Goal: Transaction & Acquisition: Purchase product/service

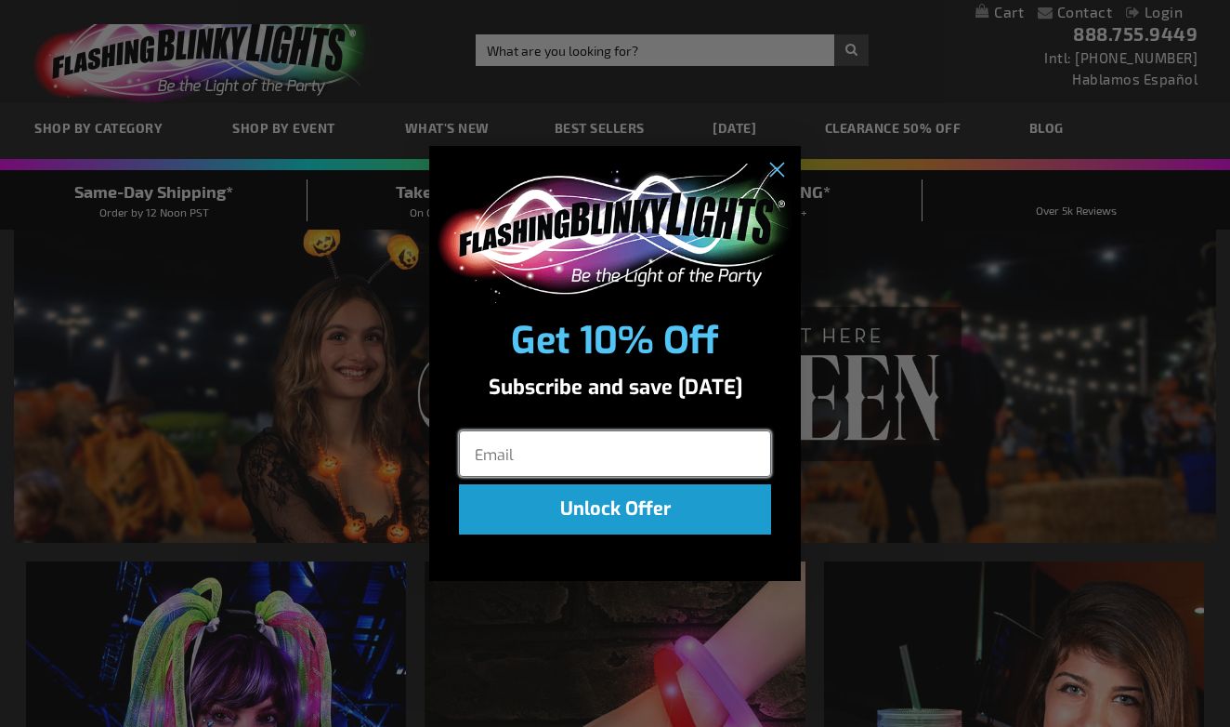
type input "mcclenahan@nsperioltd.com"
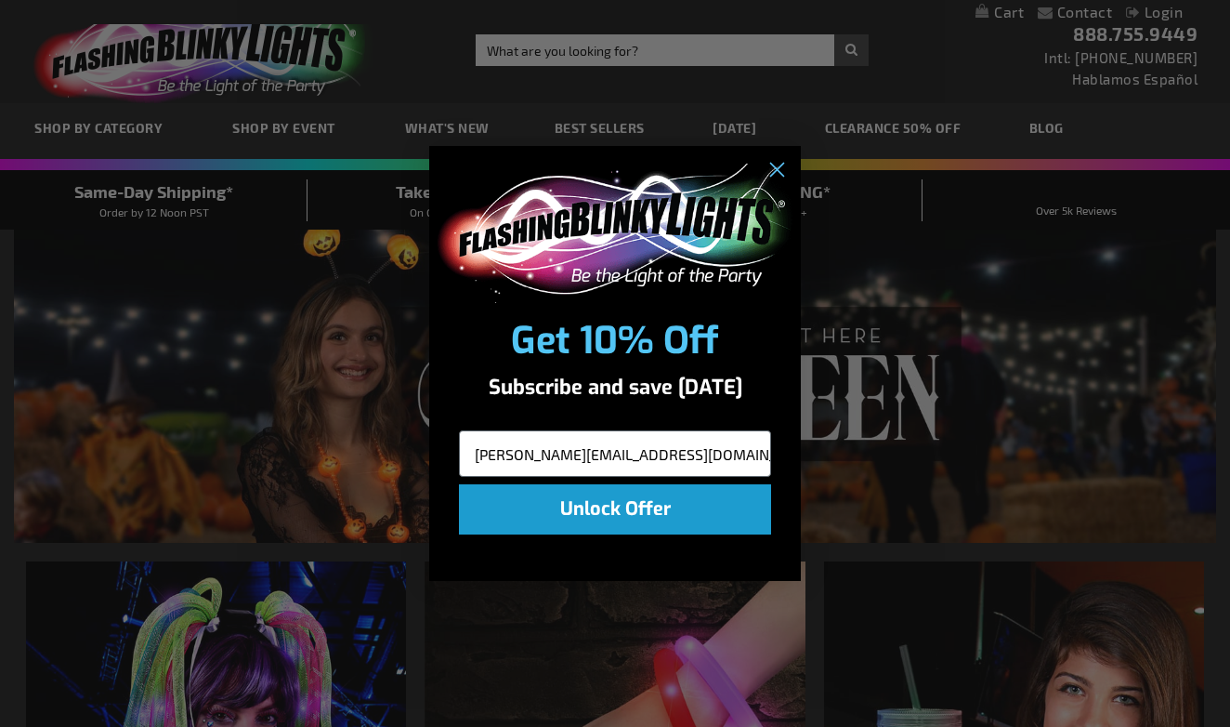
click at [1159, 16] on div "Close dialog Get 10% Off Subscribe and save today mcclenahan@nsperioltd.com Unl…" at bounding box center [615, 363] width 1230 height 727
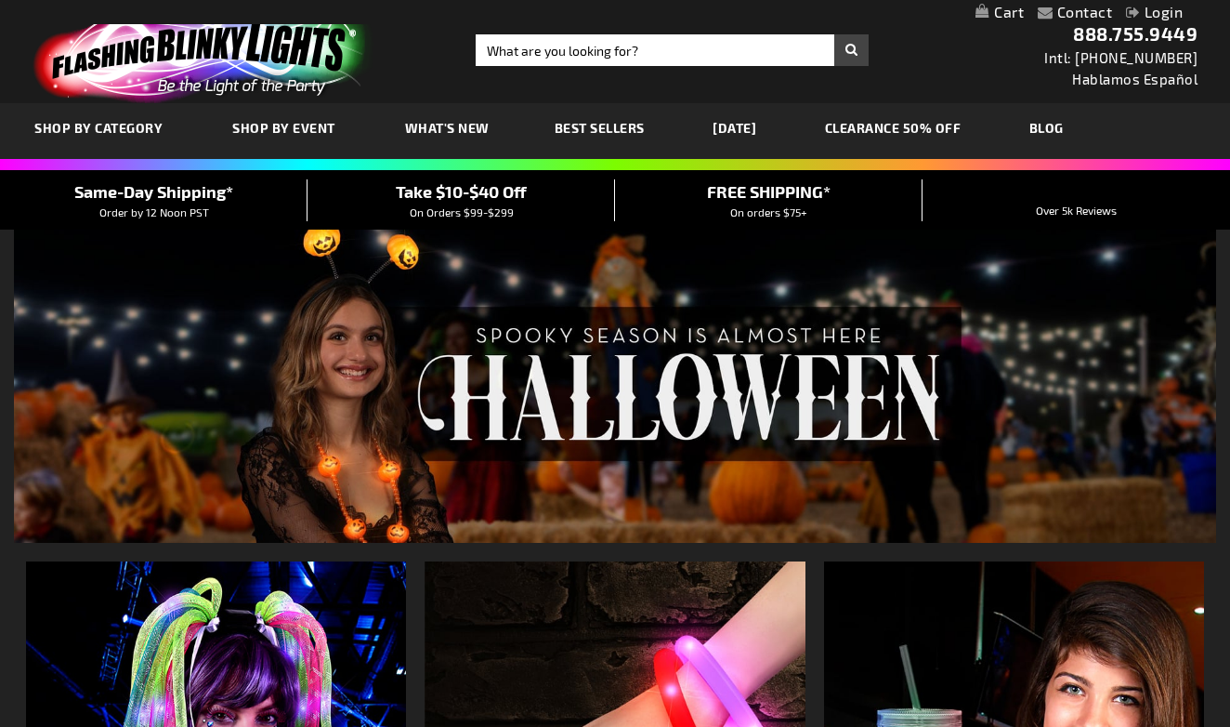
click at [1159, 16] on link "Login" at bounding box center [1154, 12] width 57 height 18
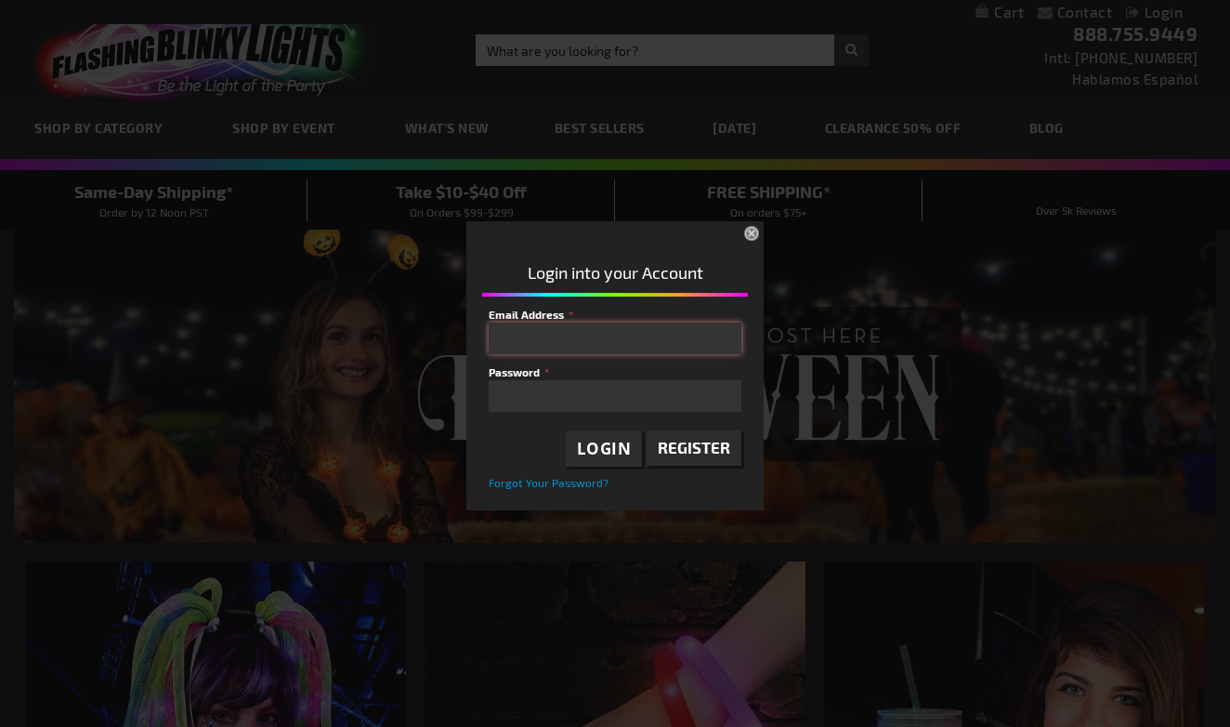
type input "mcclenahan@nsperioltd.com"
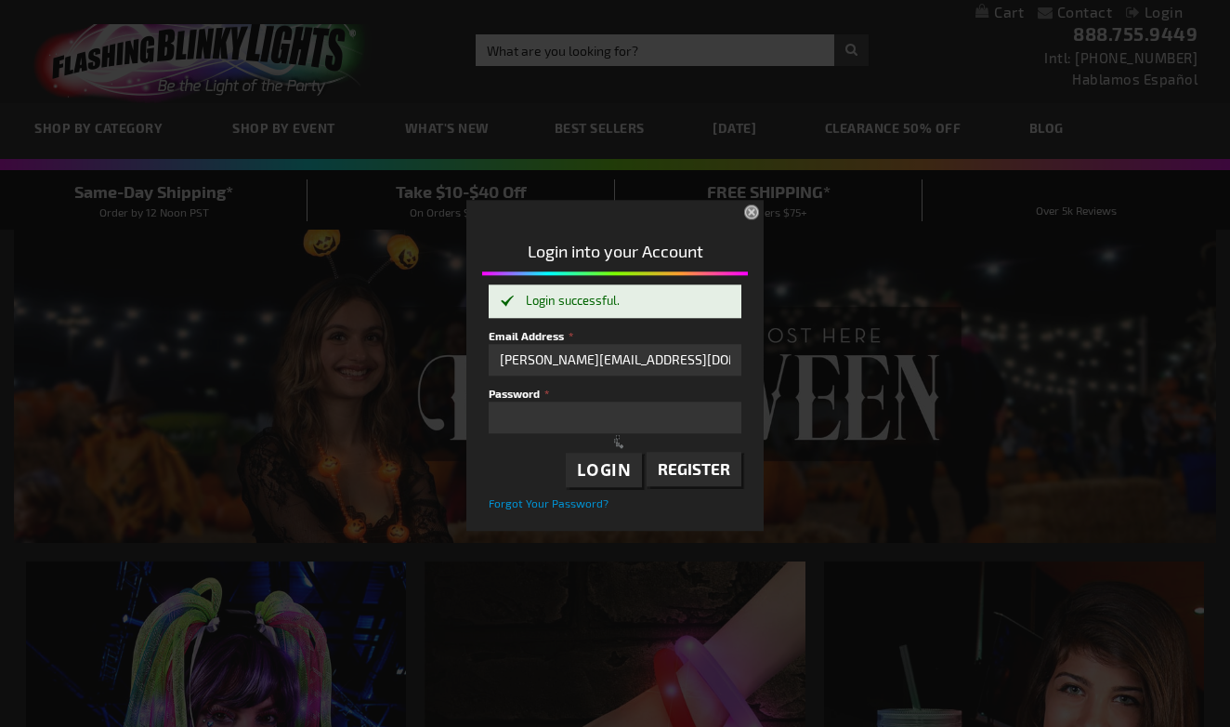
click at [600, 469] on div at bounding box center [622, 440] width 266 height 227
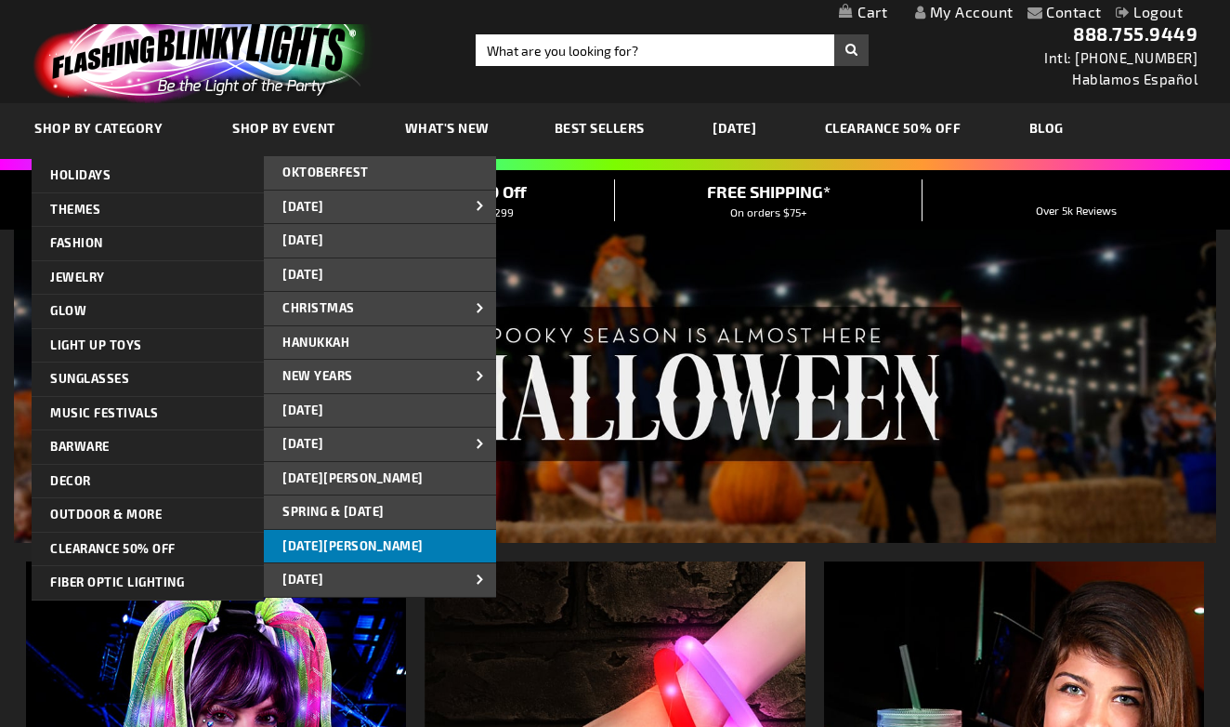
click at [340, 538] on span "[DATE][PERSON_NAME]" at bounding box center [352, 545] width 141 height 15
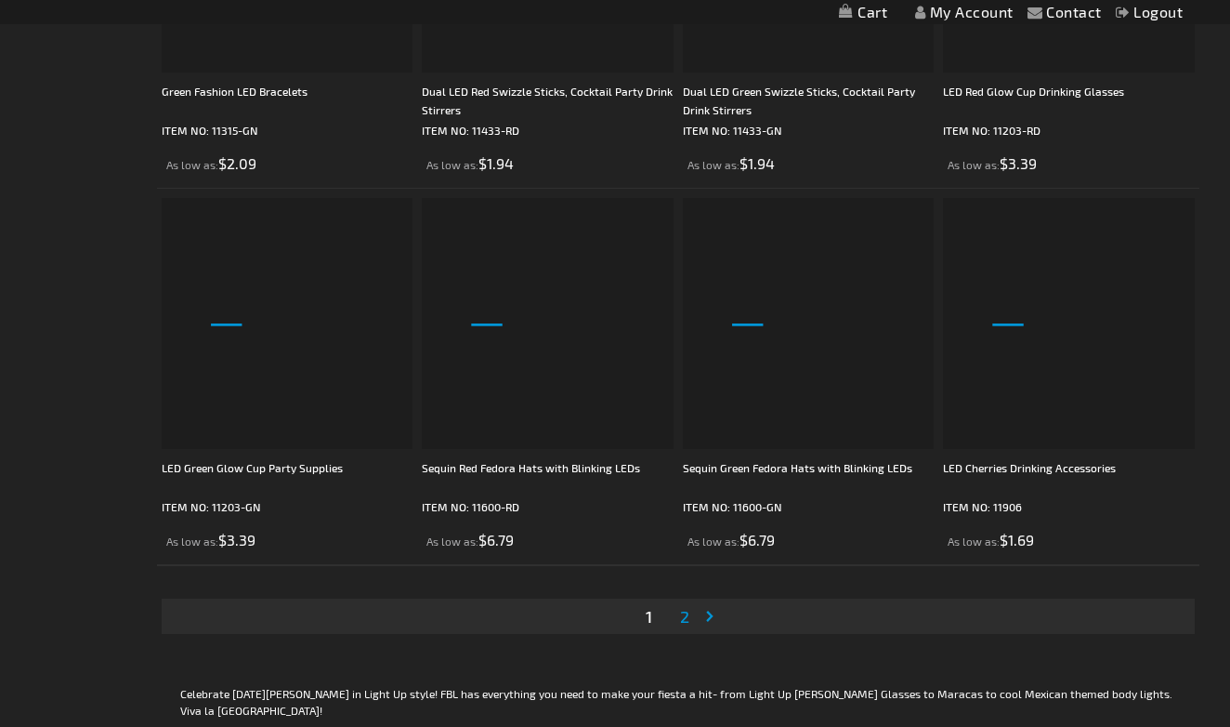
scroll to position [5630, 0]
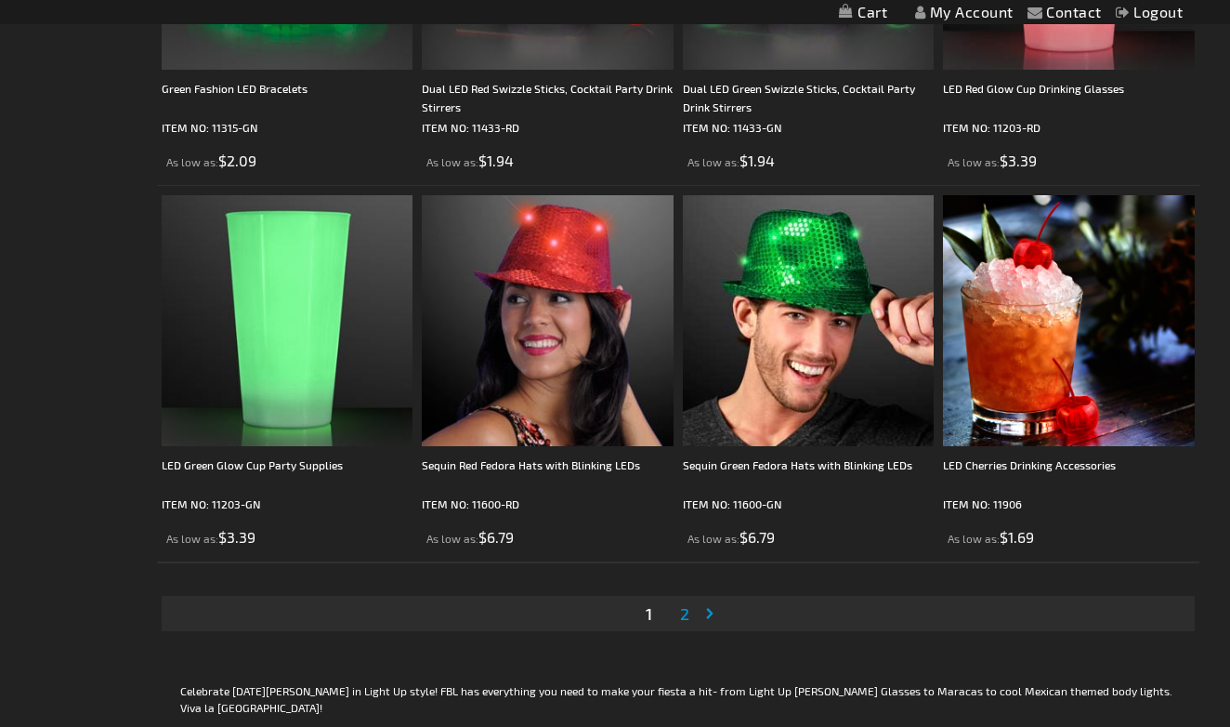
click at [692, 611] on link "Page 2" at bounding box center [684, 613] width 17 height 28
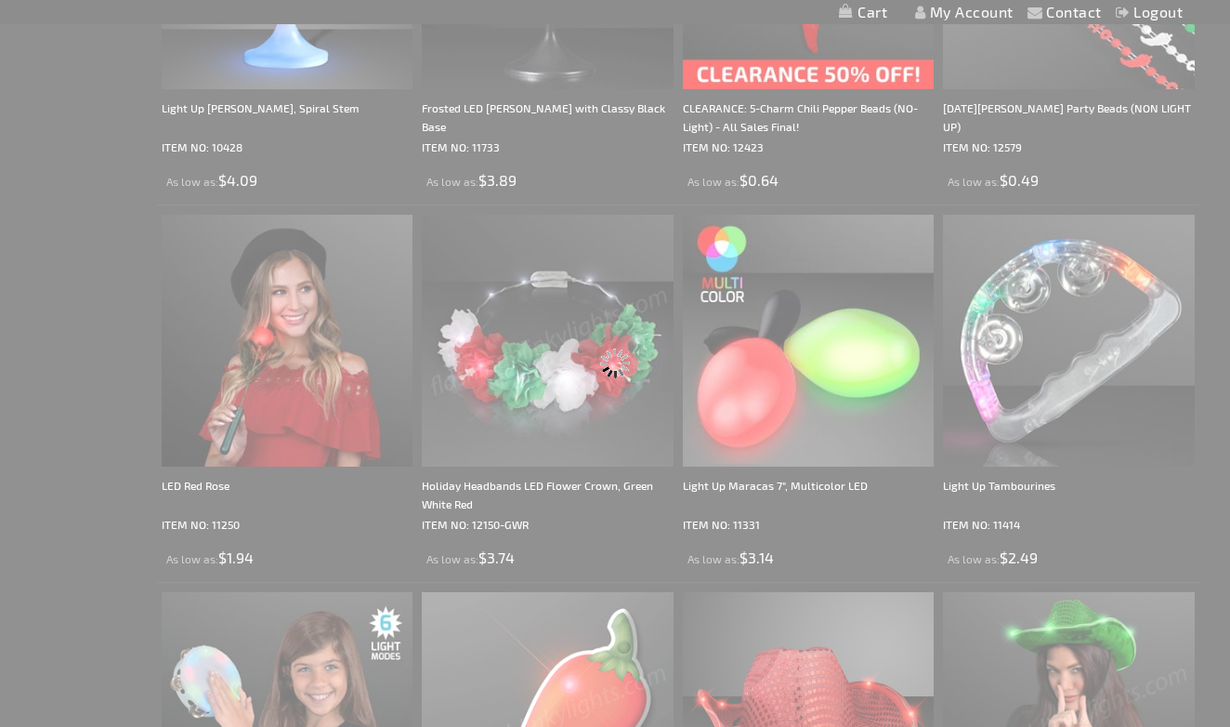
scroll to position [0, 0]
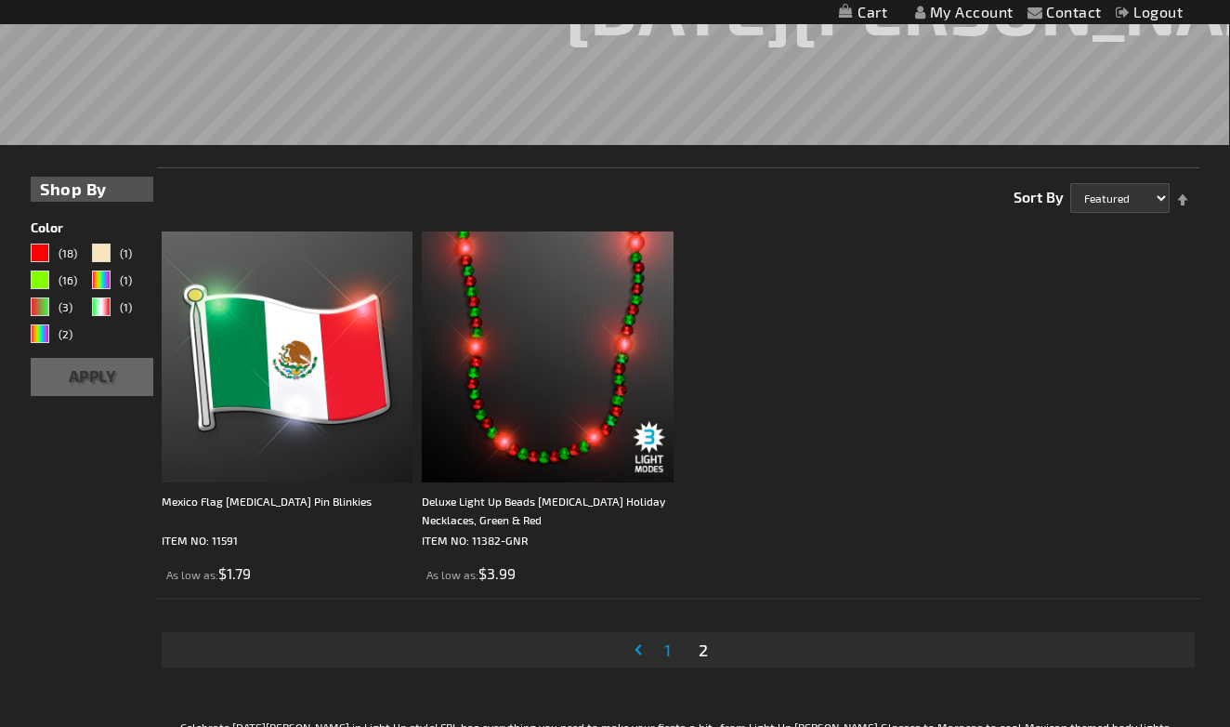
scroll to position [324, 0]
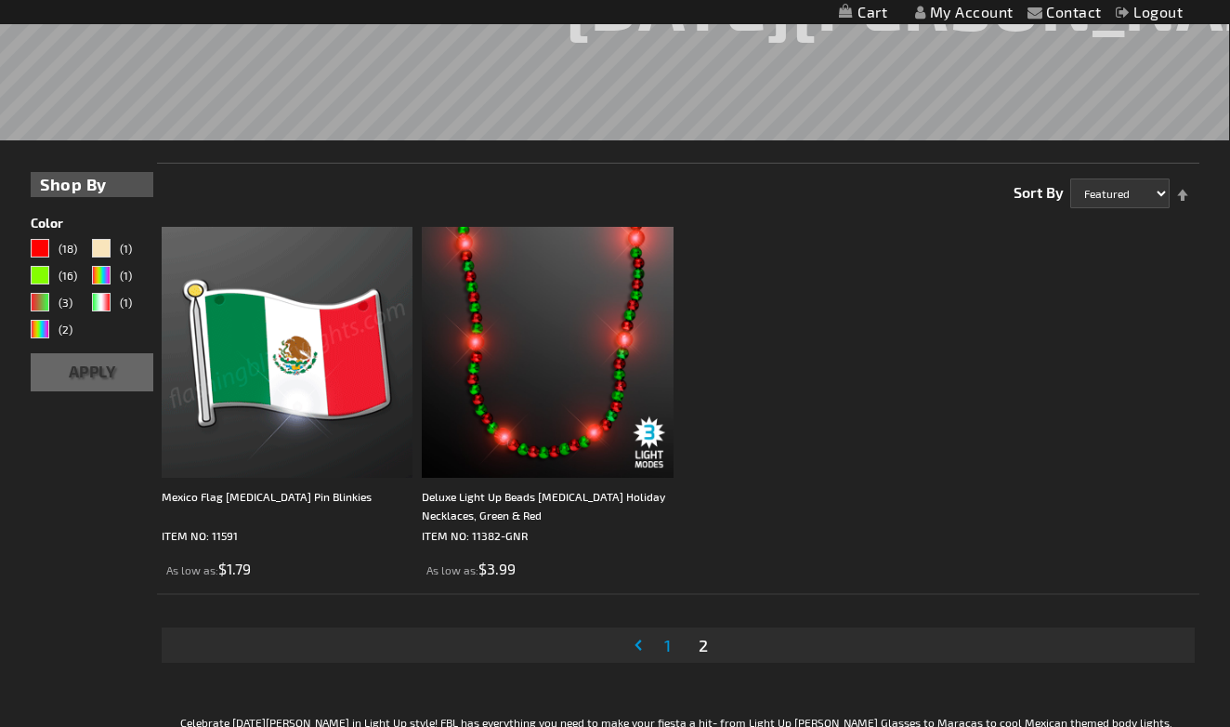
click at [265, 414] on img at bounding box center [287, 352] width 251 height 251
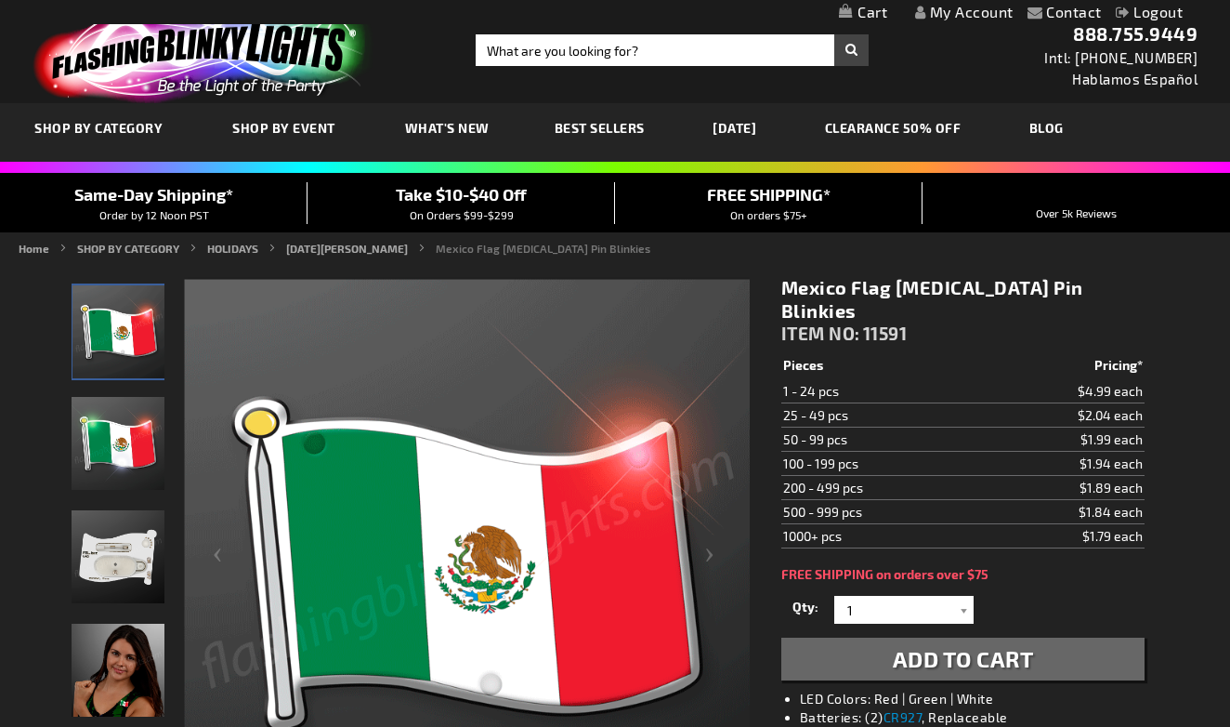
click at [842, 403] on td "25 - 49 pcs" at bounding box center [881, 415] width 200 height 24
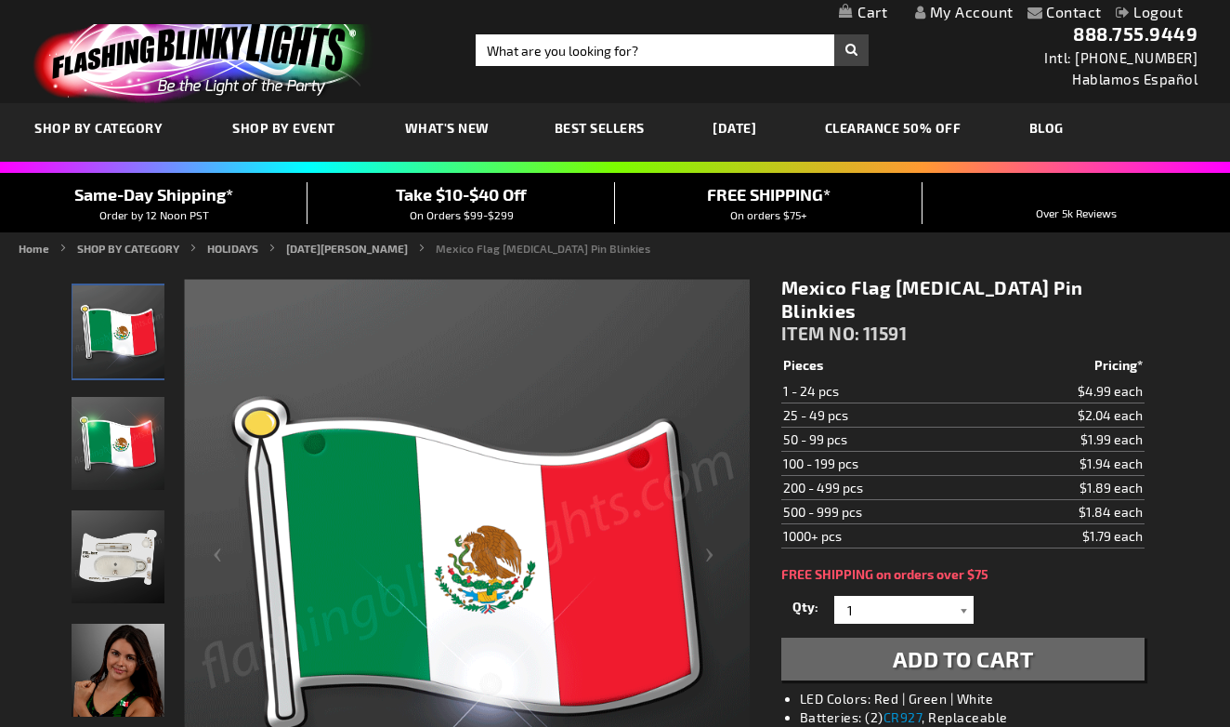
click at [964, 596] on div at bounding box center [964, 610] width 19 height 28
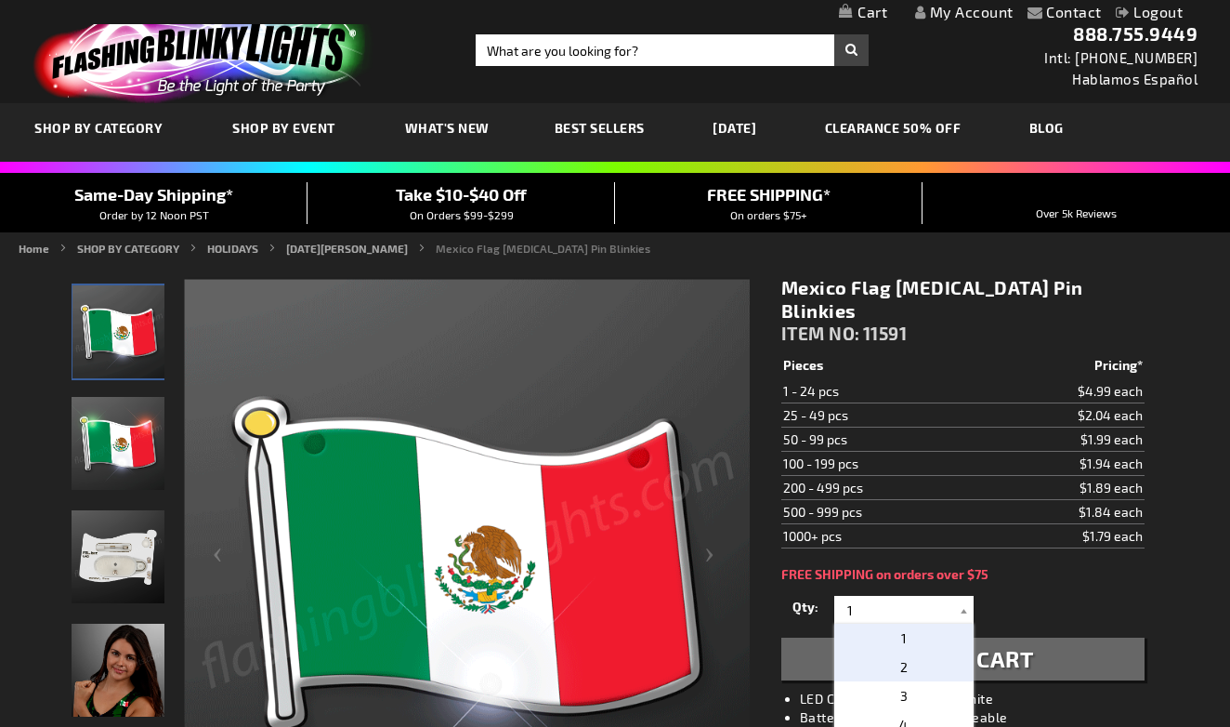
click at [925, 652] on p "2" at bounding box center [903, 666] width 139 height 29
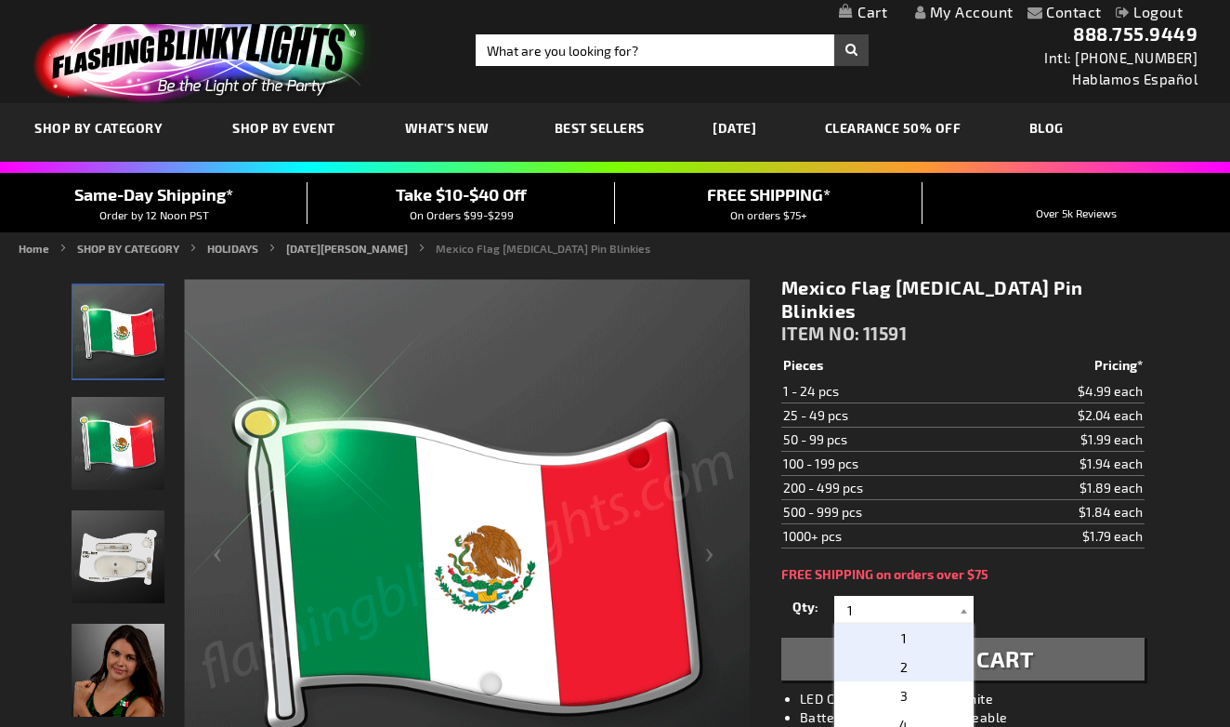
type input "2"
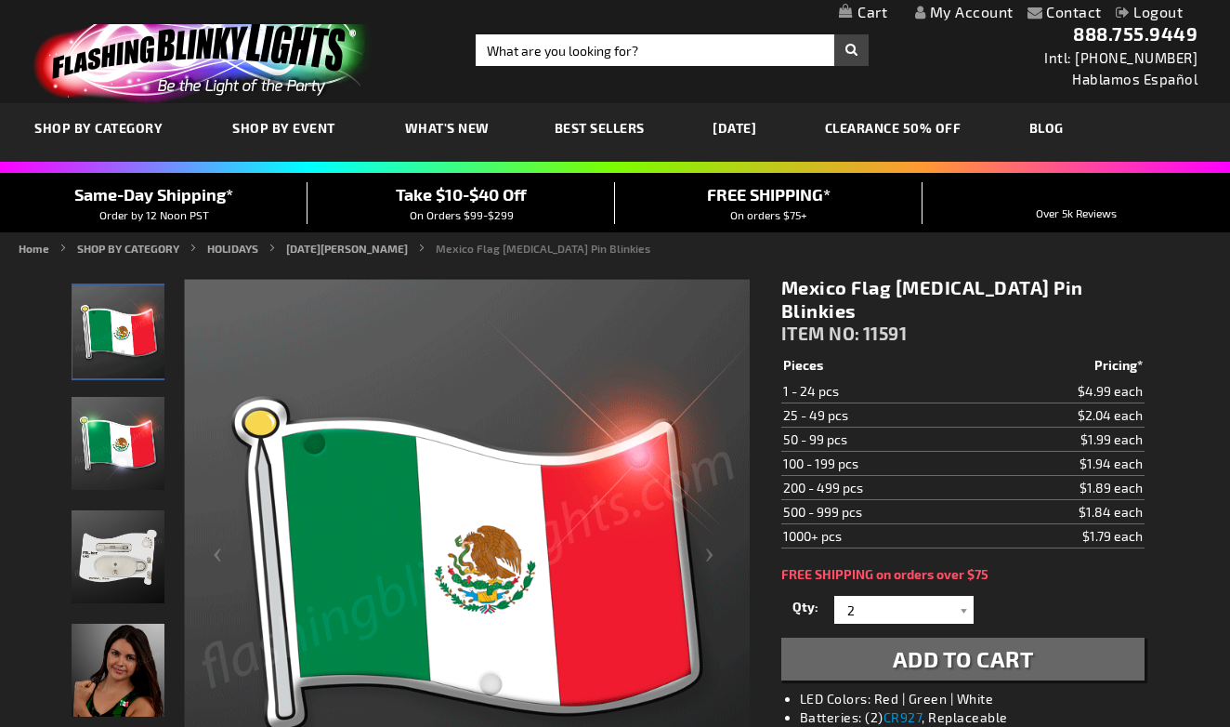
click at [926, 645] on span "Add to Cart" at bounding box center [963, 658] width 141 height 27
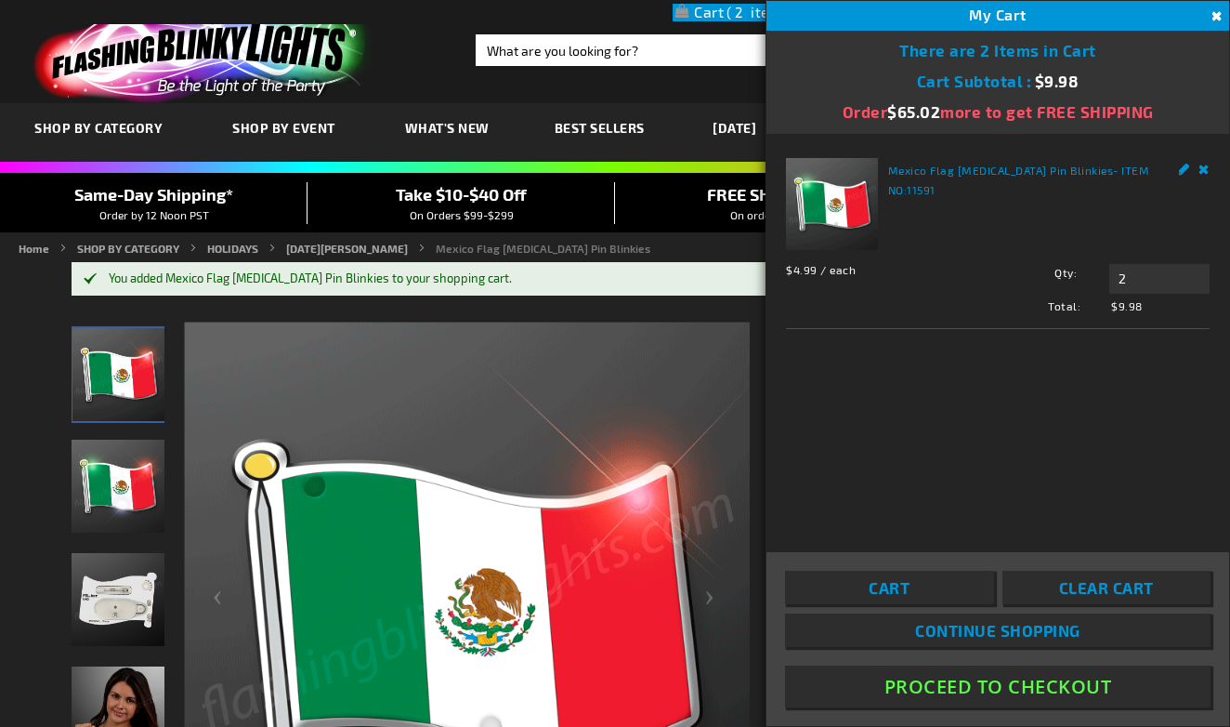
click at [1057, 591] on link "Clear Cart" at bounding box center [1106, 586] width 208 height 33
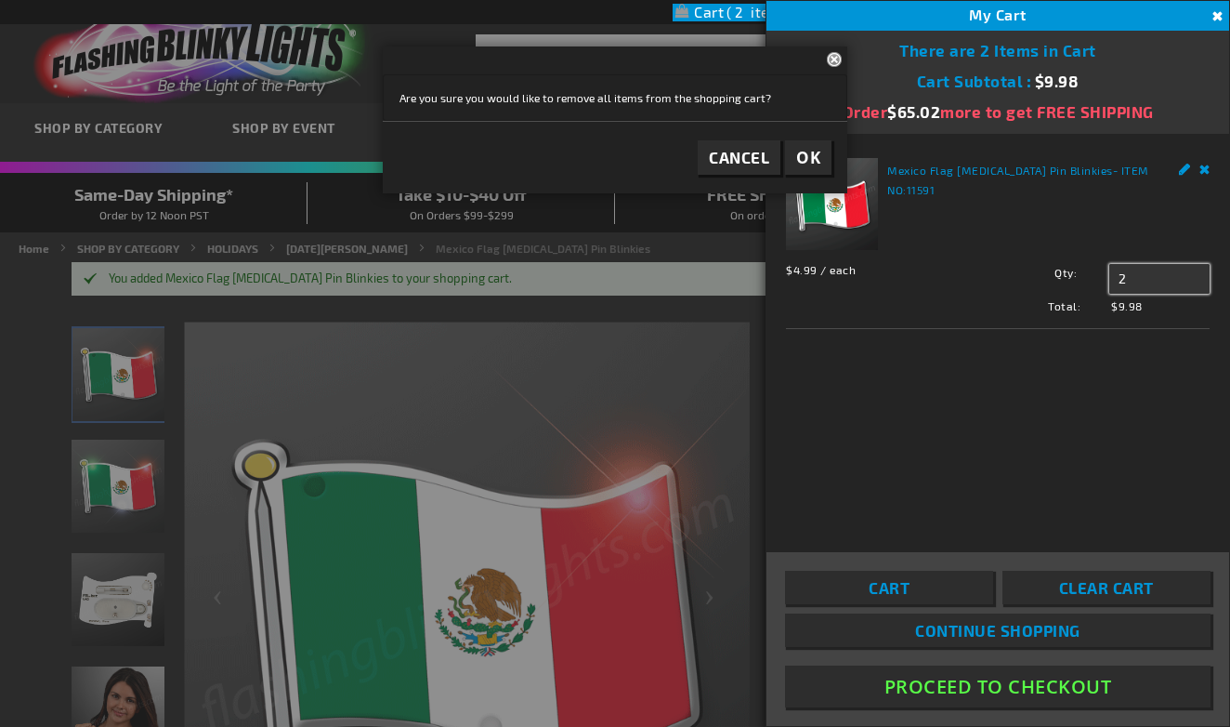
click at [1138, 281] on input "2" at bounding box center [1159, 279] width 100 height 30
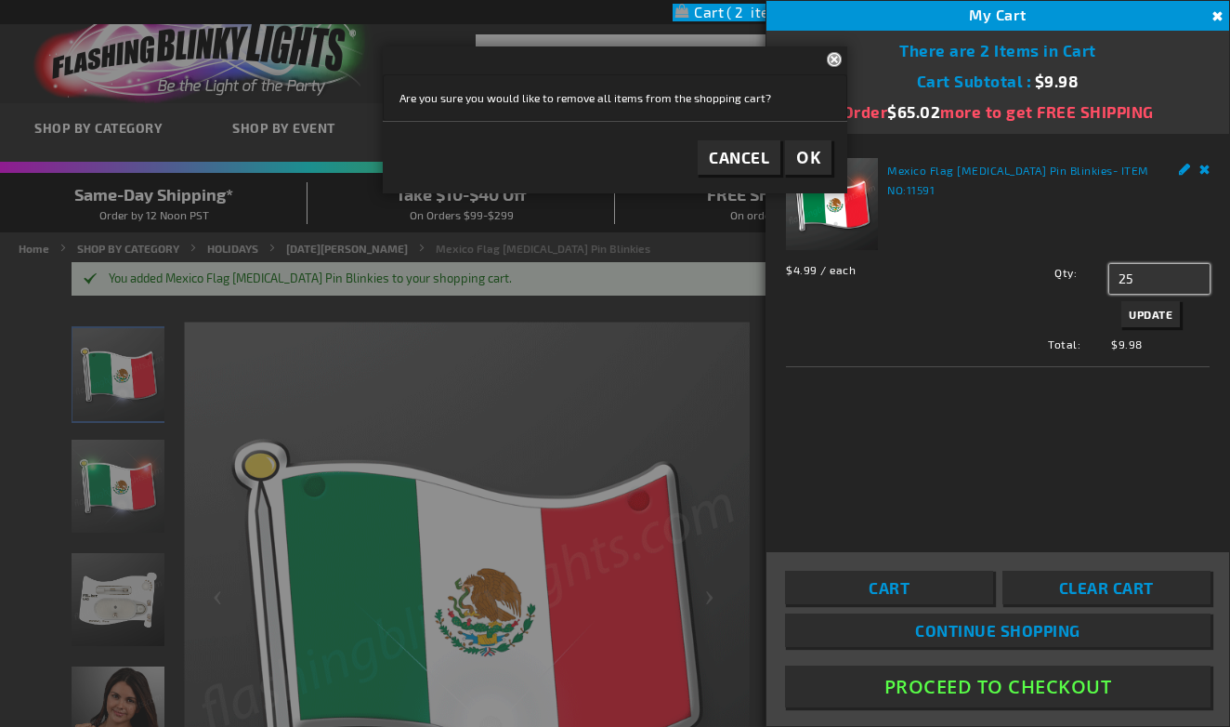
type input "25"
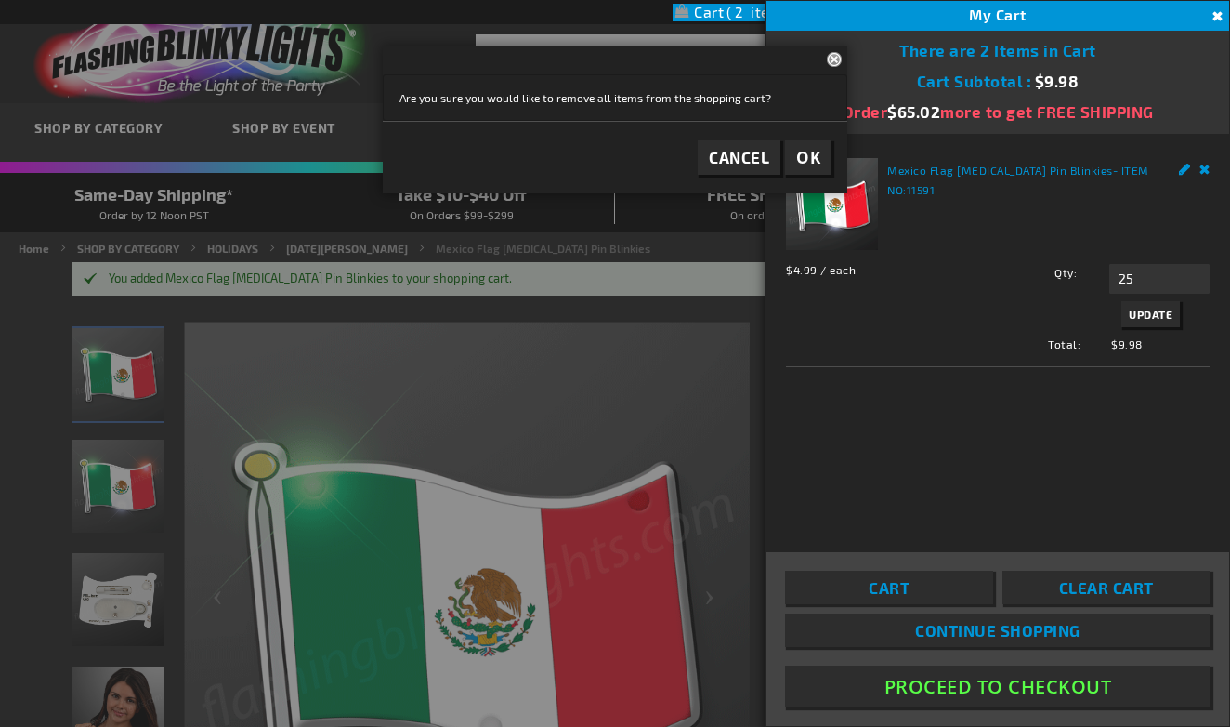
click at [1159, 313] on span "Update" at bounding box center [1151, 314] width 44 height 13
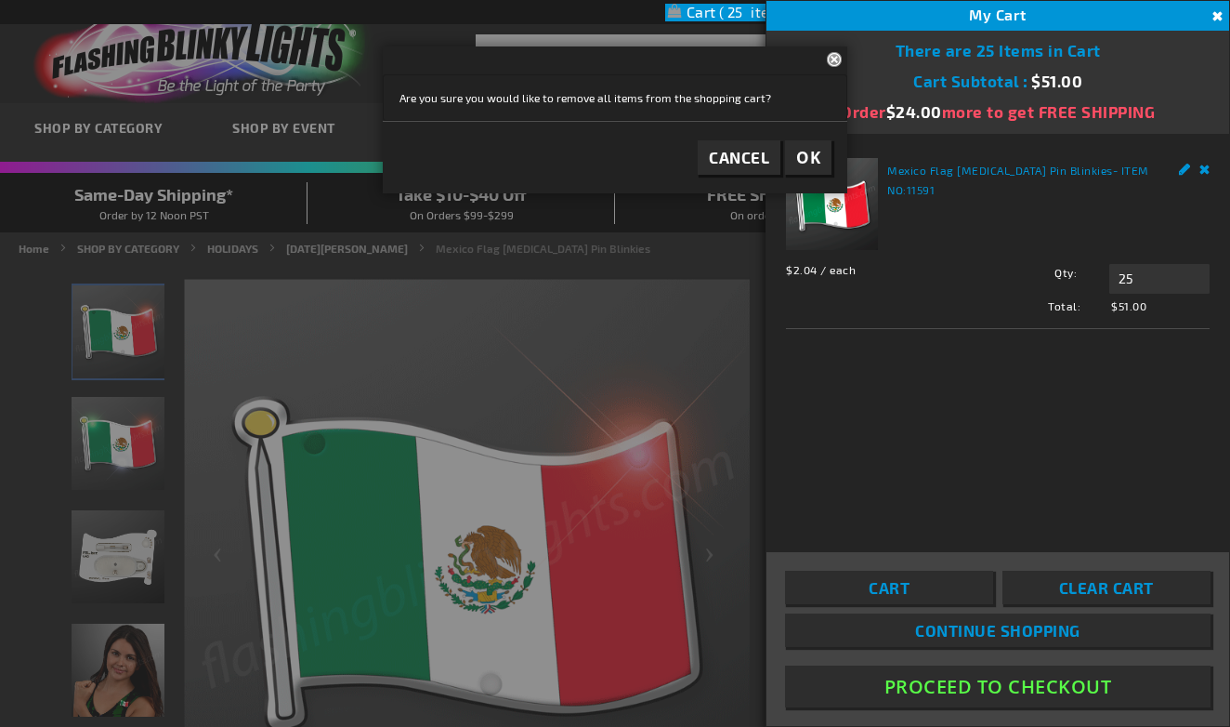
click at [641, 359] on div at bounding box center [615, 363] width 1230 height 727
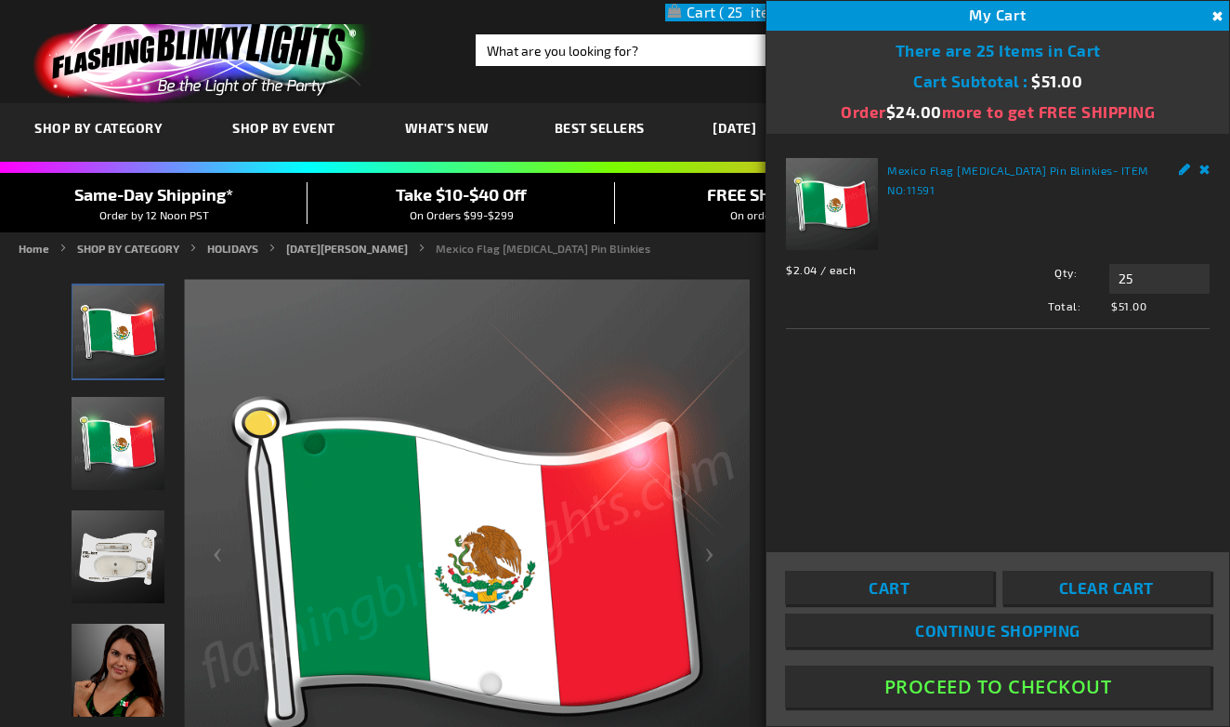
click at [930, 638] on span "Continue Shopping" at bounding box center [997, 630] width 165 height 19
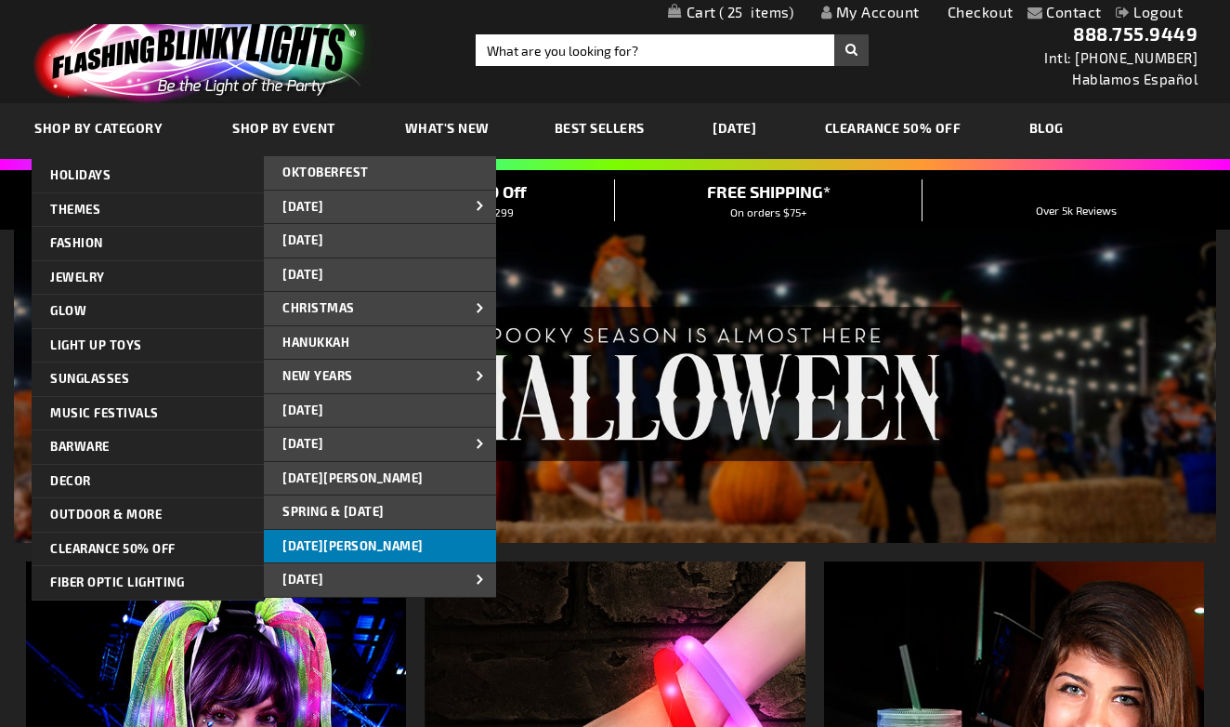
click at [336, 544] on span "[DATE][PERSON_NAME]" at bounding box center [352, 545] width 141 height 15
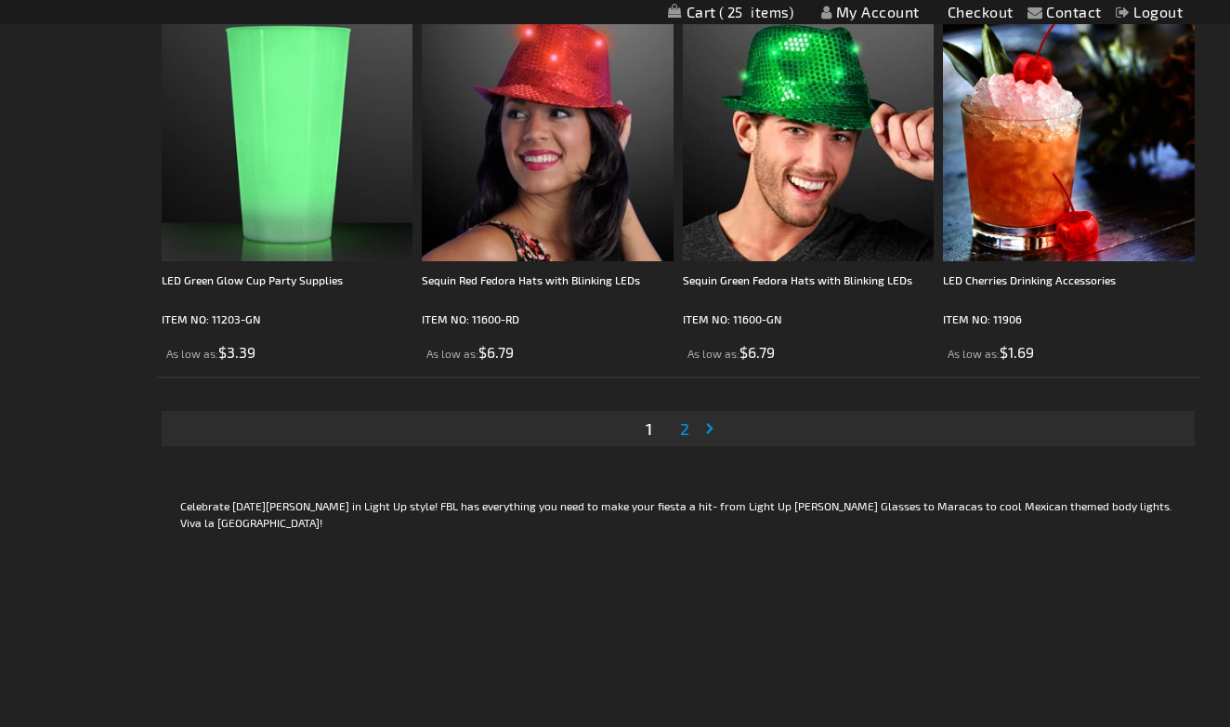
click at [690, 434] on link "Page 2" at bounding box center [684, 428] width 17 height 28
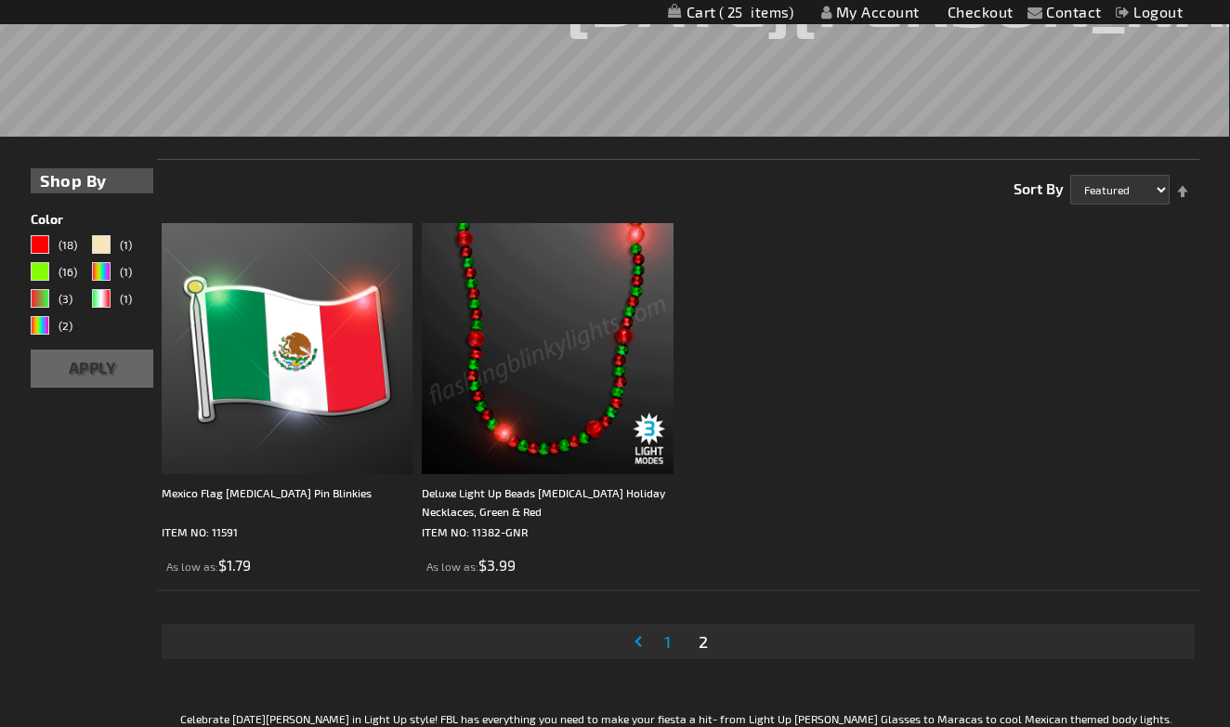
scroll to position [345, 0]
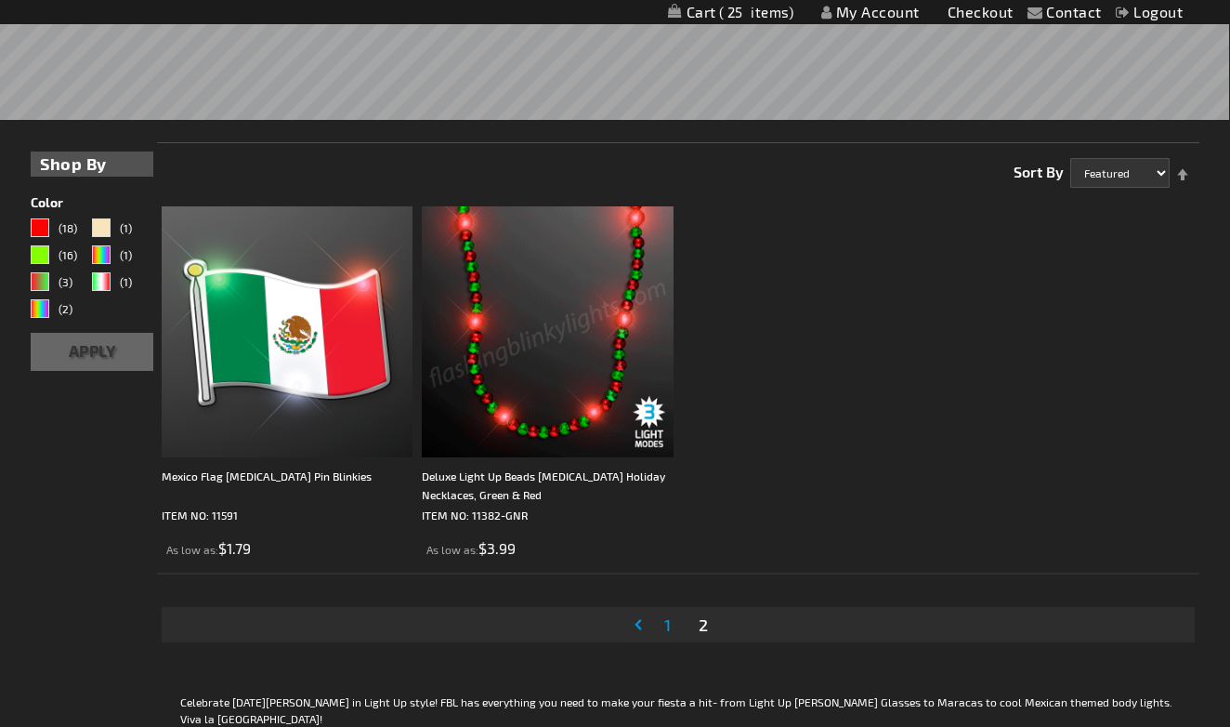
click at [564, 371] on img at bounding box center [547, 331] width 251 height 251
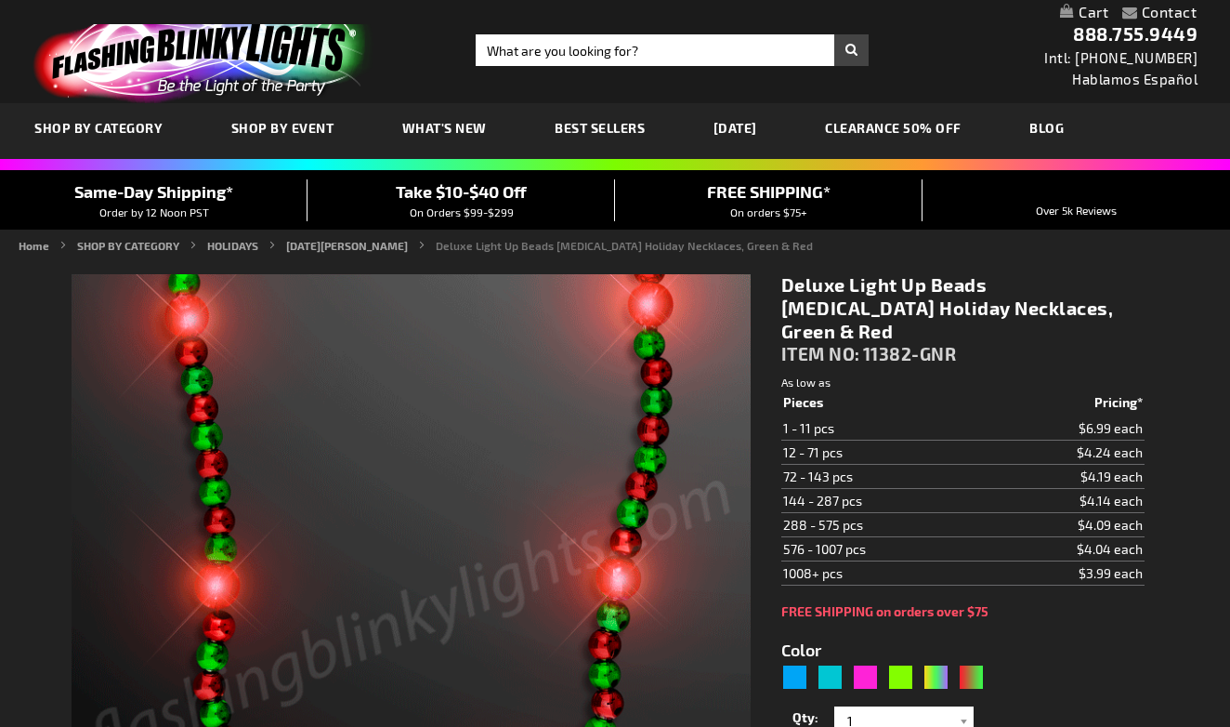
type input "5642"
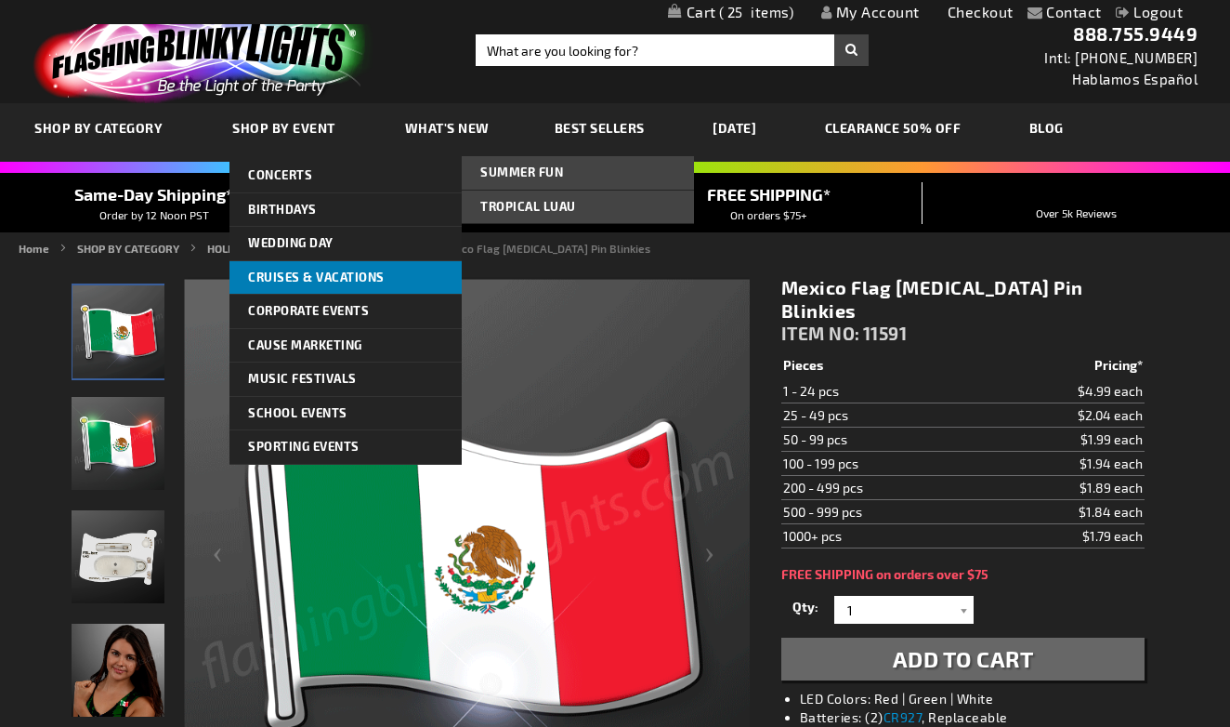
click at [284, 277] on span "Cruises & Vacations" at bounding box center [316, 276] width 137 height 15
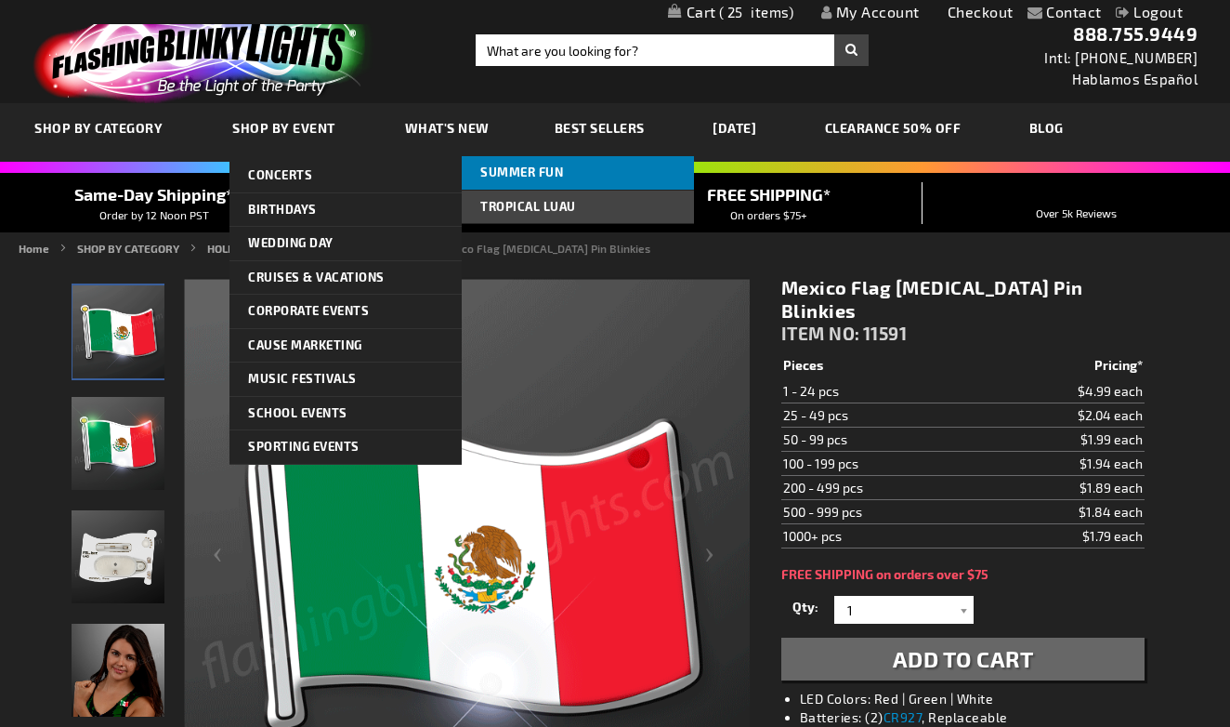
click at [492, 174] on span "Summer Fun" at bounding box center [521, 171] width 83 height 15
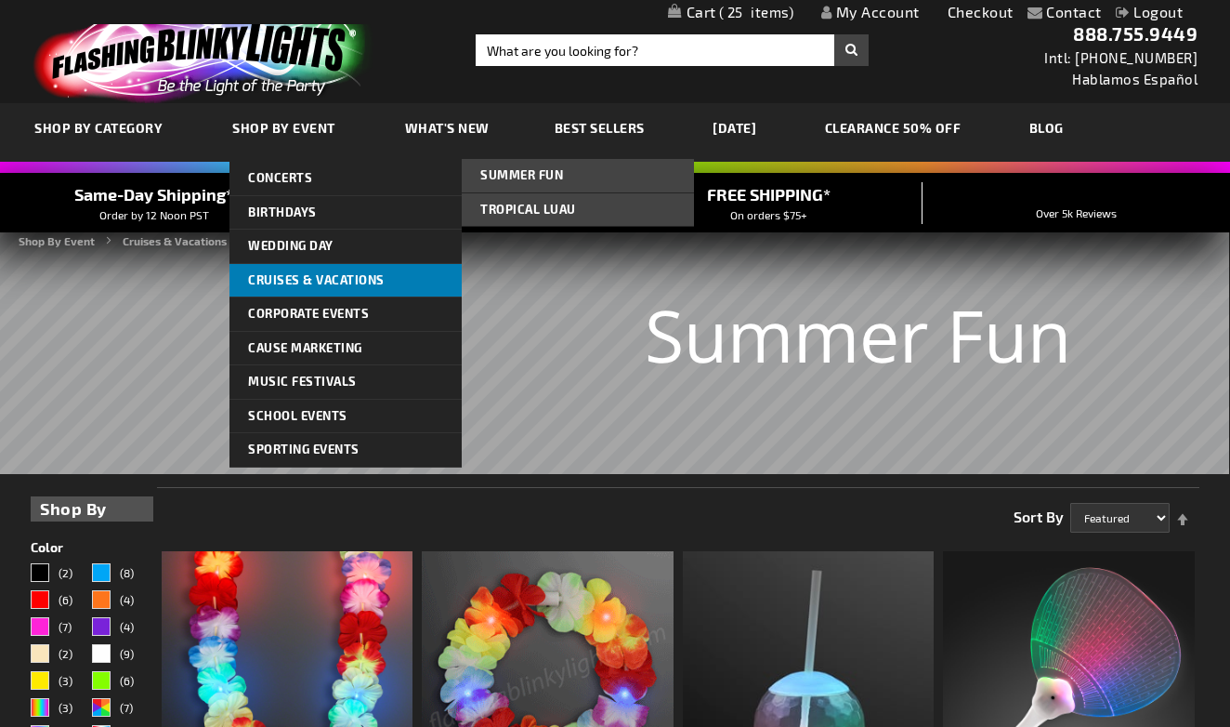
click at [412, 278] on link "Cruises & Vacations" at bounding box center [345, 280] width 232 height 33
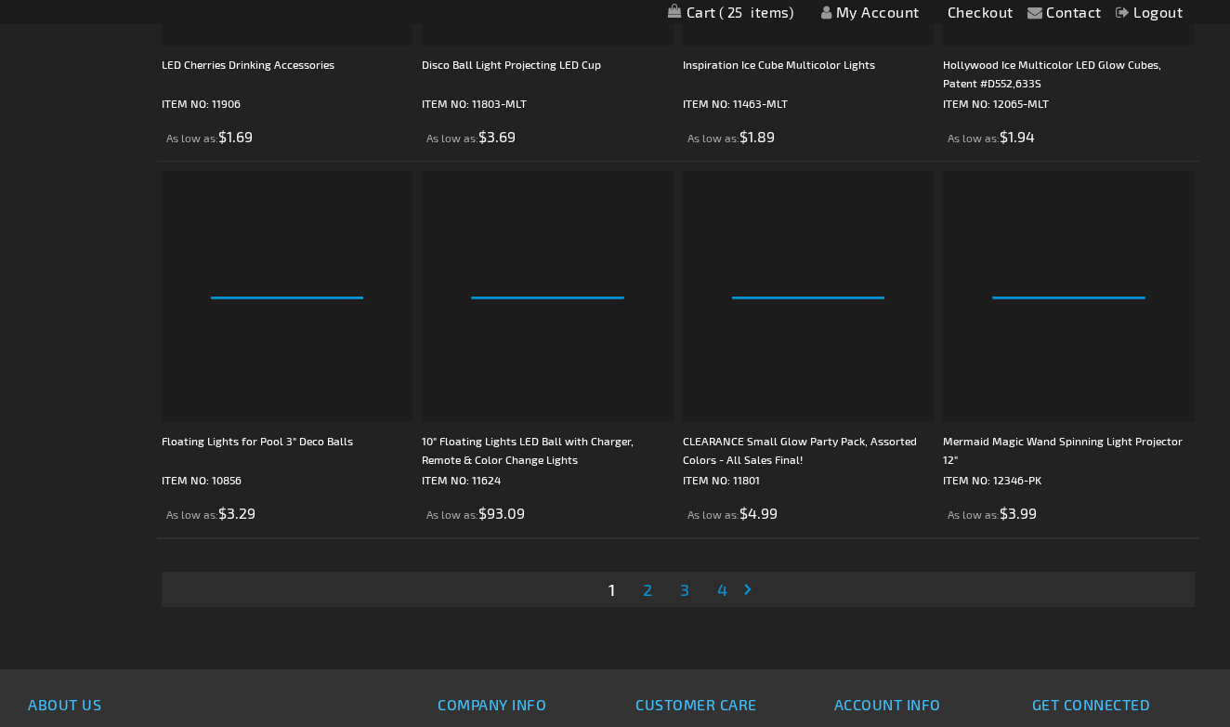
scroll to position [5489, 0]
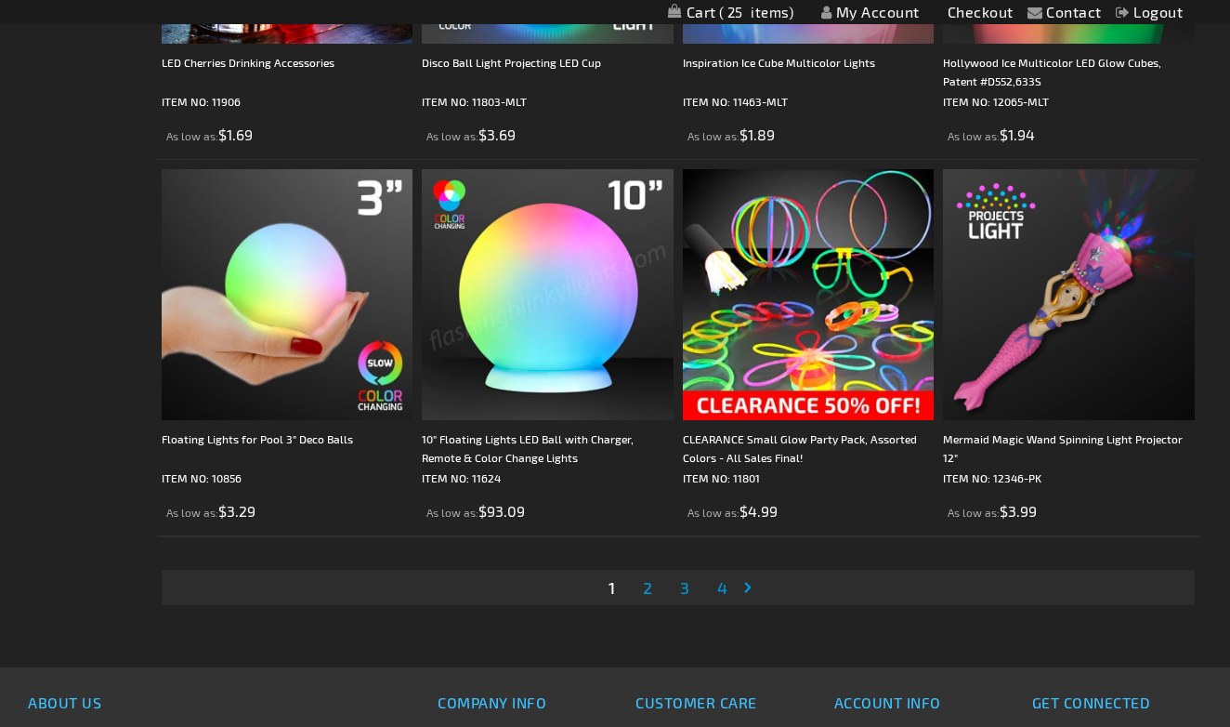
click at [651, 587] on span "2" at bounding box center [647, 587] width 9 height 20
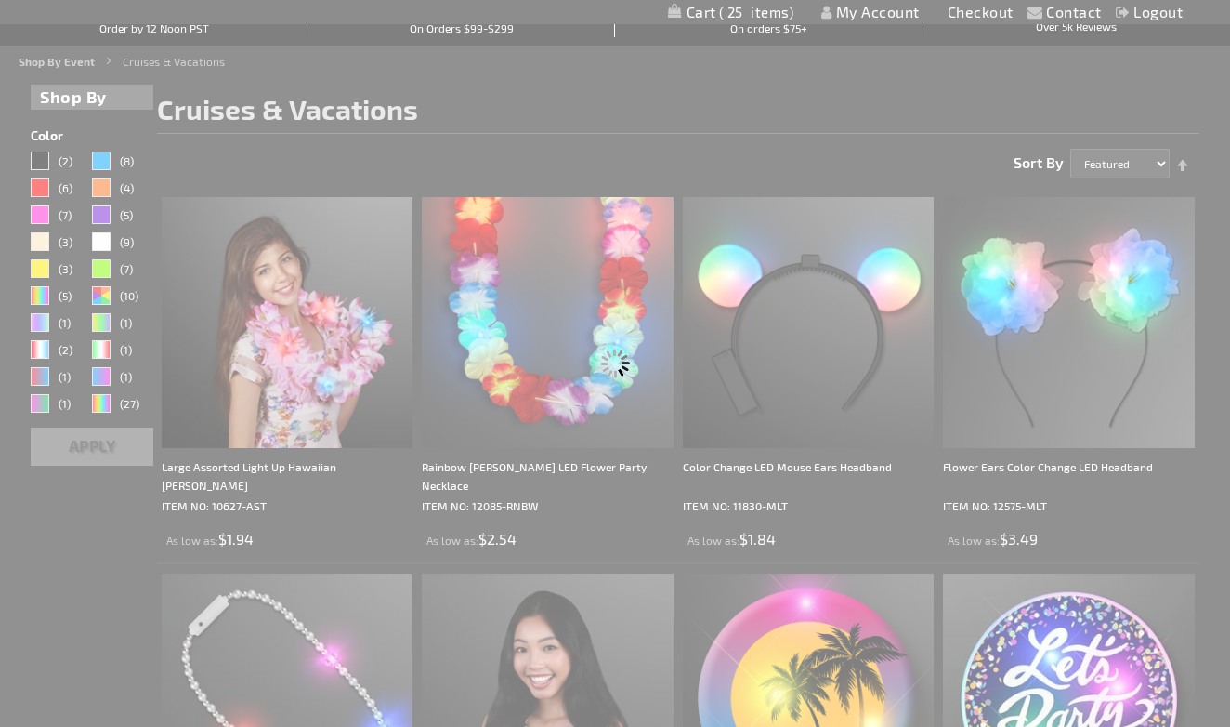
scroll to position [0, 0]
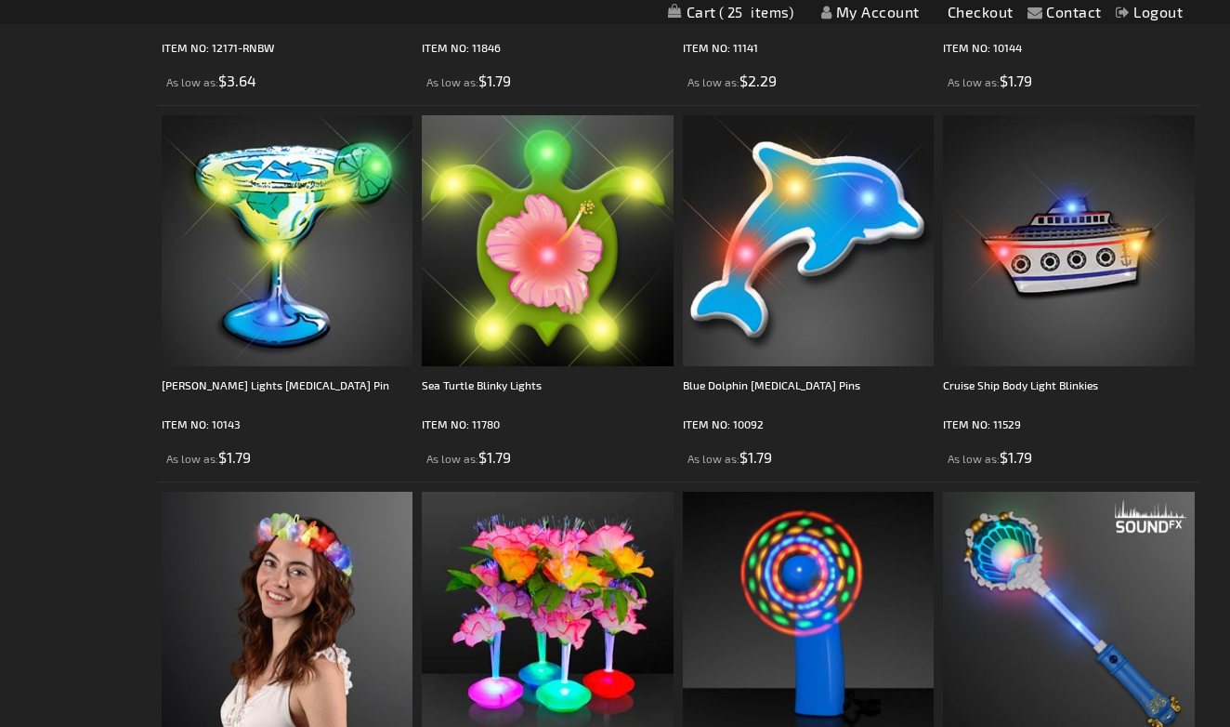
scroll to position [1774, 0]
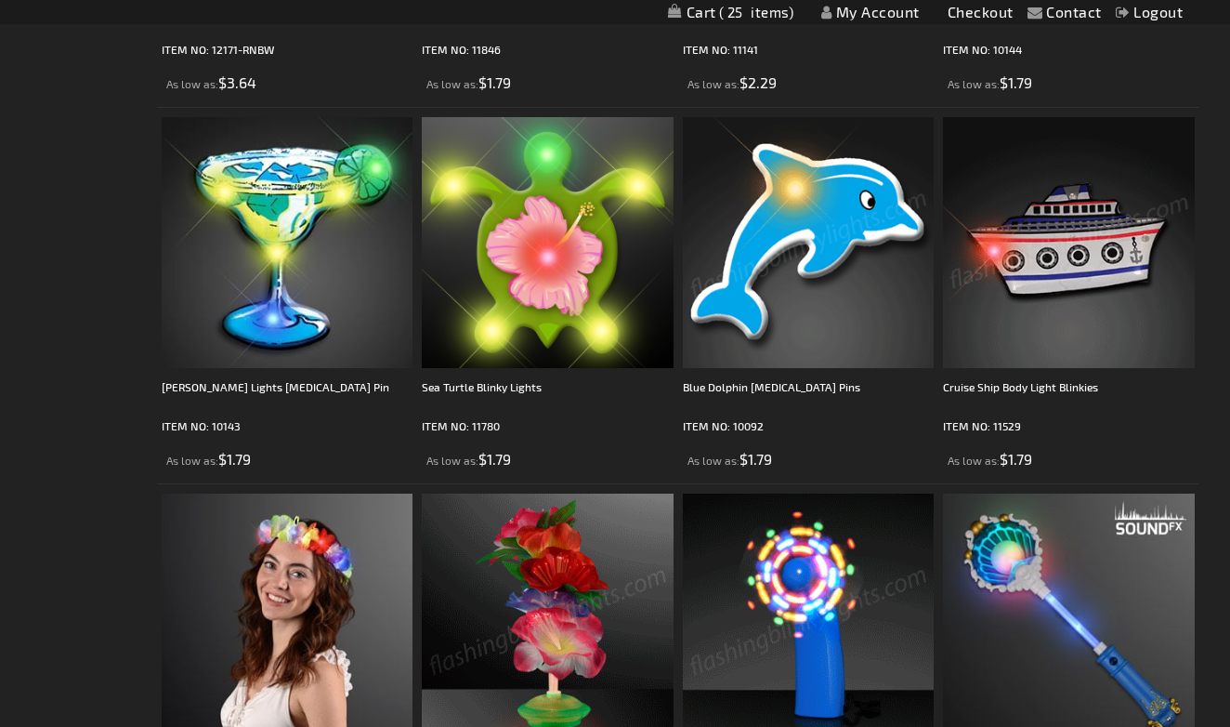
click at [992, 341] on img at bounding box center [1068, 242] width 251 height 251
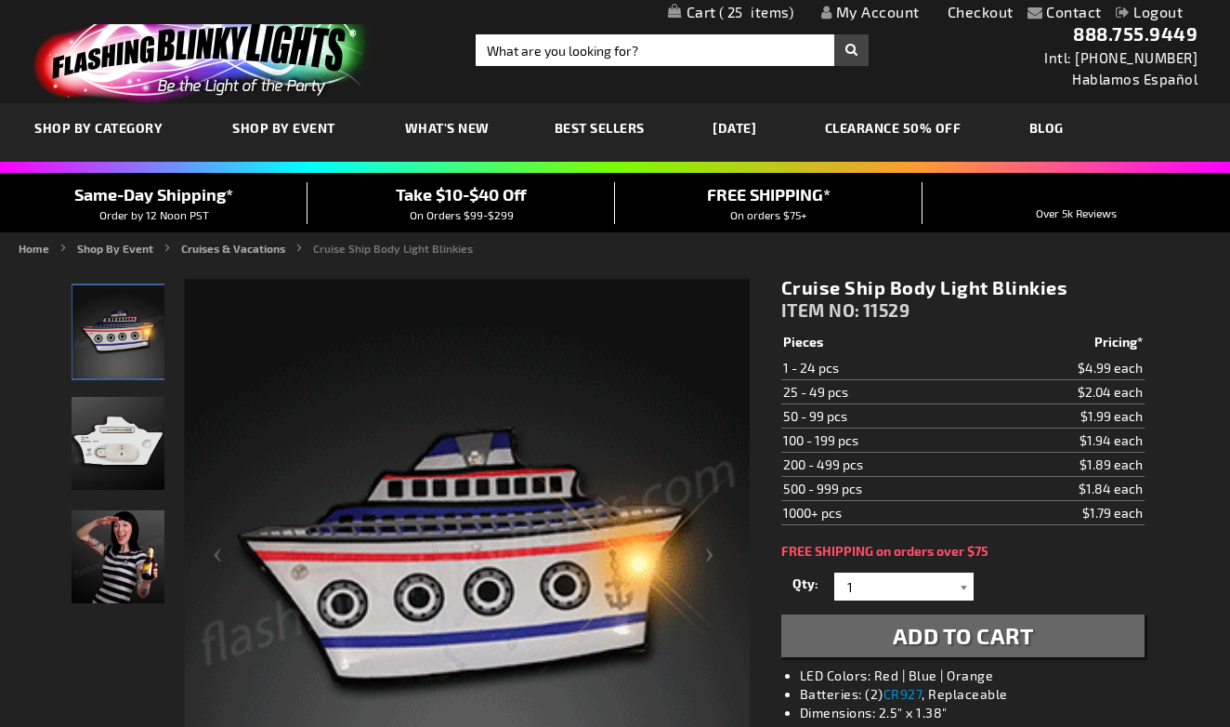
click at [960, 595] on div at bounding box center [964, 586] width 19 height 28
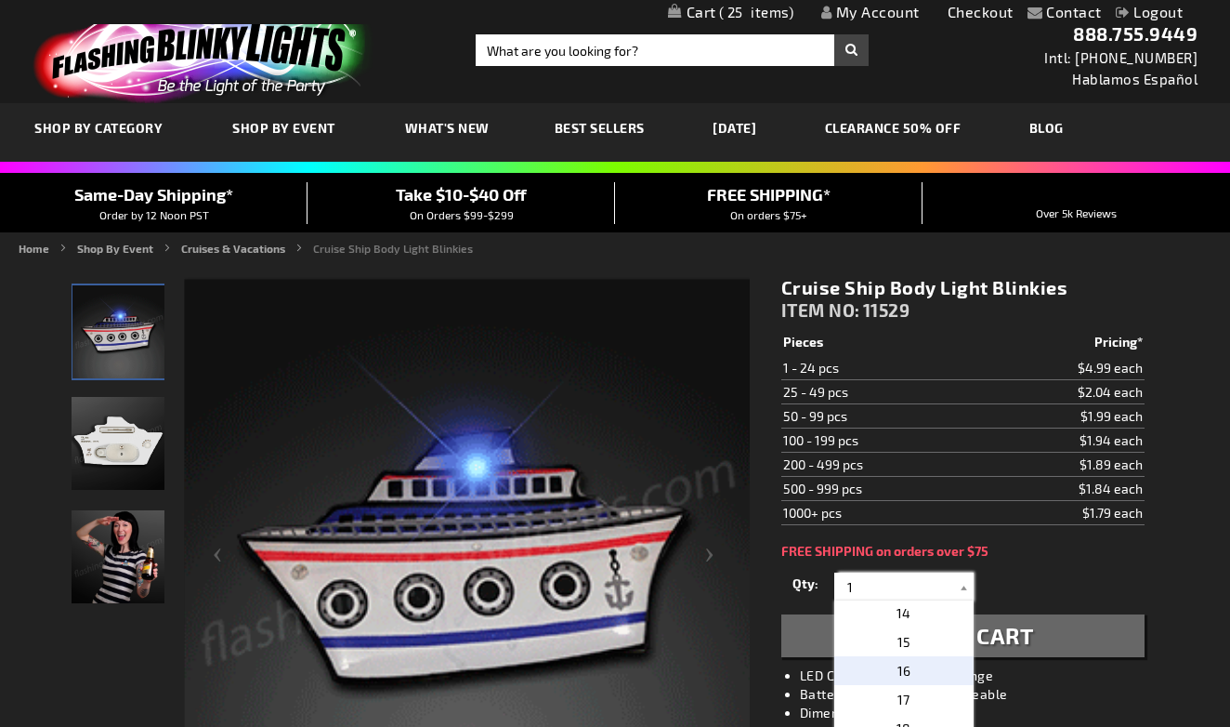
scroll to position [374, 0]
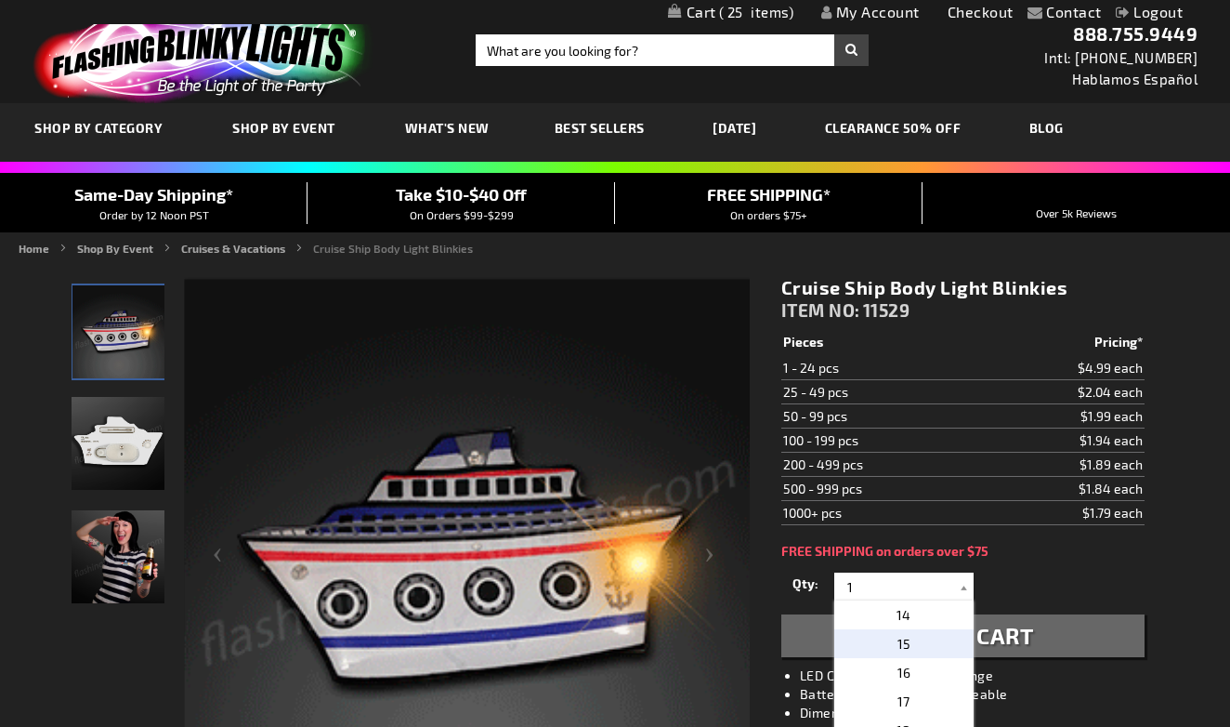
click at [919, 643] on p "15" at bounding box center [903, 643] width 139 height 29
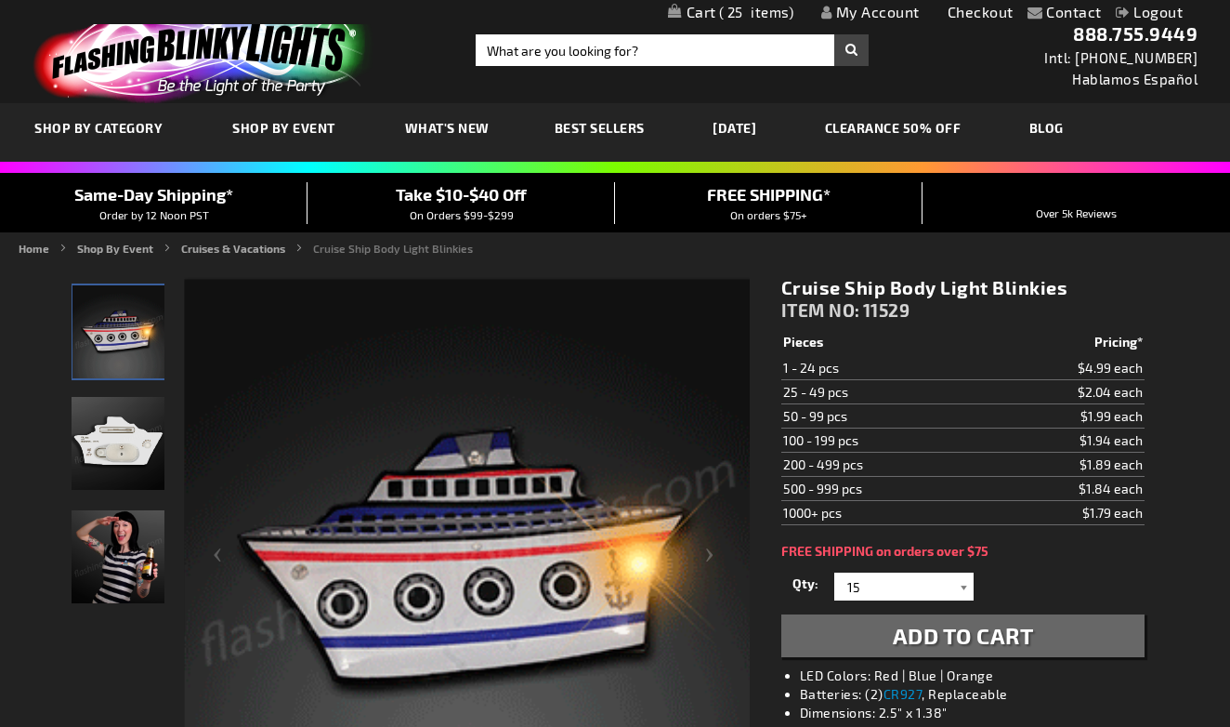
click at [955, 590] on div at bounding box center [964, 586] width 19 height 28
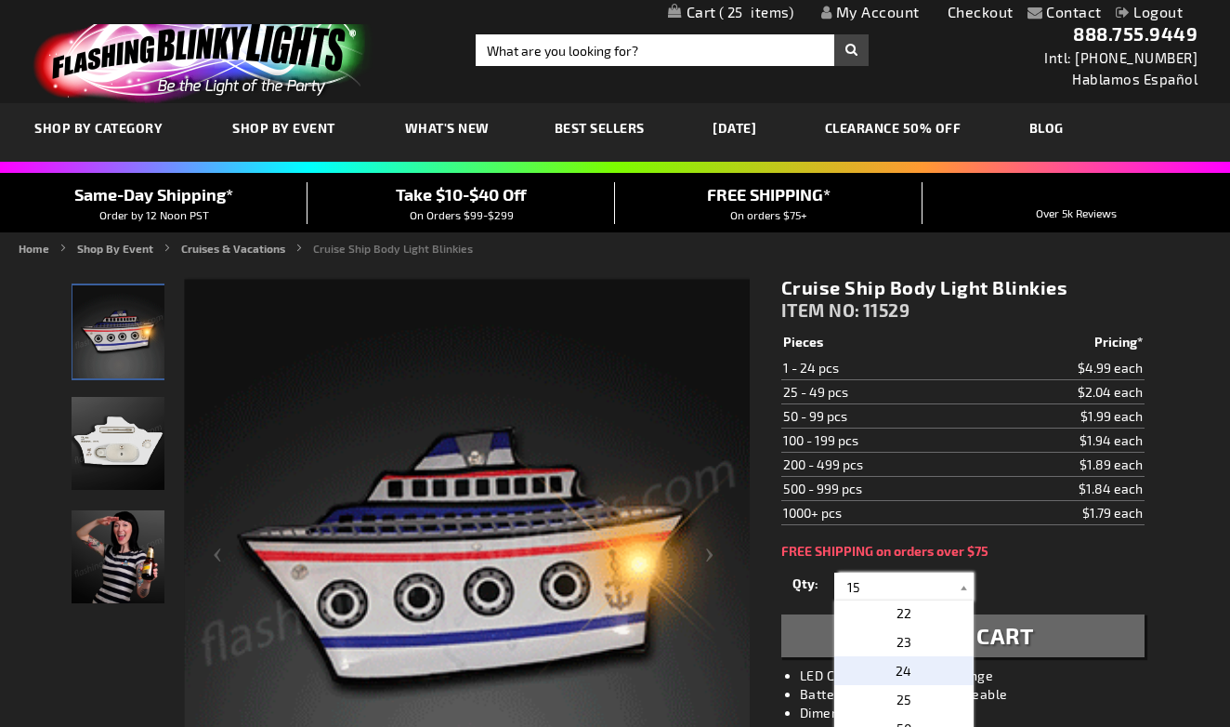
scroll to position [608, 0]
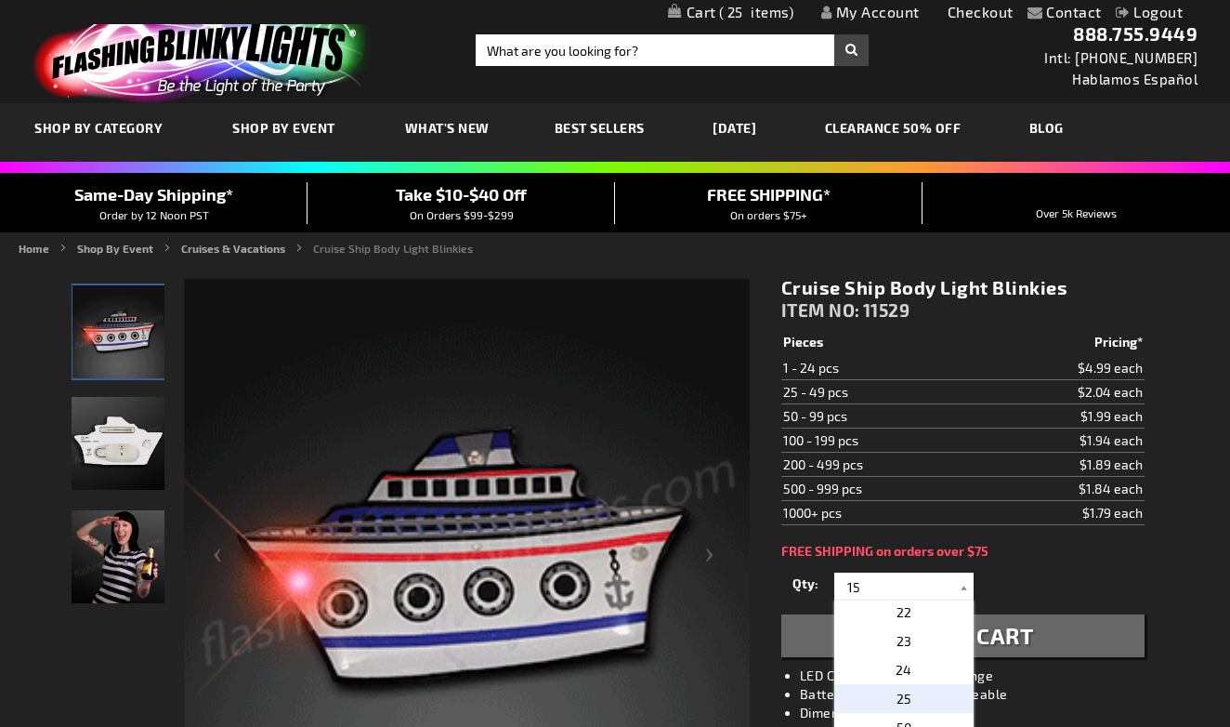
click at [925, 695] on p "25" at bounding box center [903, 698] width 139 height 29
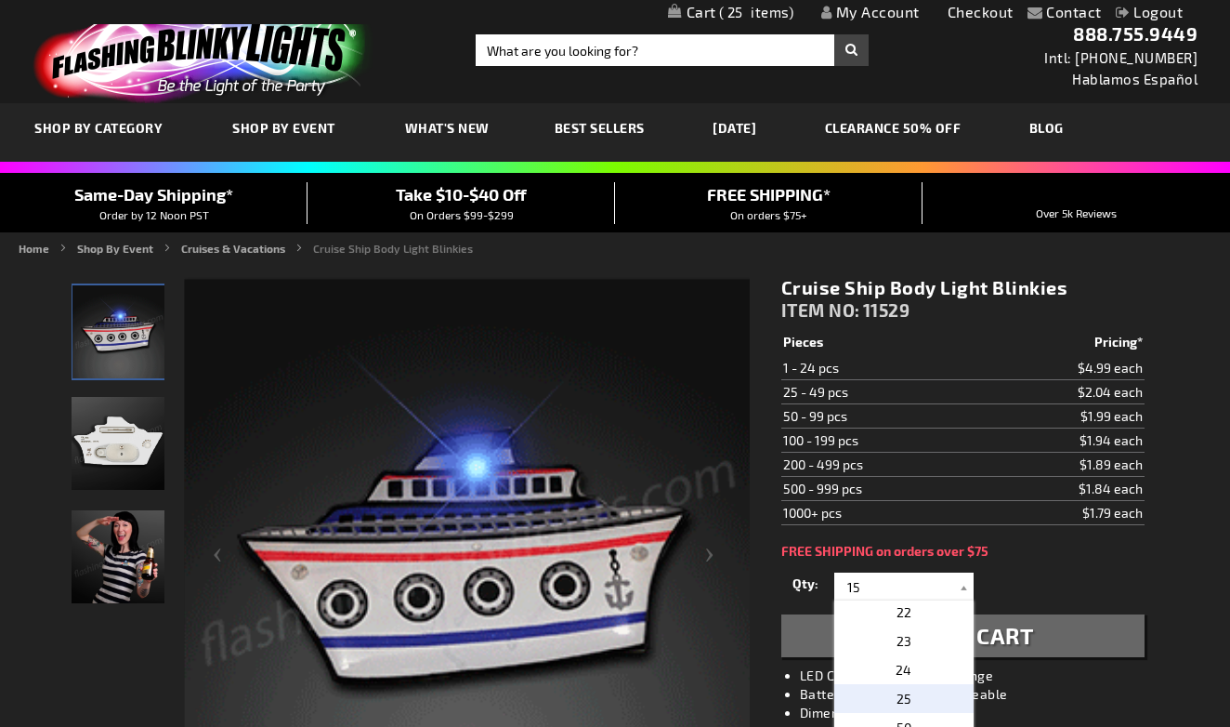
type input "25"
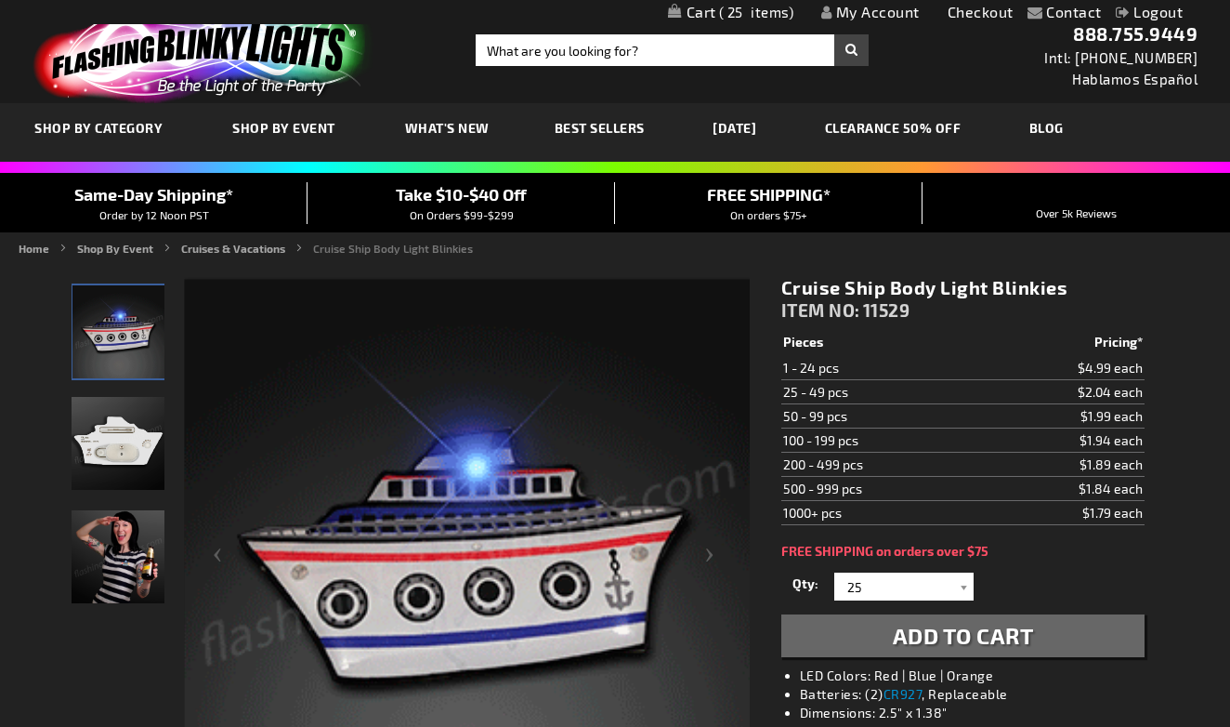
click at [934, 638] on span "Add to Cart" at bounding box center [963, 635] width 141 height 27
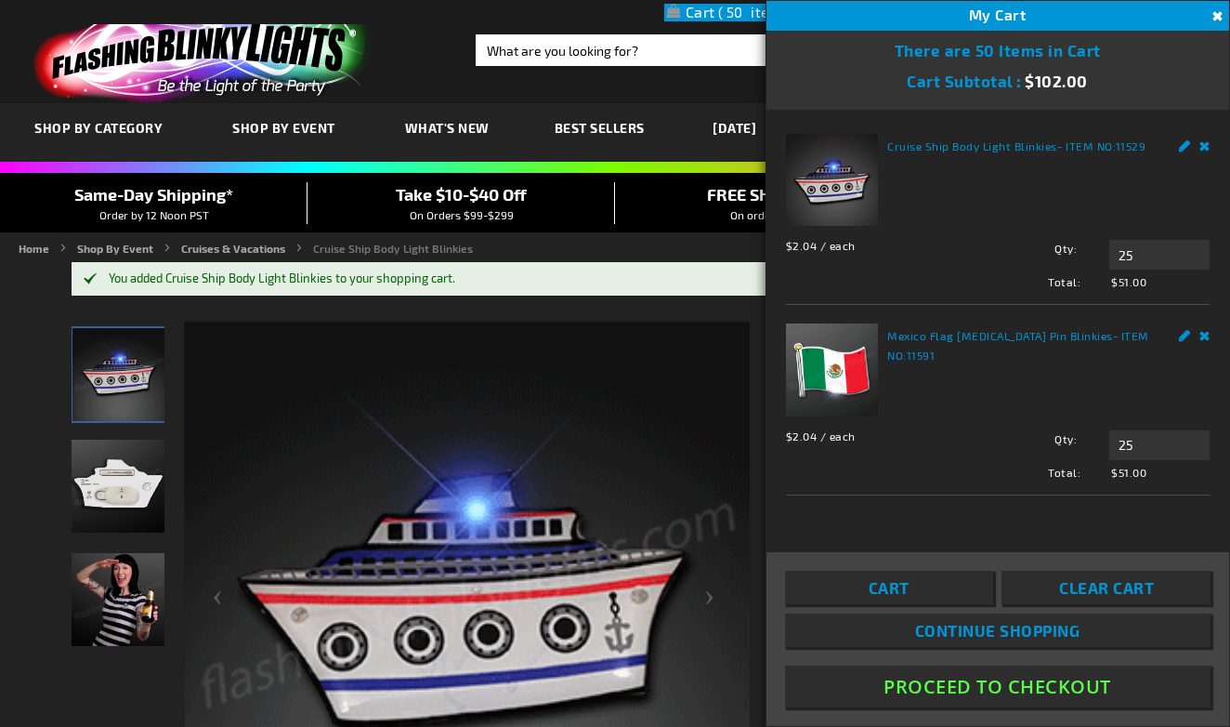
click at [976, 628] on span "Continue Shopping" at bounding box center [997, 630] width 165 height 19
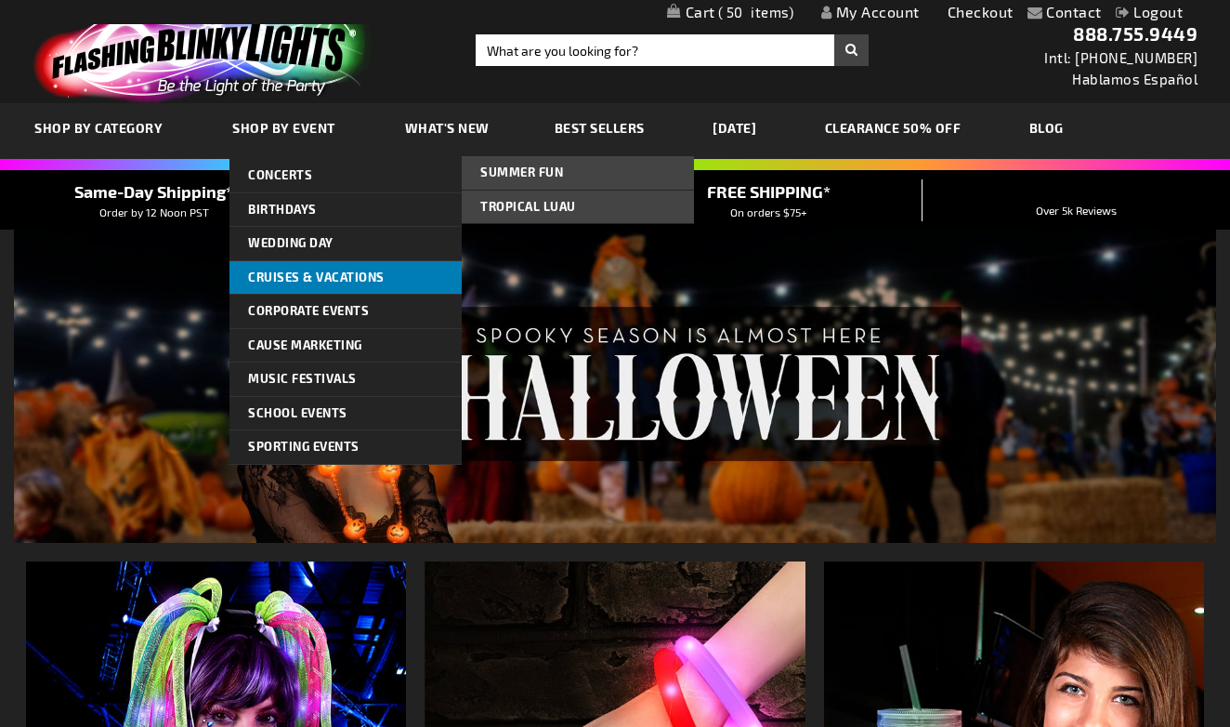
click at [287, 269] on span "Cruises & Vacations" at bounding box center [316, 276] width 137 height 15
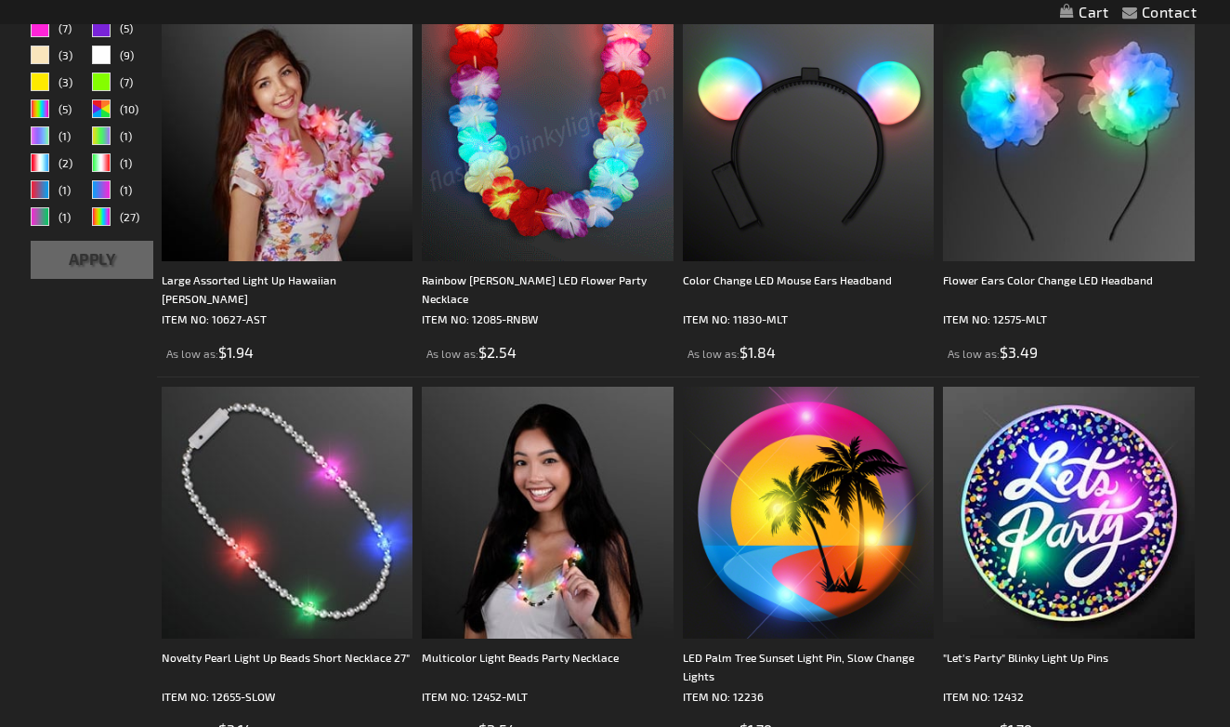
scroll to position [622, 0]
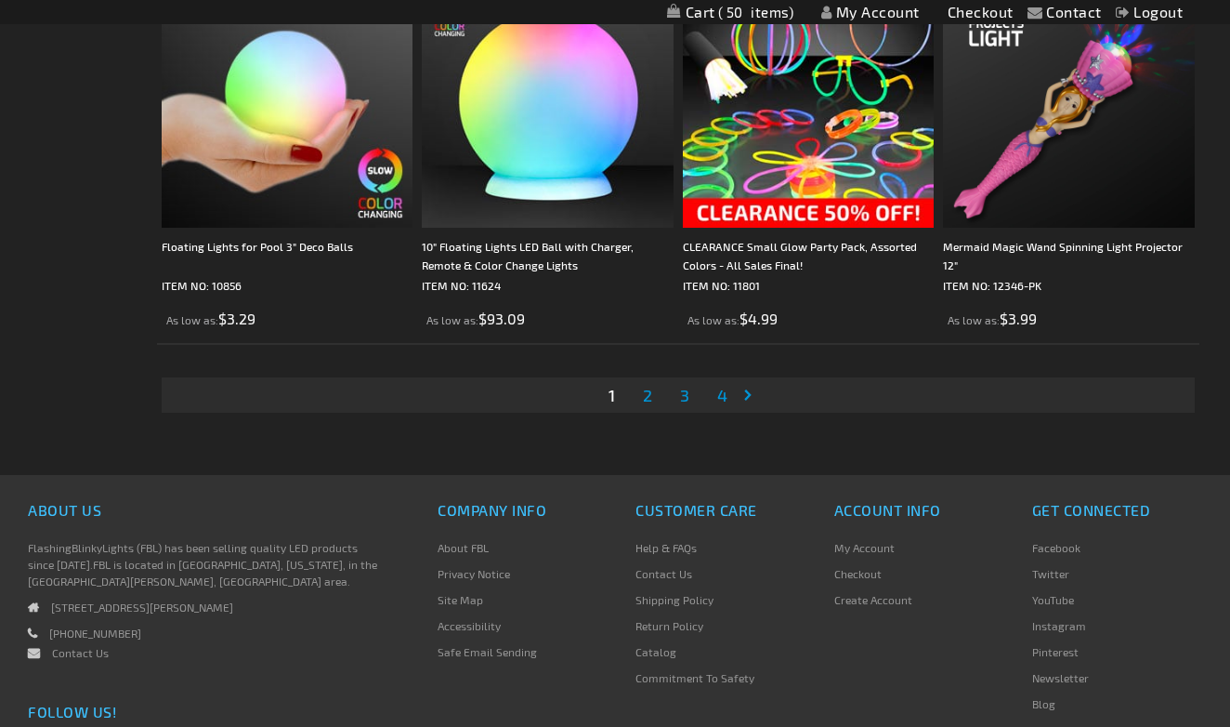
click at [646, 402] on span "2" at bounding box center [647, 395] width 9 height 20
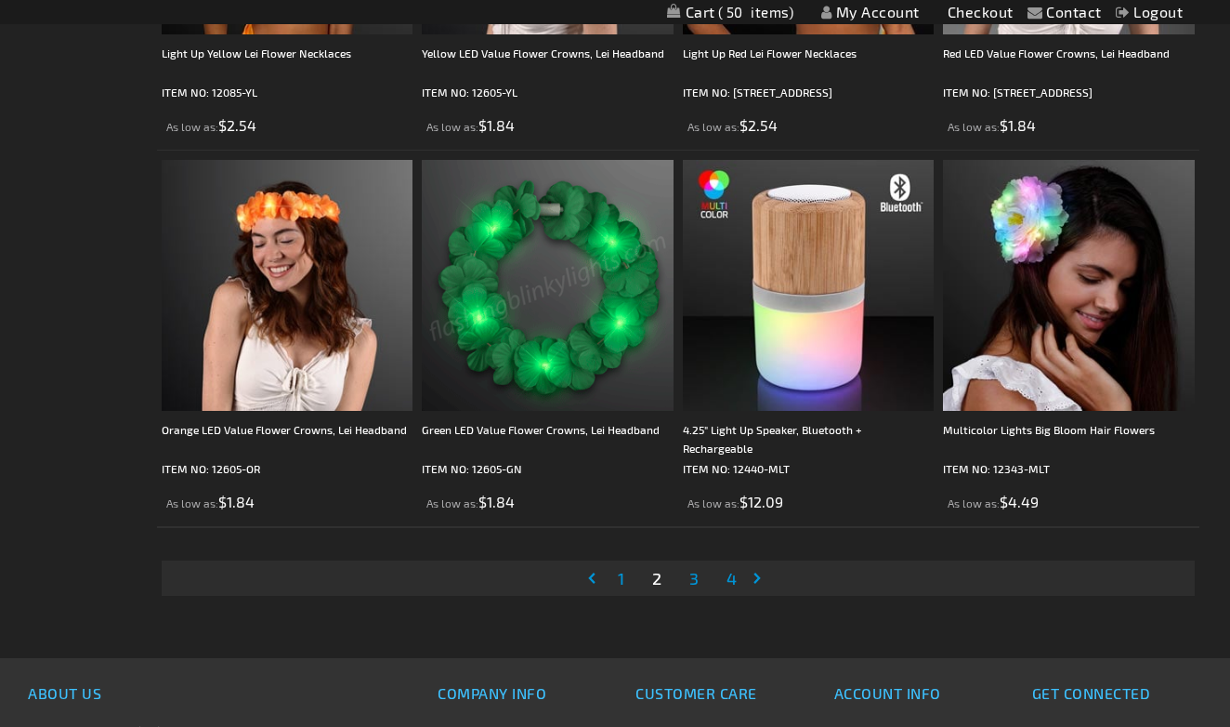
scroll to position [5500, 0]
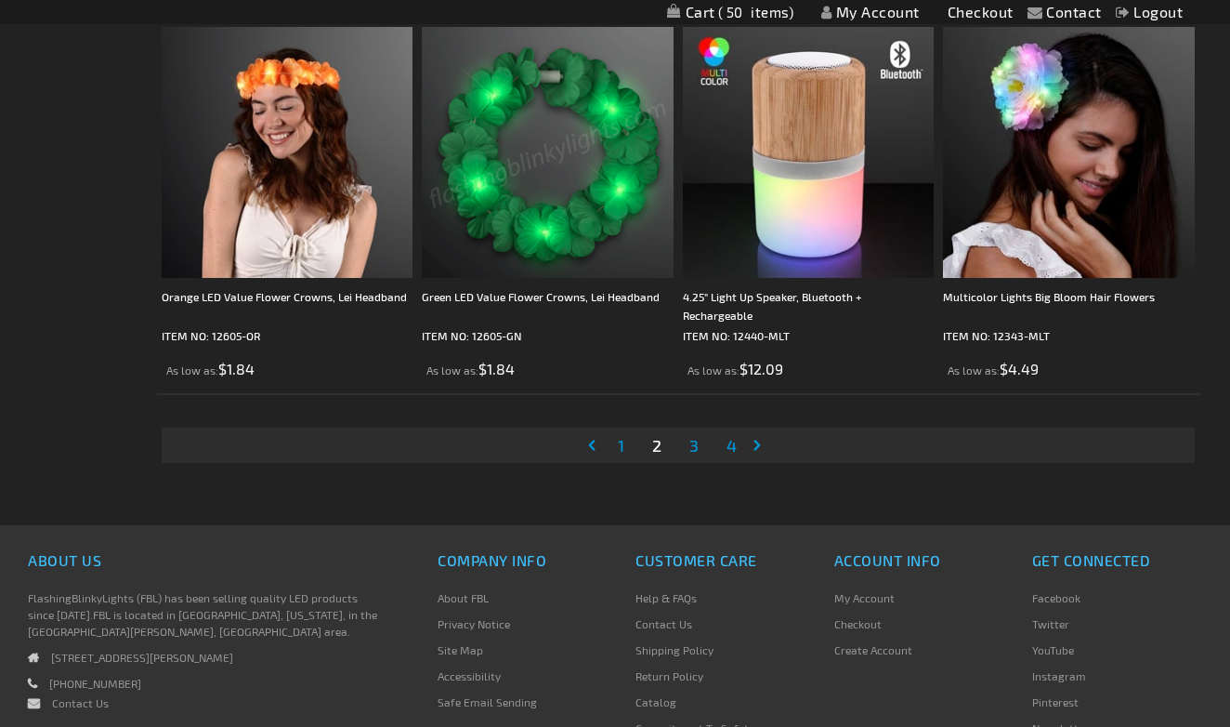
click at [698, 450] on span "3" at bounding box center [693, 445] width 9 height 20
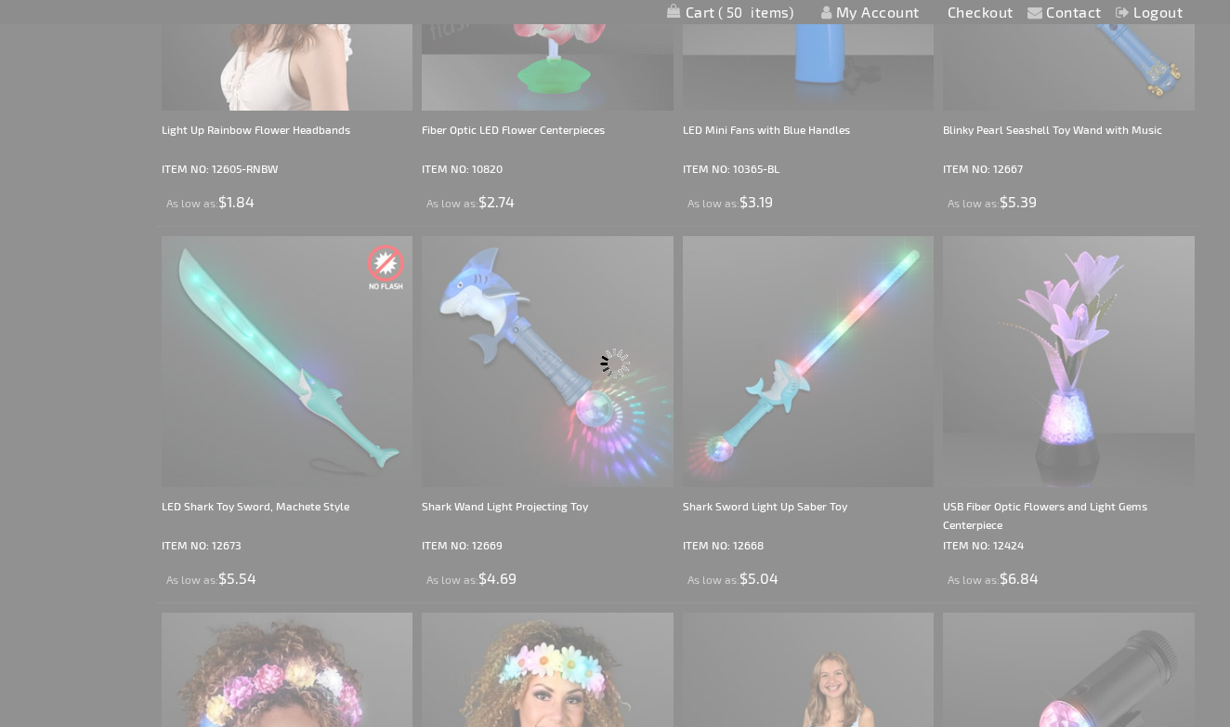
scroll to position [0, 0]
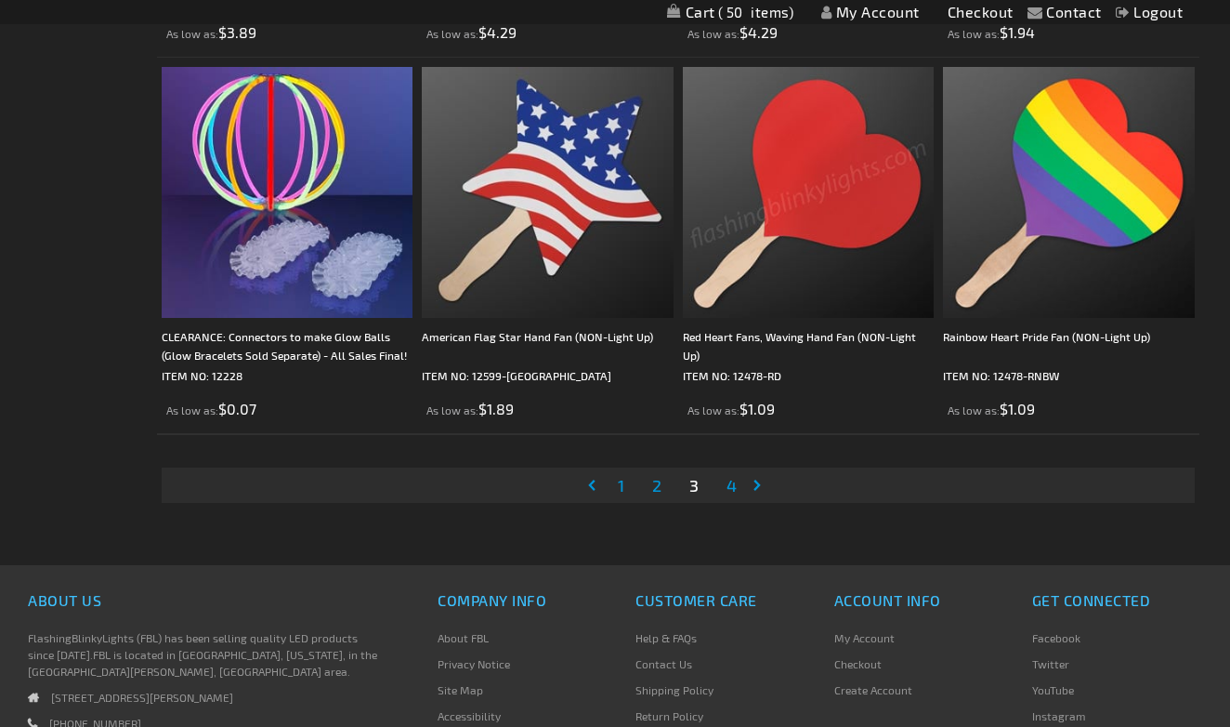
scroll to position [5592, 0]
click at [727, 494] on link "Page 4" at bounding box center [732, 484] width 18 height 28
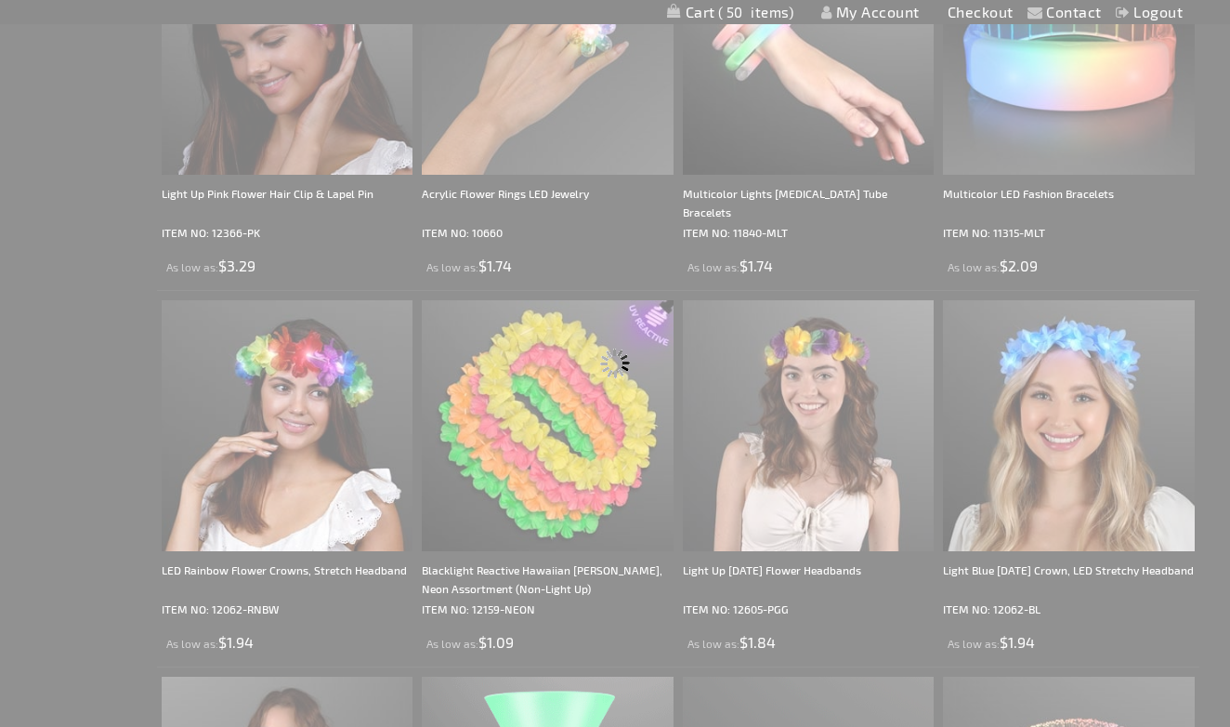
scroll to position [0, 0]
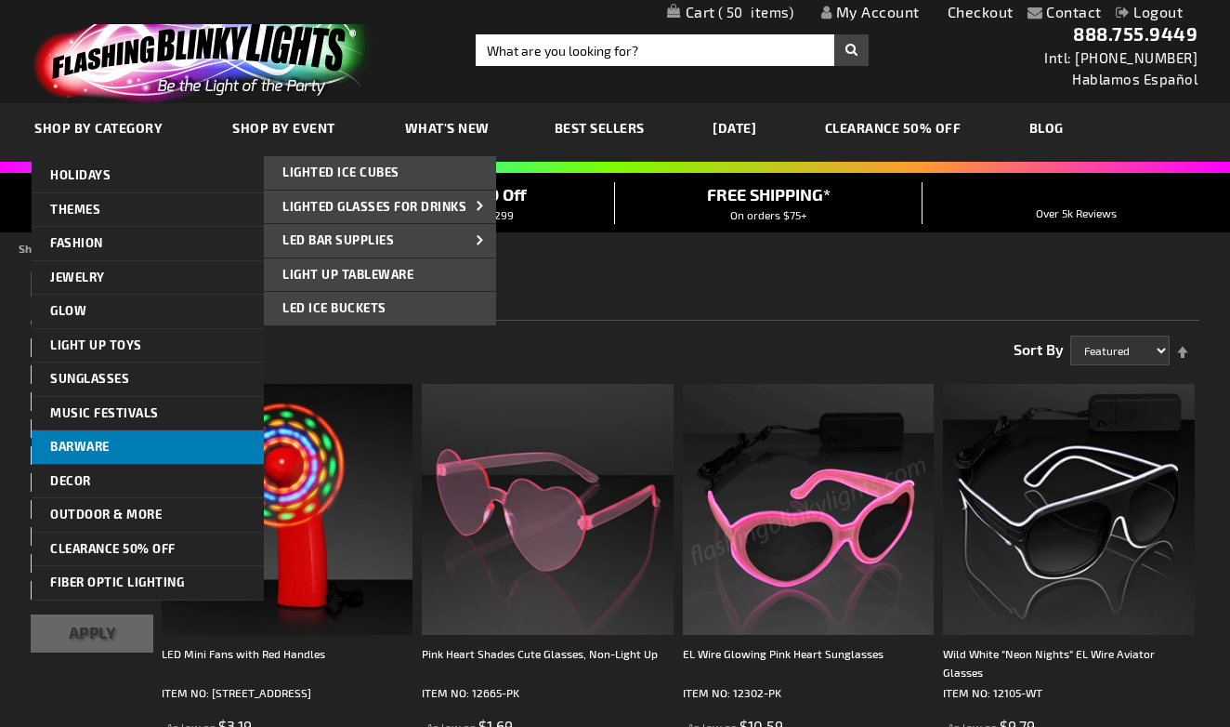
click at [132, 442] on link "Barware" at bounding box center [148, 446] width 232 height 33
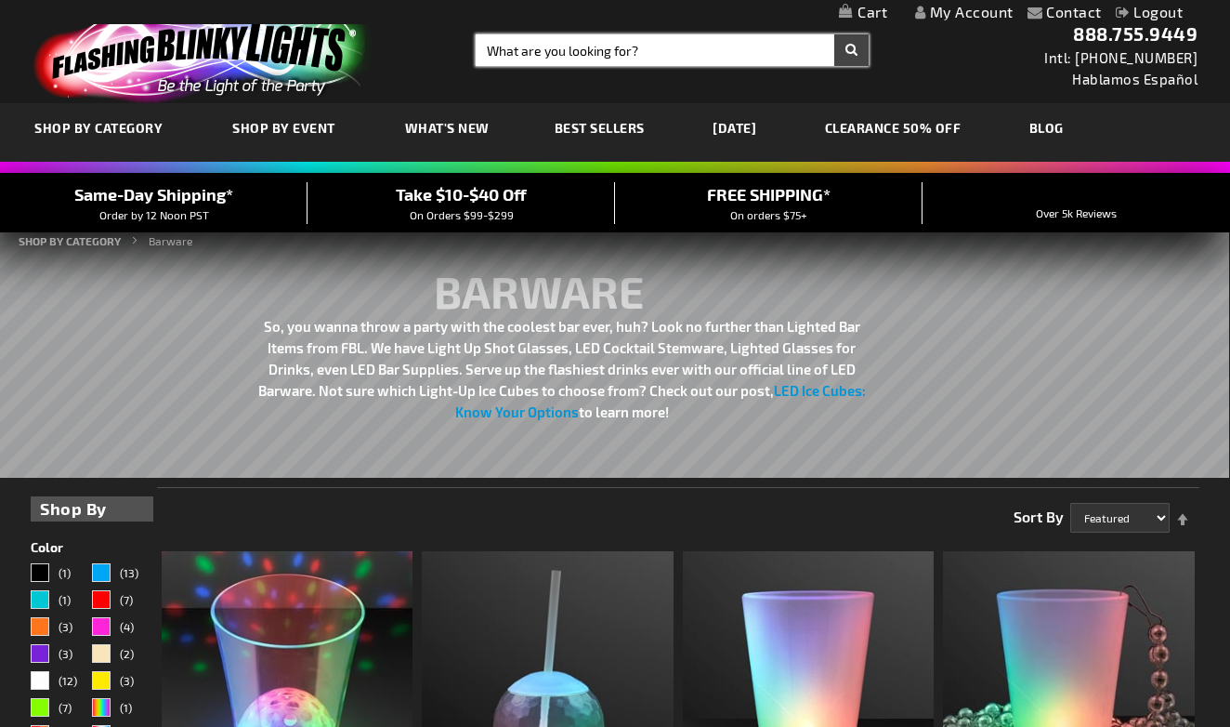
click at [532, 55] on input "Search" at bounding box center [672, 50] width 393 height 32
type input "movies"
click at [851, 50] on button "Search" at bounding box center [851, 50] width 34 height 32
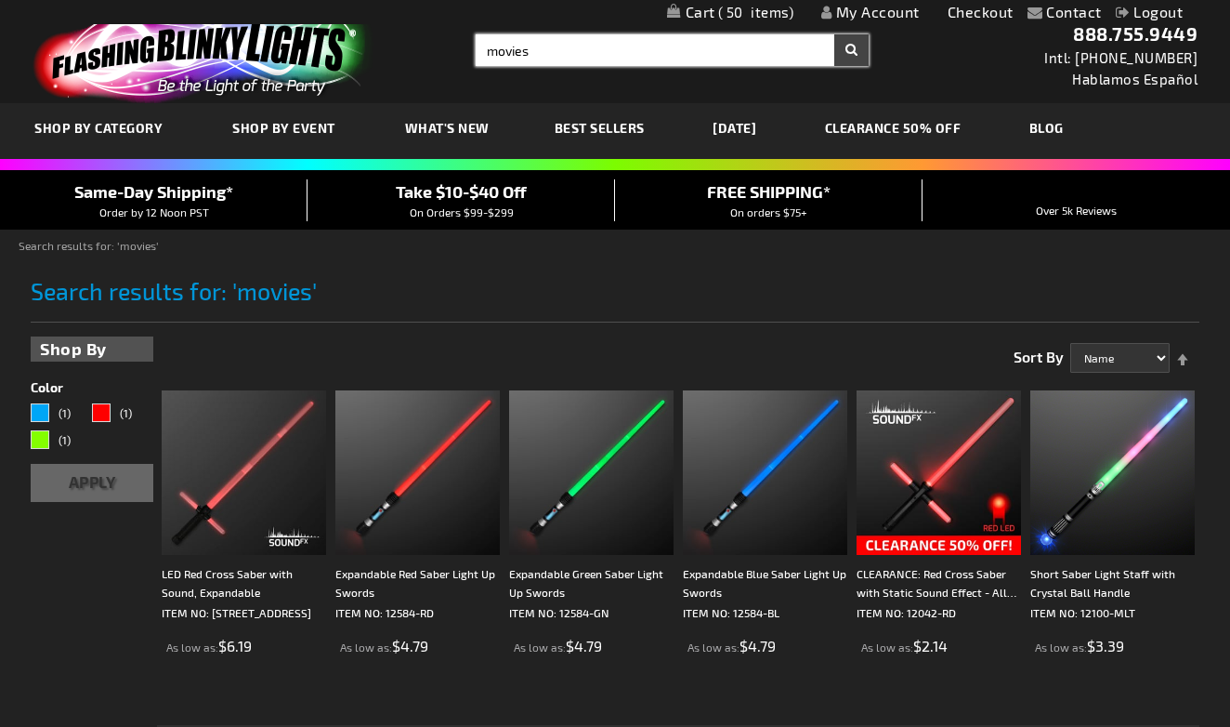
click at [541, 49] on input "movies" at bounding box center [672, 50] width 393 height 32
type input "m"
type input "oscars"
click at [851, 50] on button "Search" at bounding box center [851, 50] width 34 height 32
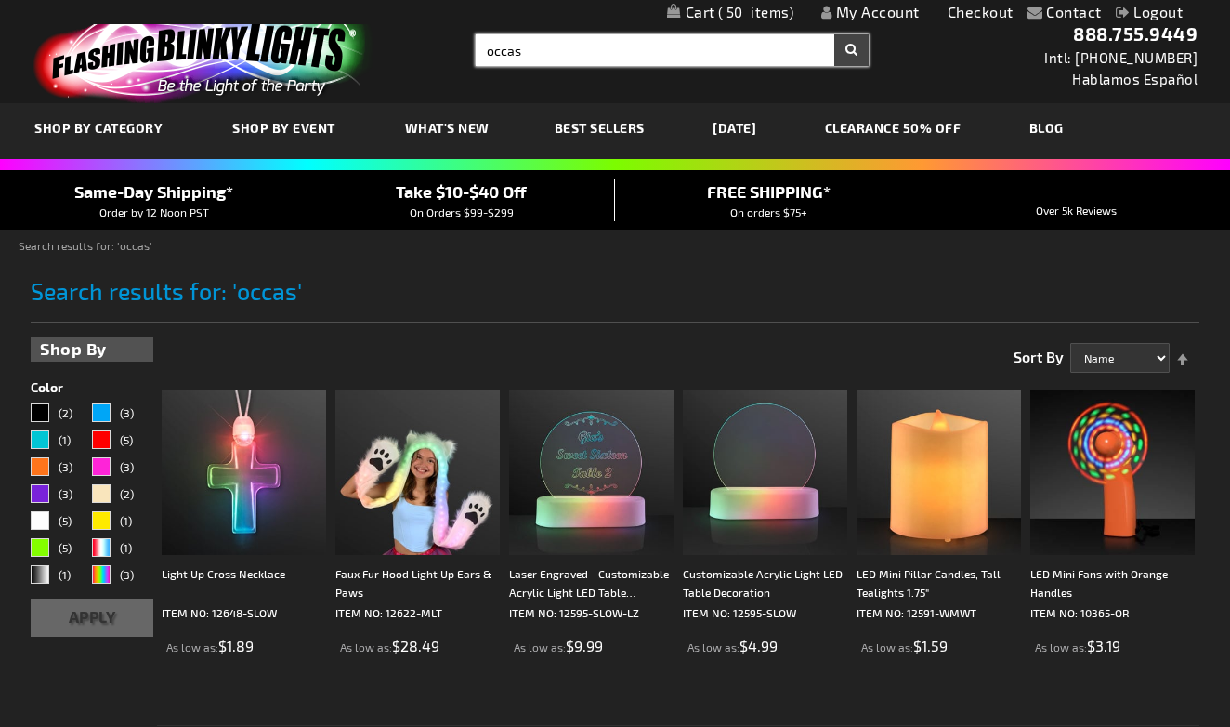
click at [555, 47] on input "occas" at bounding box center [672, 50] width 393 height 32
type input "o"
type input "hollywood"
click at [851, 50] on button "Search" at bounding box center [851, 50] width 34 height 32
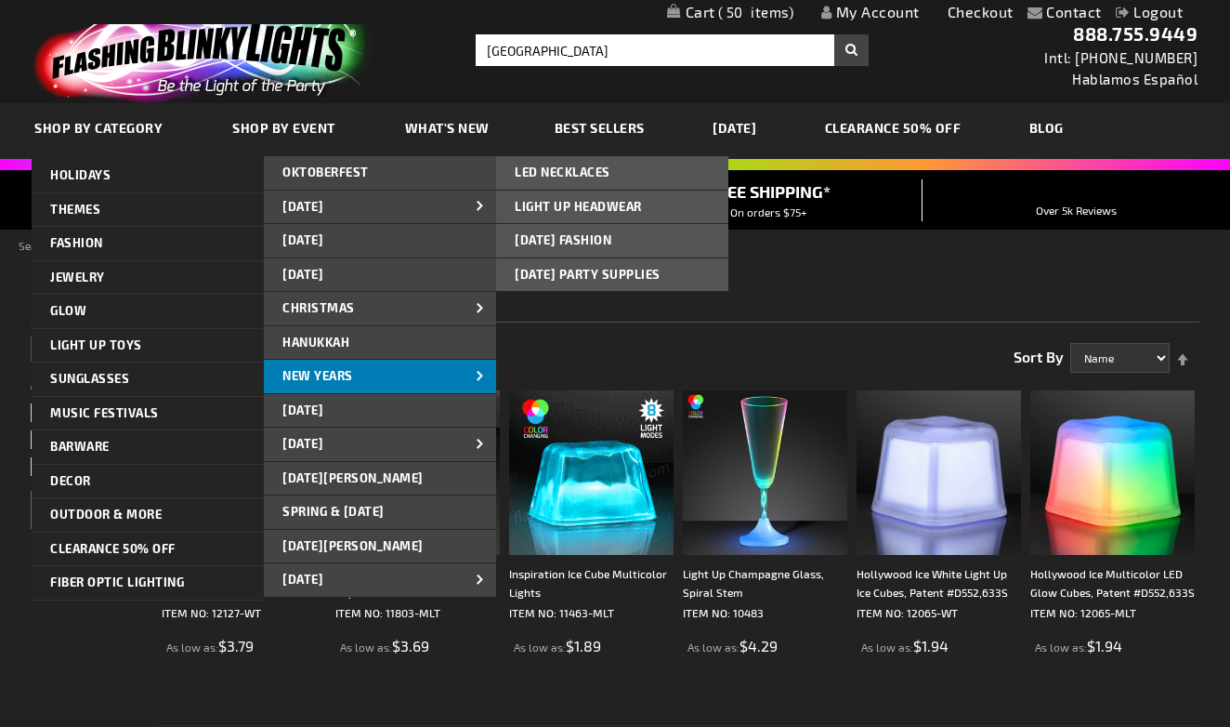
click at [326, 373] on span "New Years" at bounding box center [317, 375] width 71 height 15
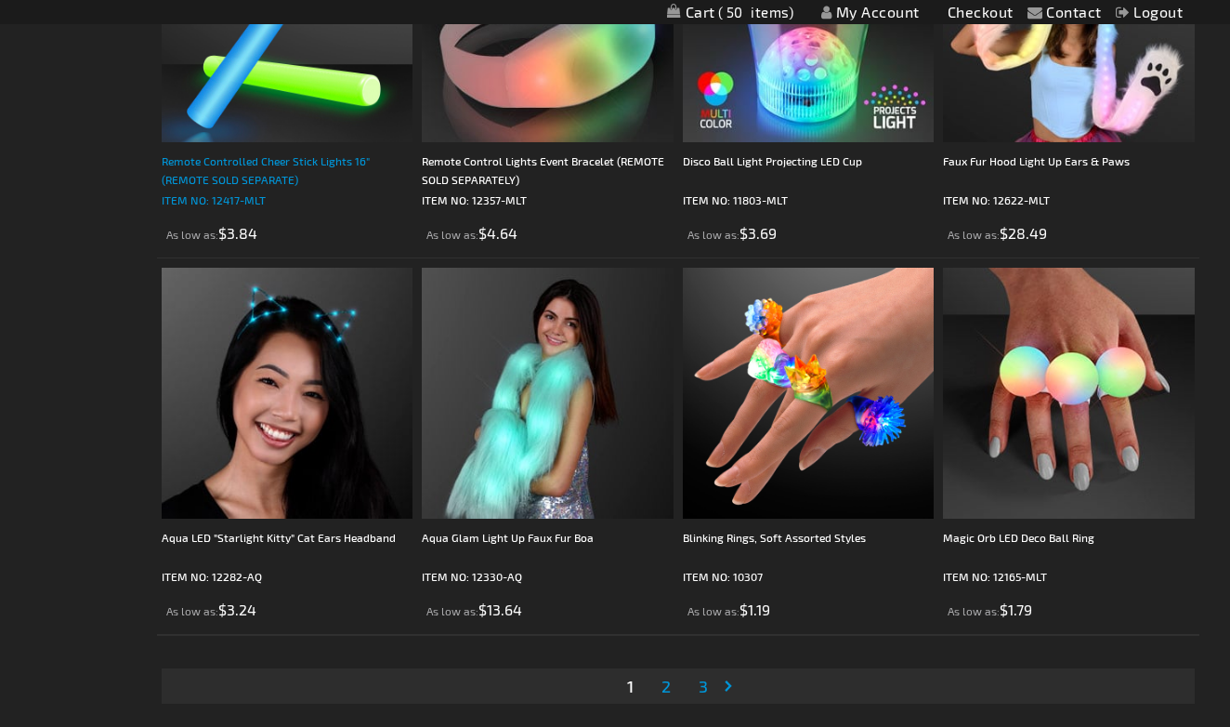
scroll to position [5562, 0]
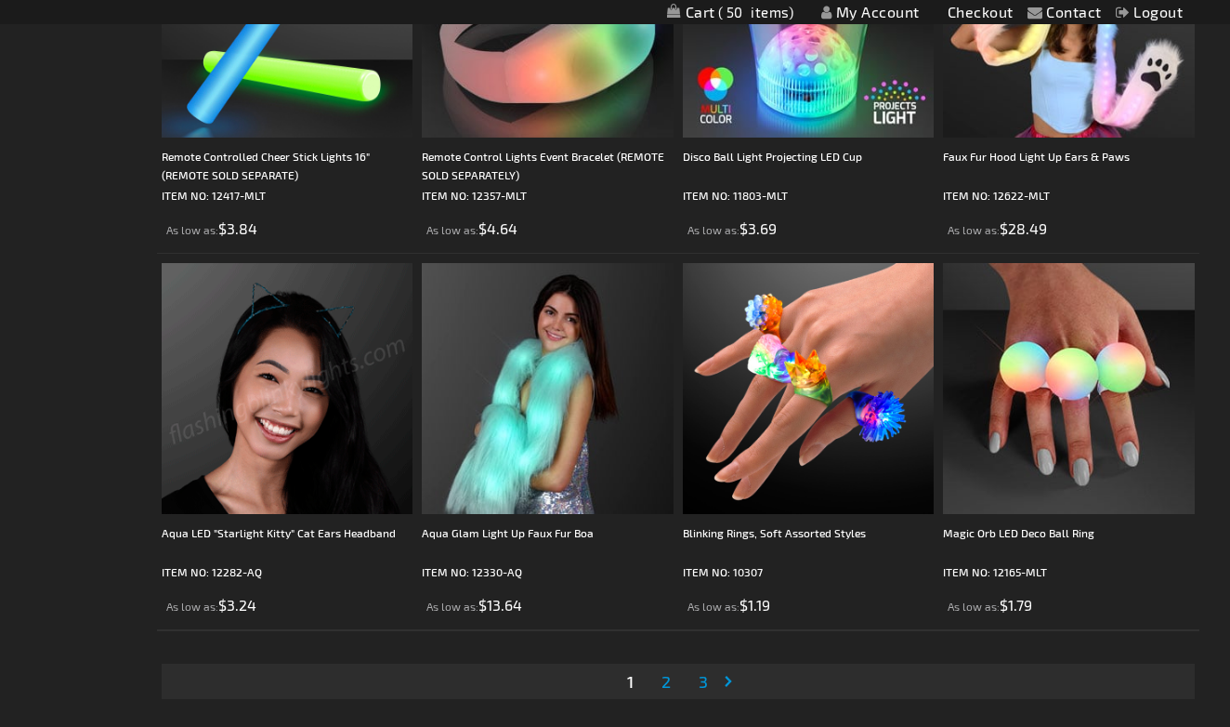
click at [668, 686] on span "2" at bounding box center [665, 681] width 9 height 20
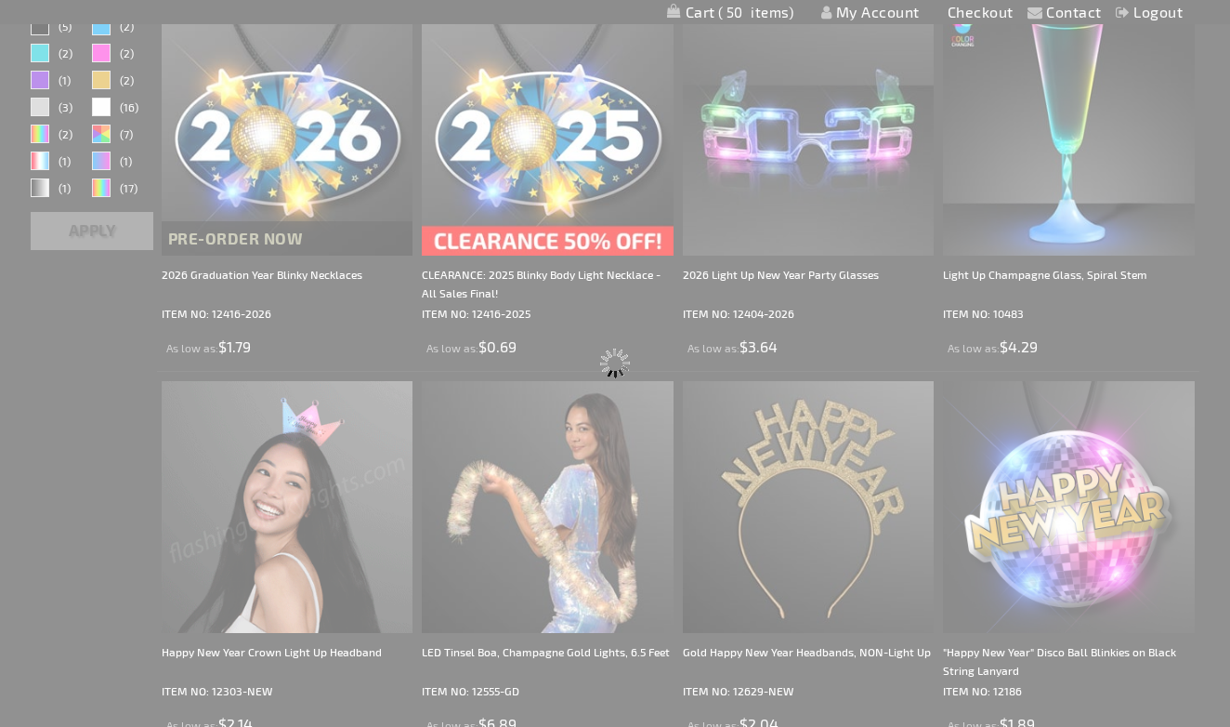
scroll to position [569, 0]
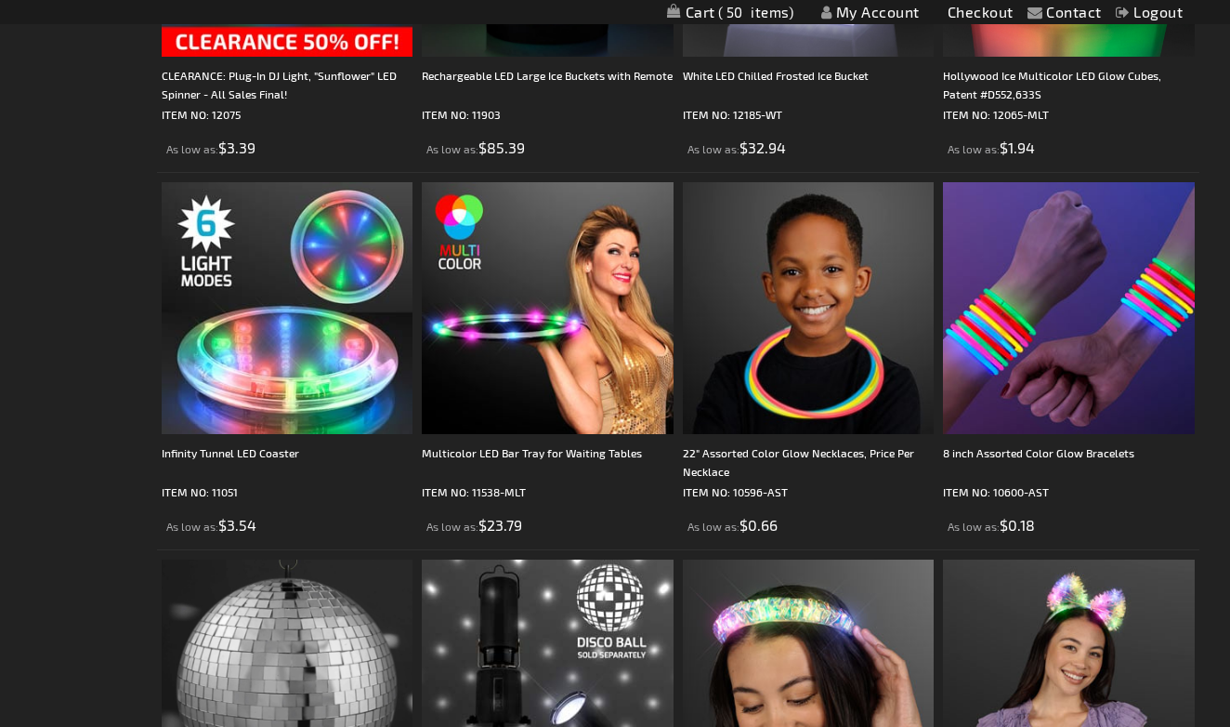
scroll to position [2253, 0]
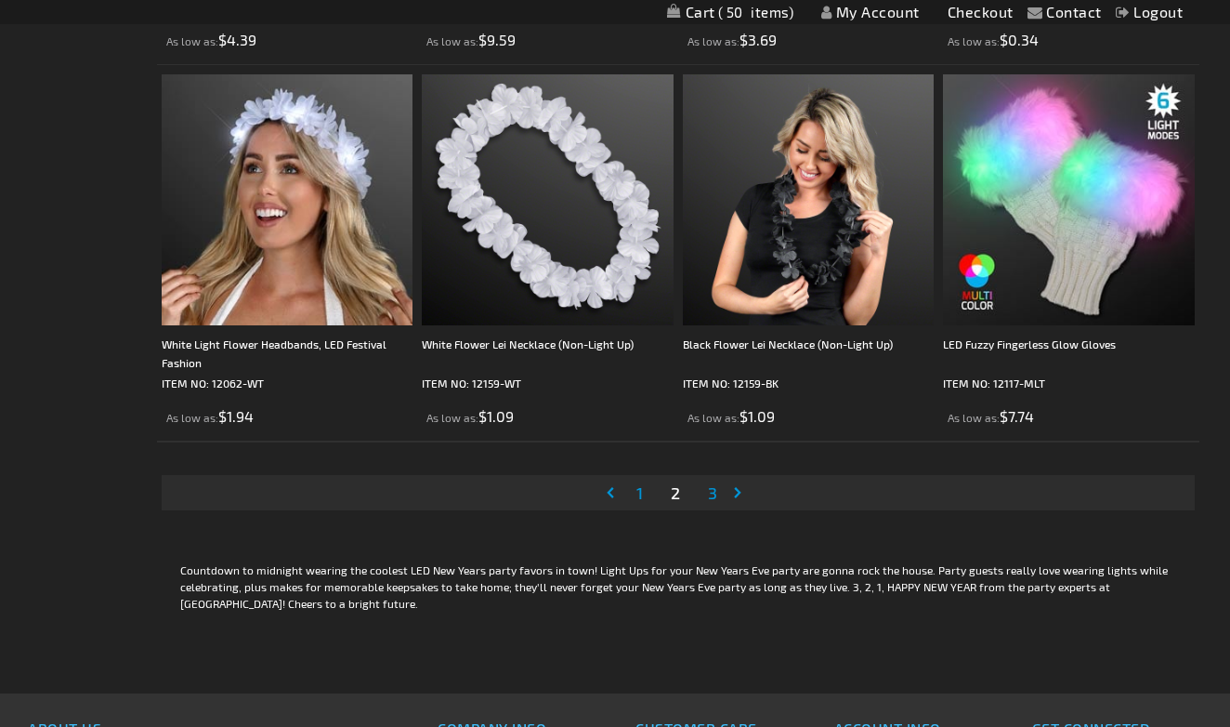
click at [716, 500] on span "3" at bounding box center [712, 492] width 9 height 20
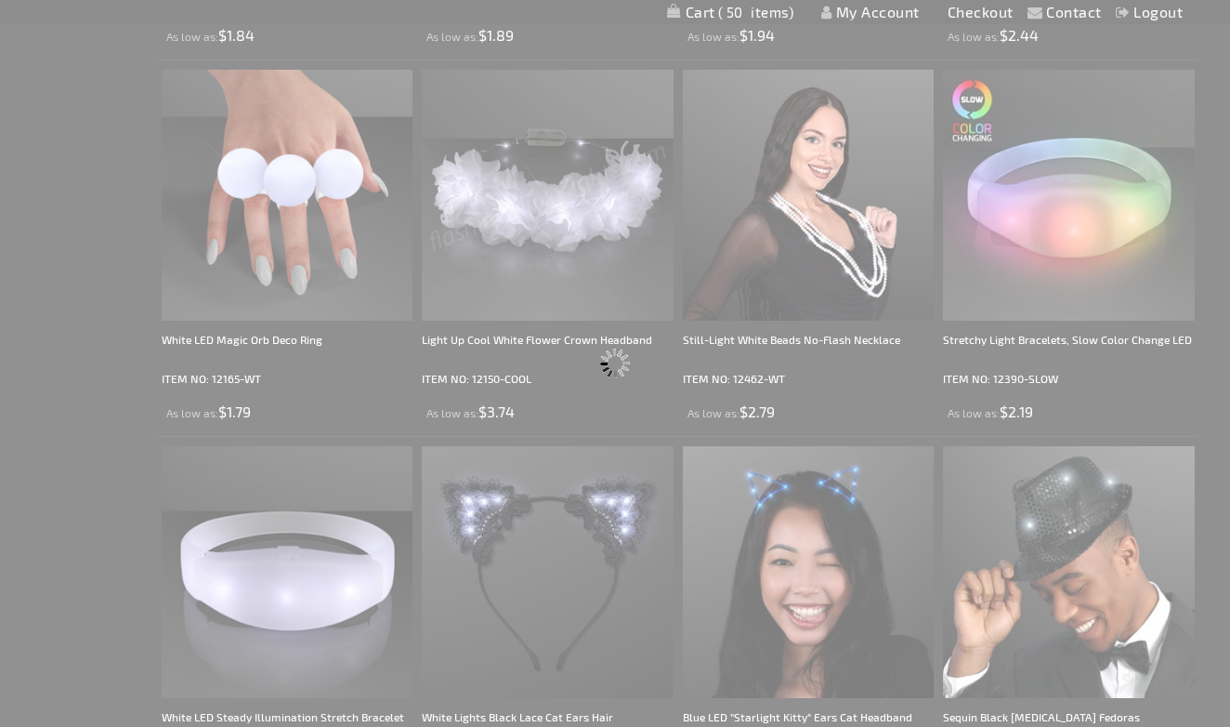
scroll to position [0, 0]
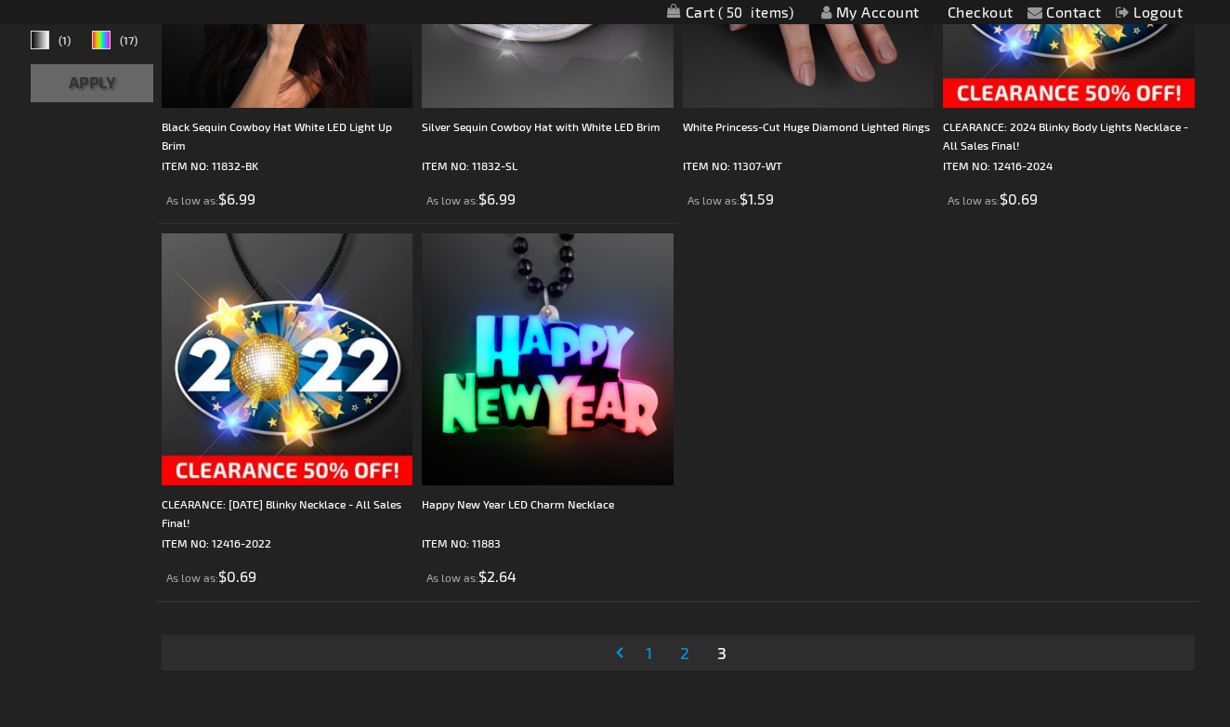
scroll to position [688, 0]
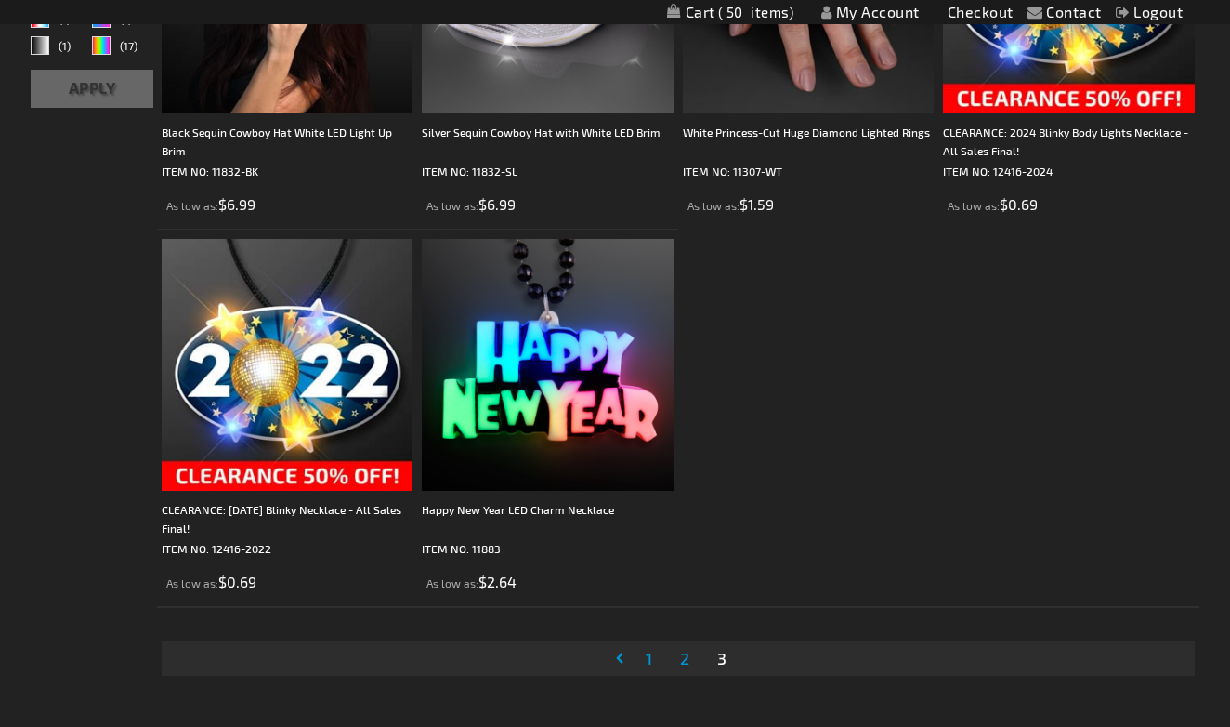
click at [648, 653] on span "1" at bounding box center [649, 658] width 7 height 20
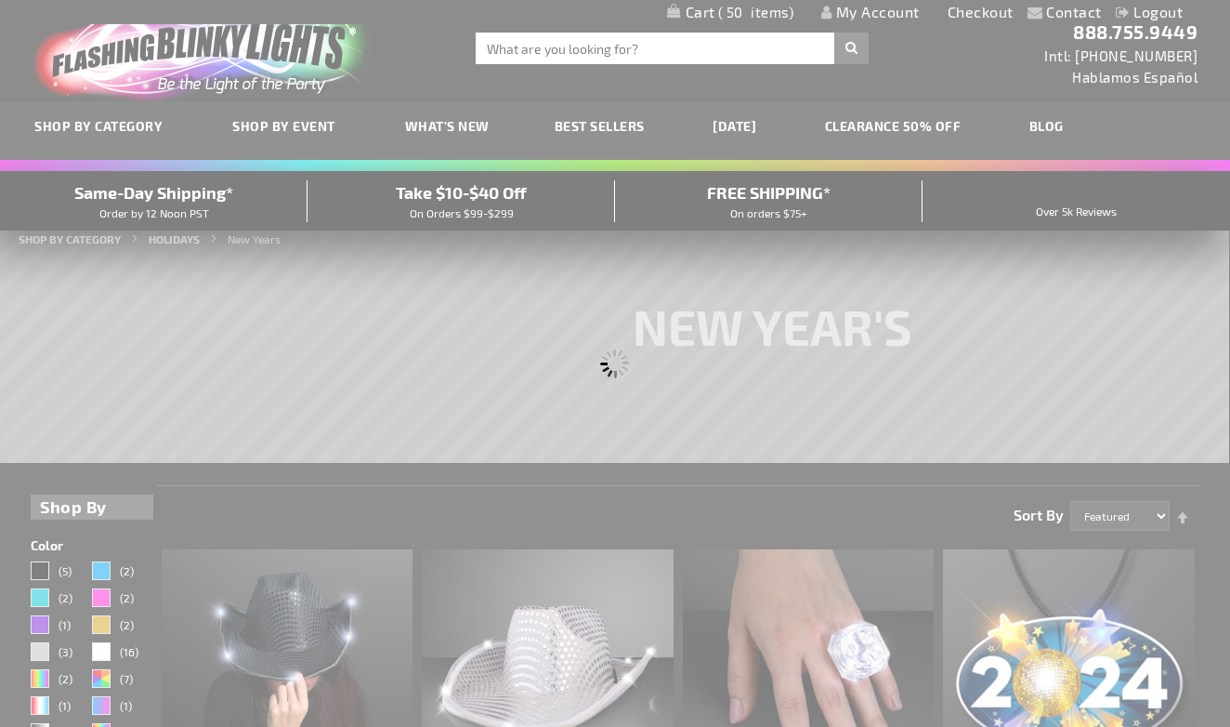
scroll to position [0, 0]
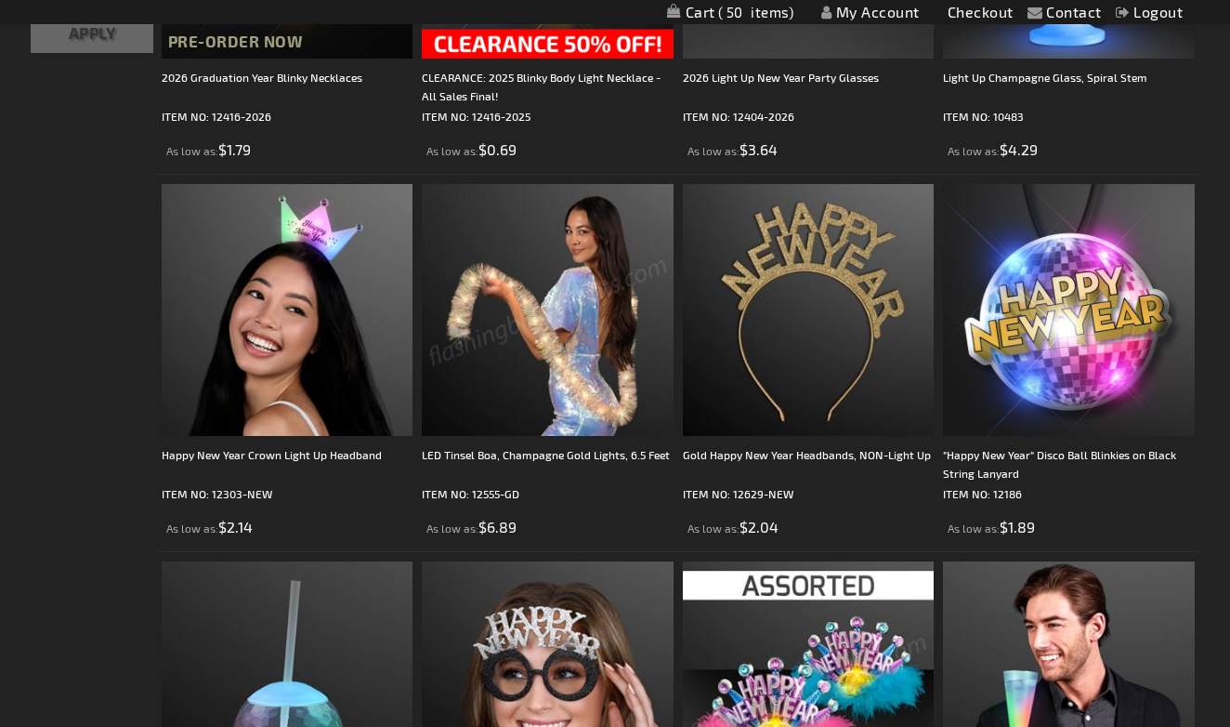
scroll to position [696, 0]
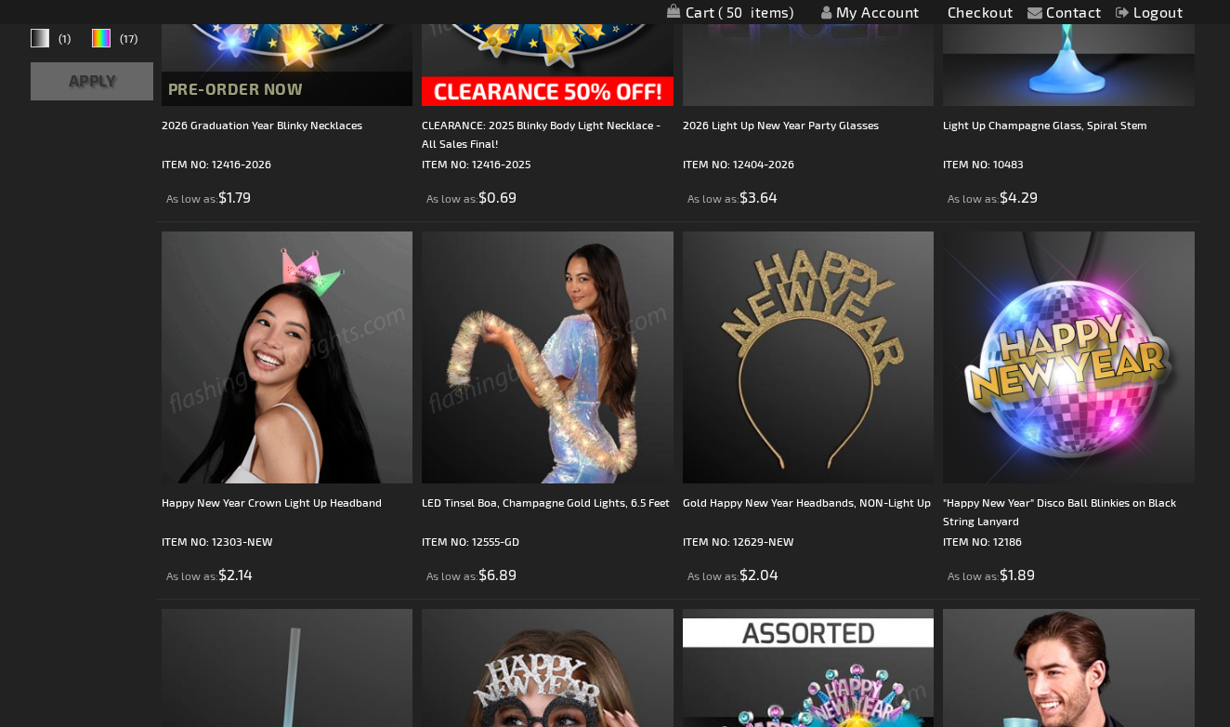
click at [344, 422] on img at bounding box center [287, 356] width 251 height 251
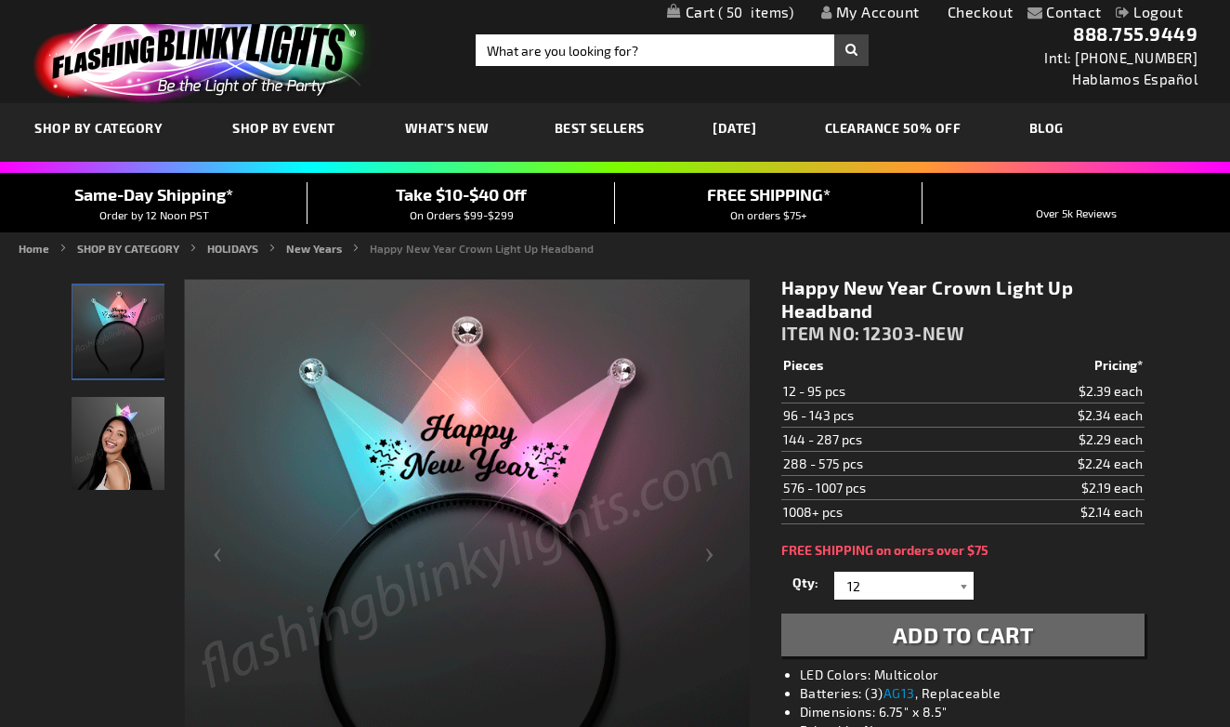
click at [960, 588] on div at bounding box center [964, 585] width 19 height 28
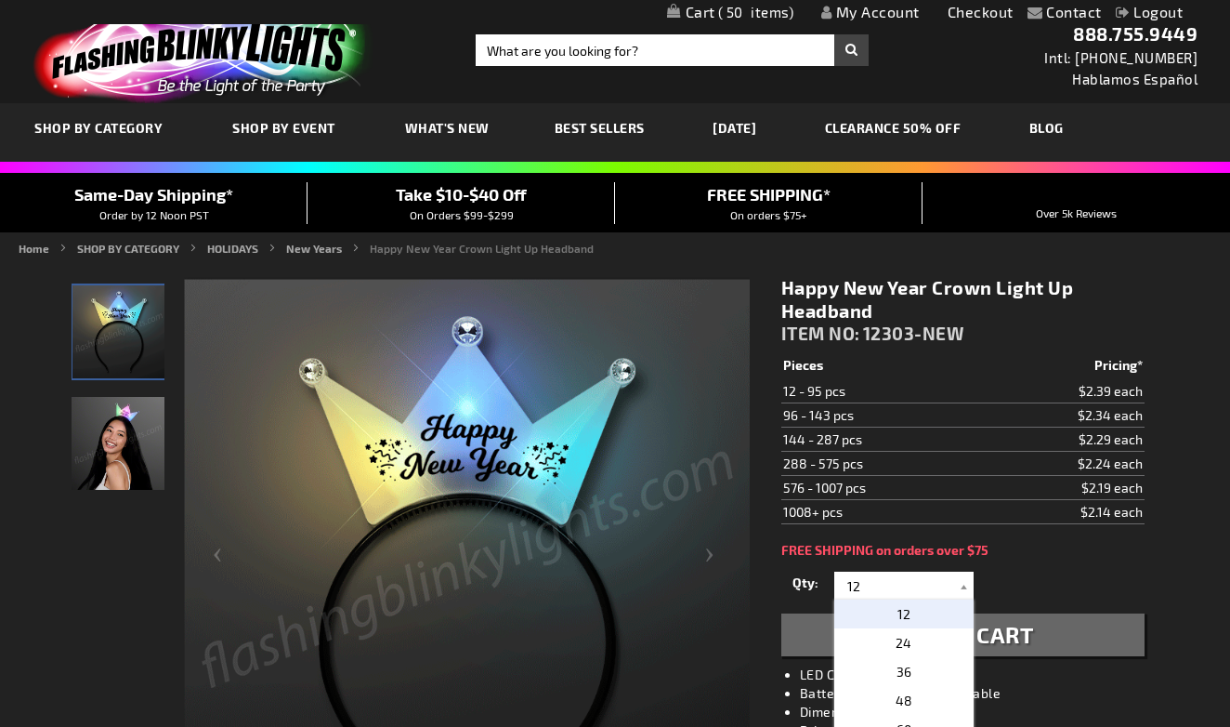
click at [942, 616] on p "12" at bounding box center [903, 613] width 139 height 29
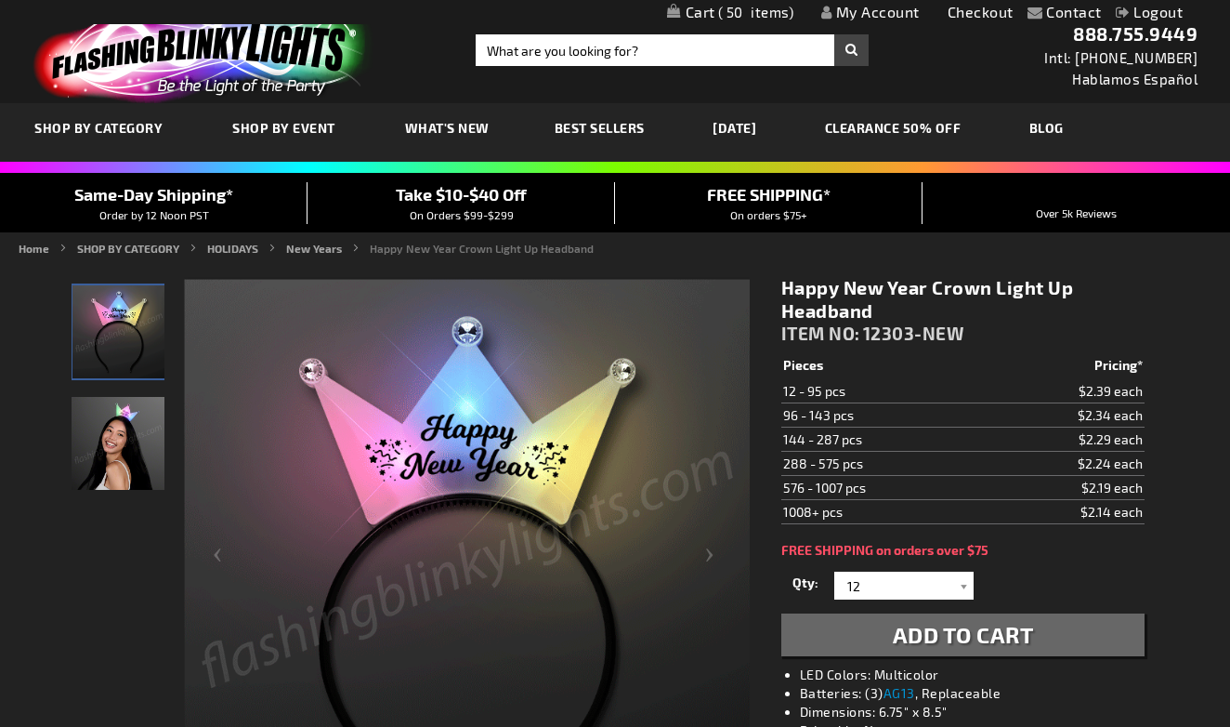
click at [897, 635] on span "Add to Cart" at bounding box center [963, 634] width 141 height 27
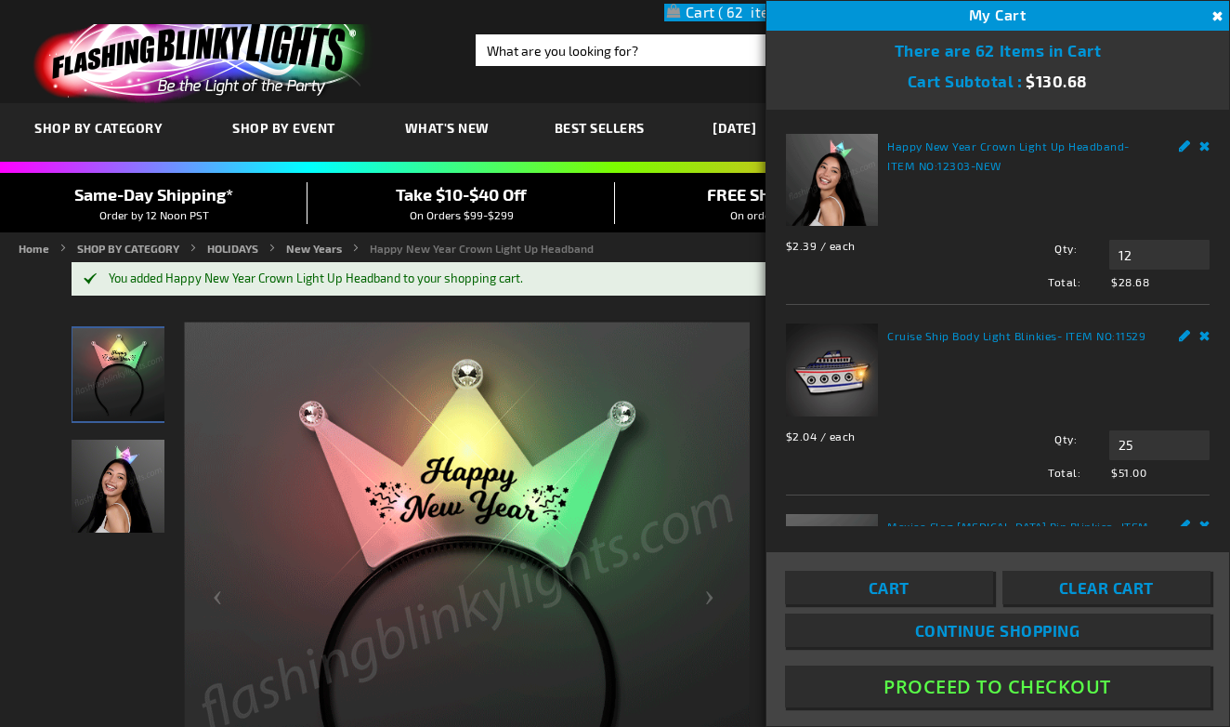
click at [844, 629] on link "Continue Shopping" at bounding box center [997, 629] width 425 height 33
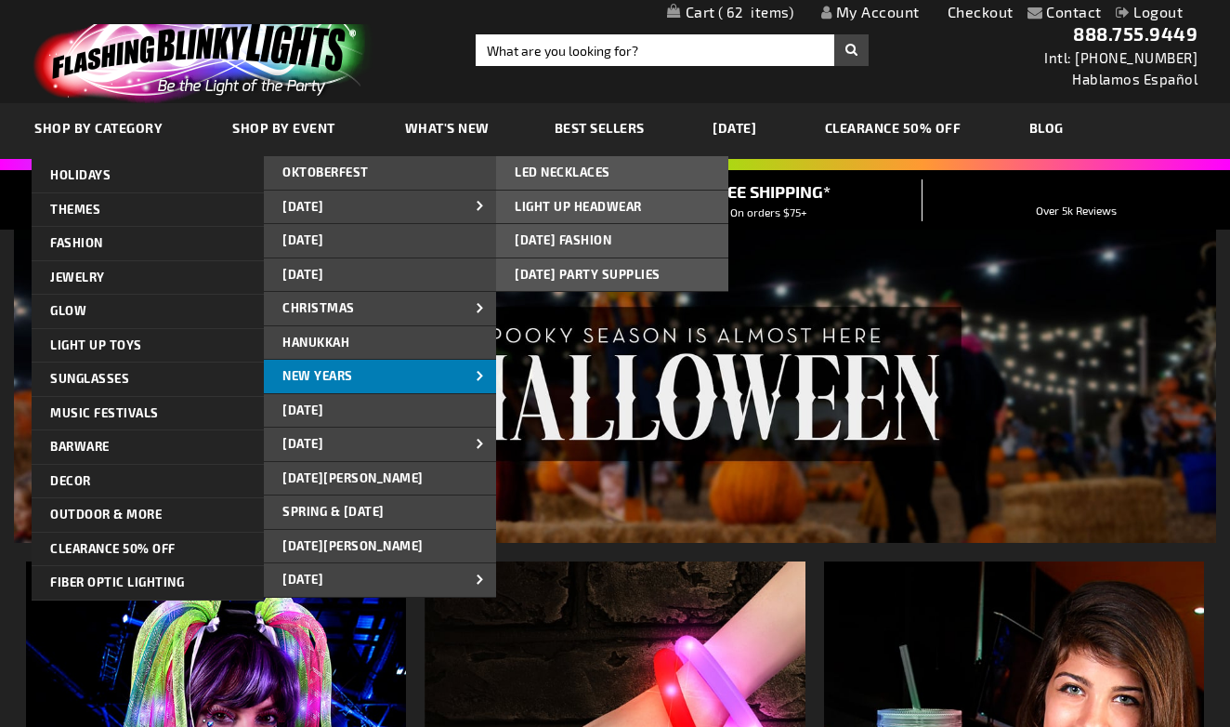
click at [367, 377] on link "New Years" at bounding box center [380, 376] width 232 height 33
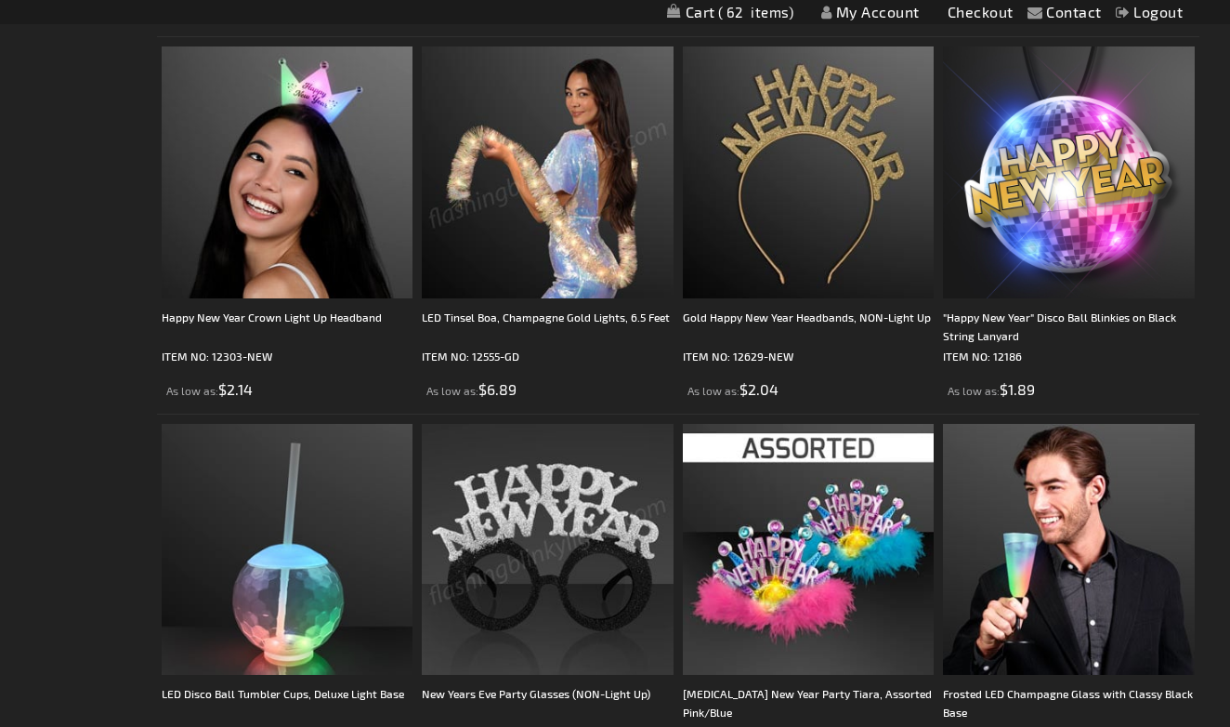
scroll to position [917, 0]
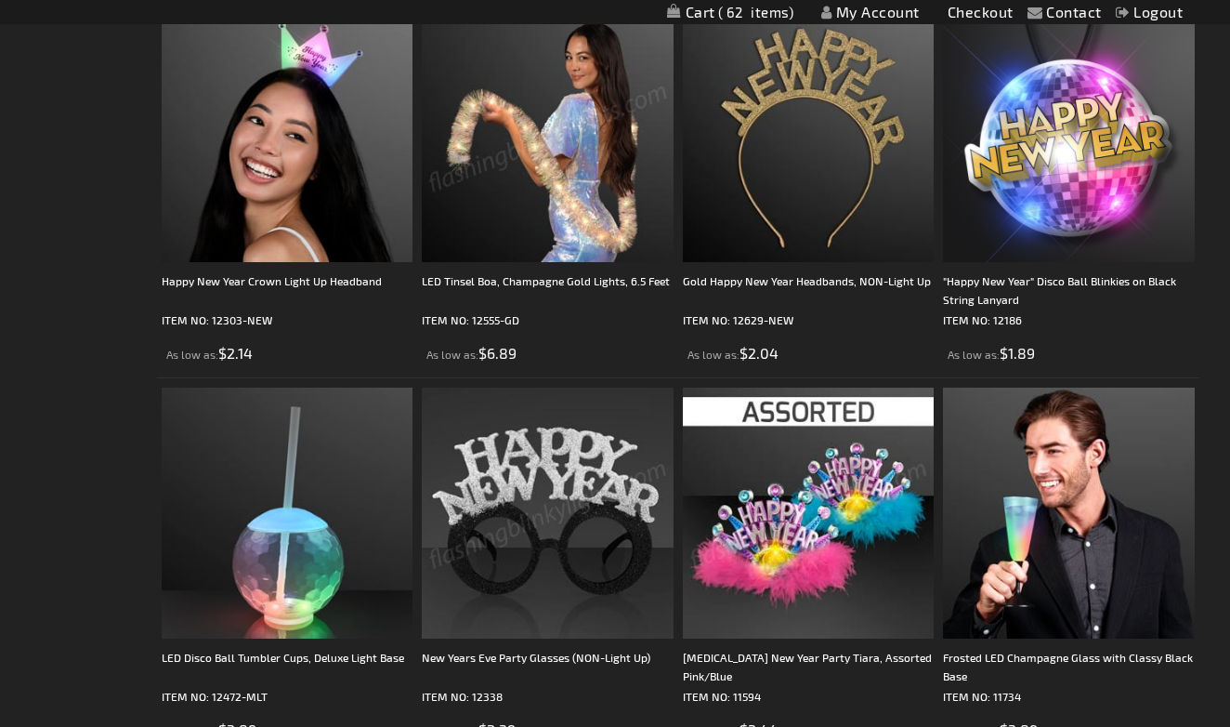
click at [814, 531] on img at bounding box center [808, 512] width 251 height 251
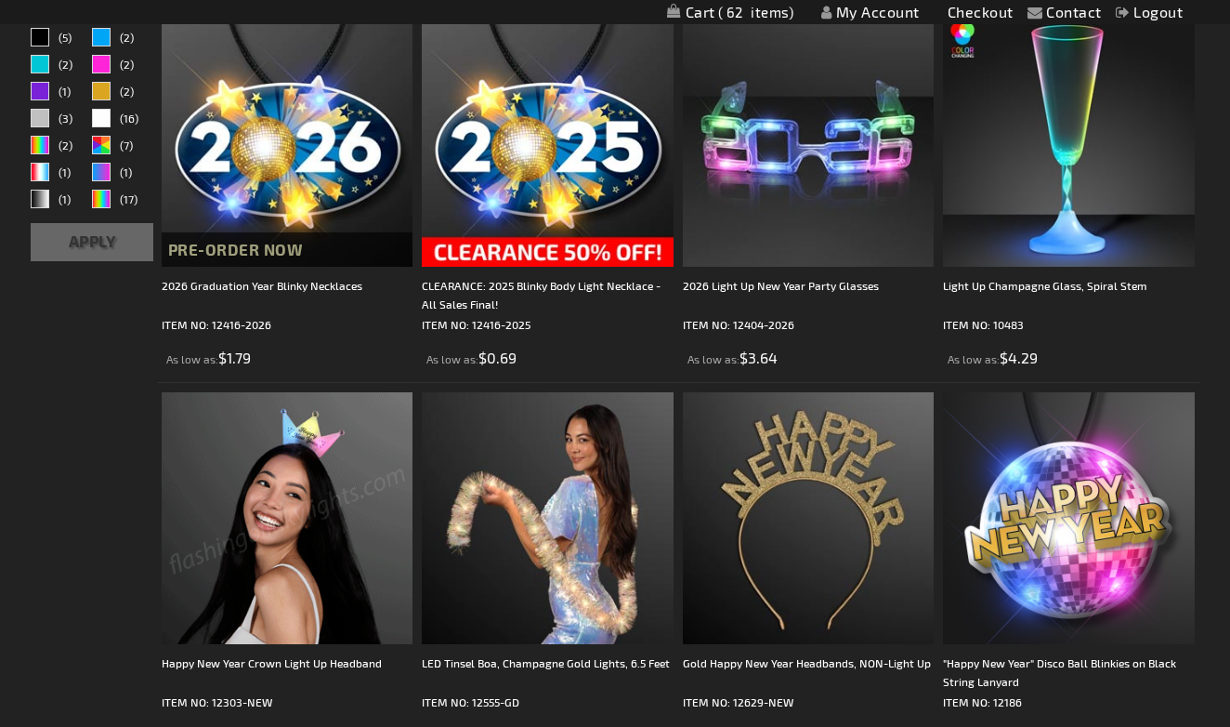
scroll to position [536, 0]
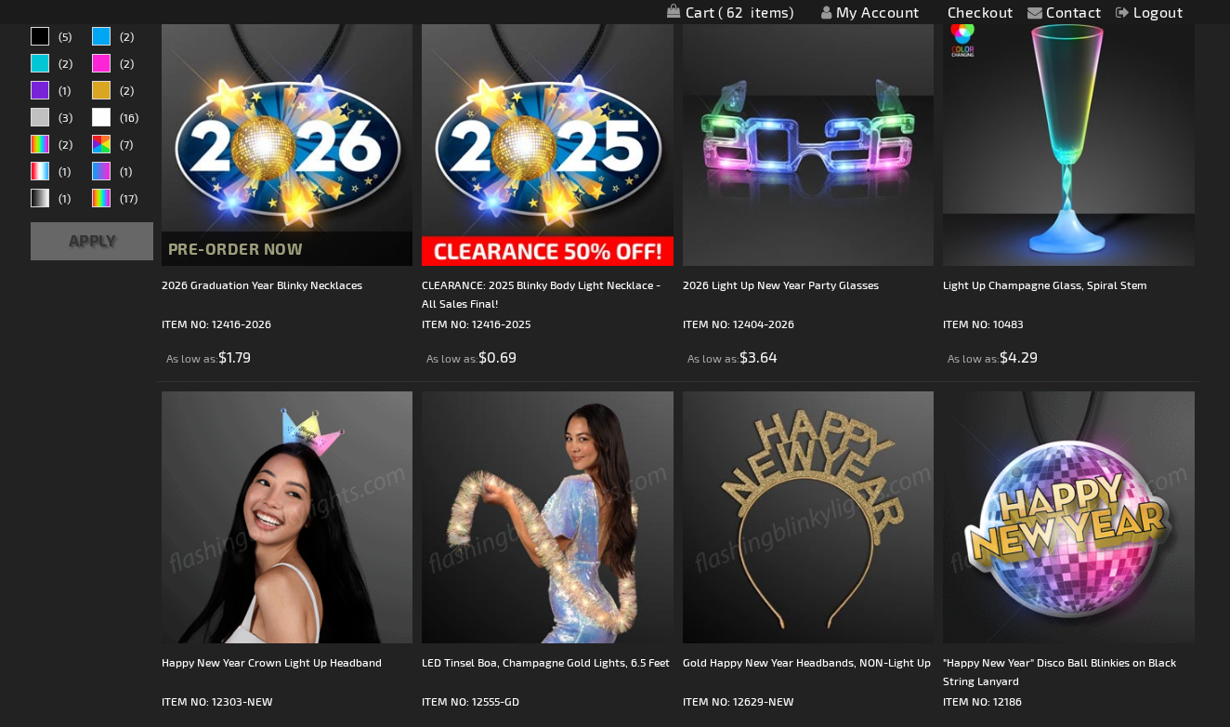
click at [1073, 546] on img at bounding box center [1068, 516] width 251 height 251
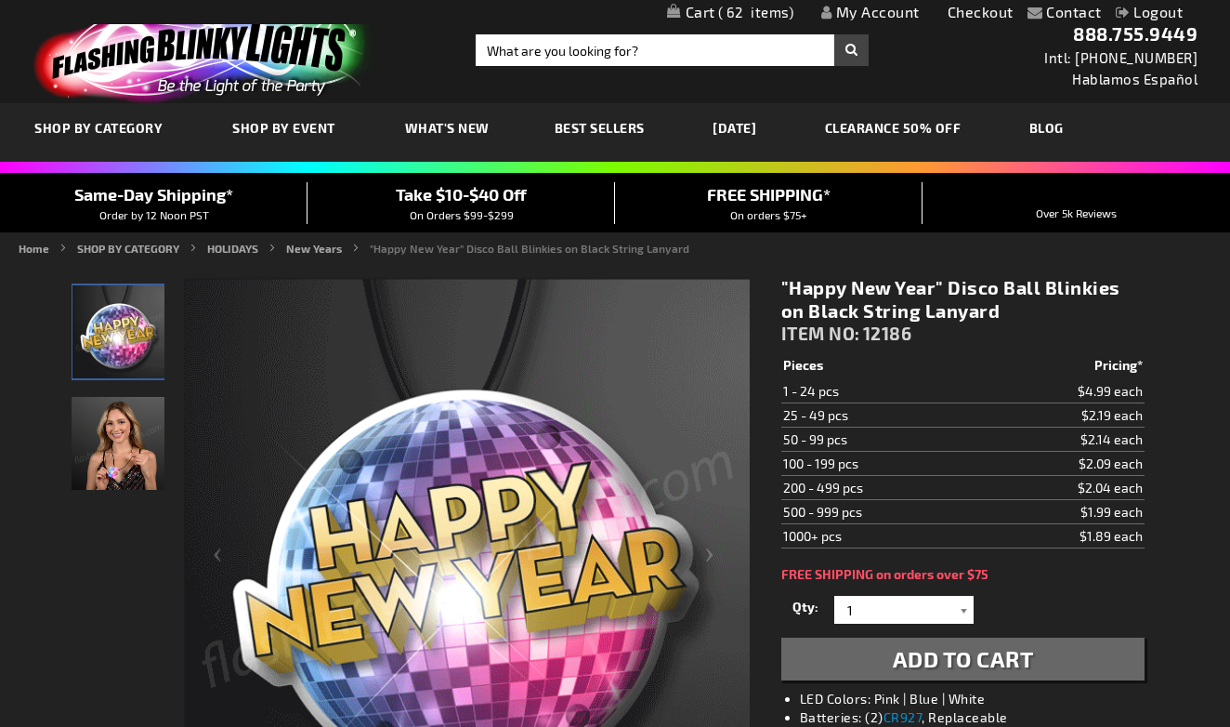
click at [965, 618] on div at bounding box center [964, 610] width 19 height 28
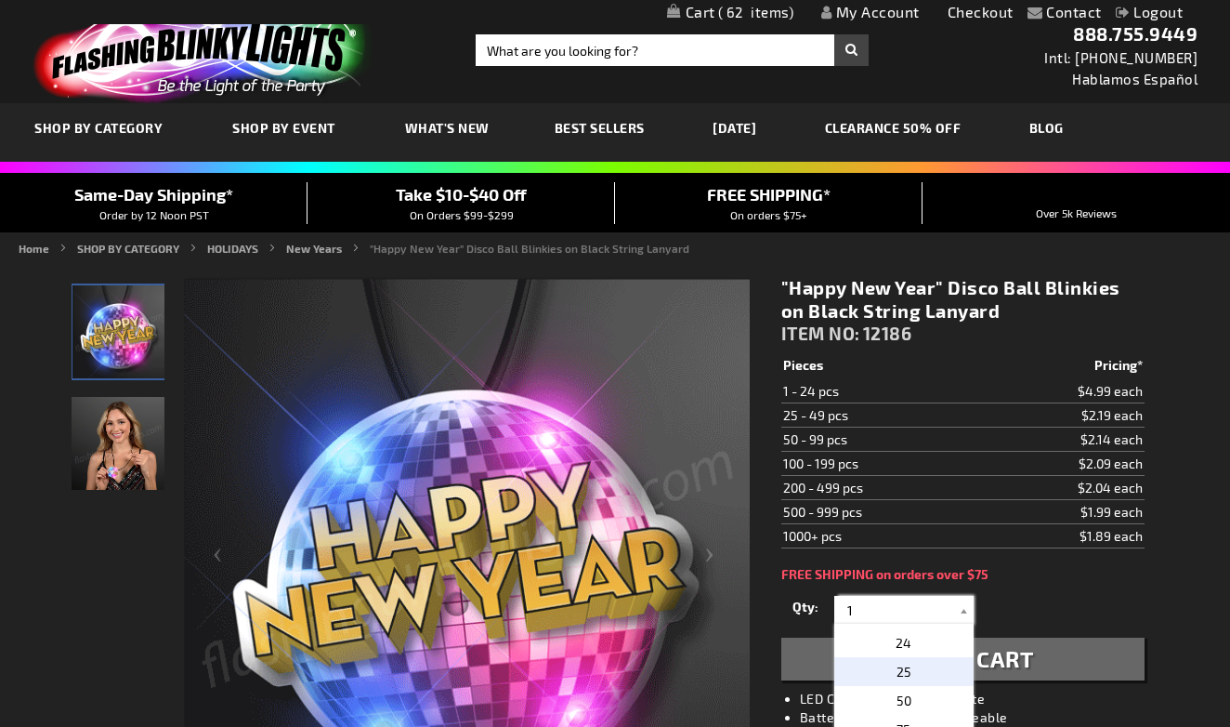
scroll to position [660, 0]
click at [929, 670] on p "25" at bounding box center [903, 669] width 139 height 29
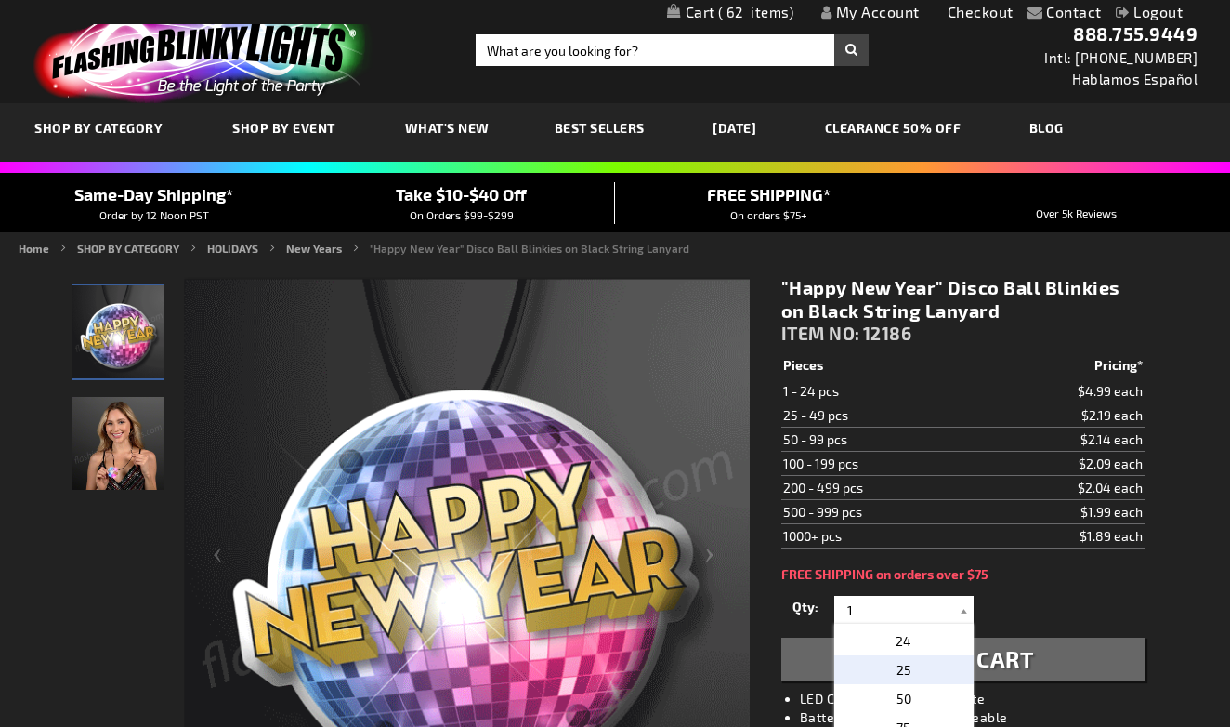
type input "25"
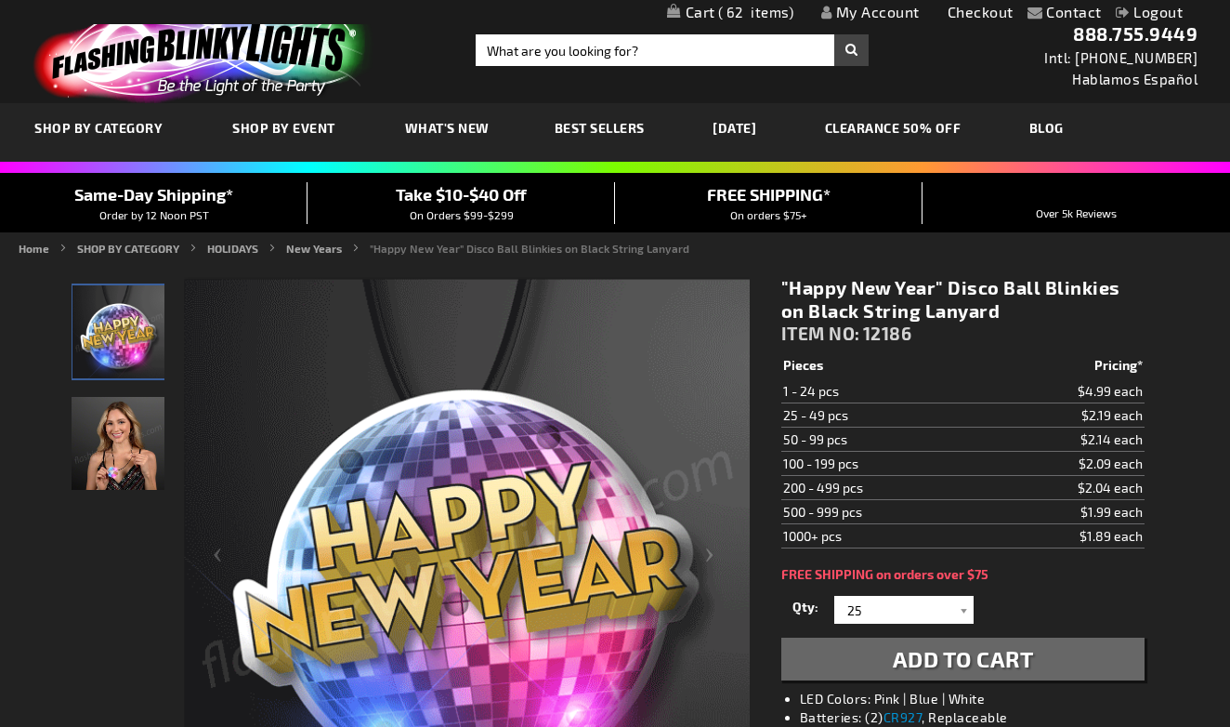
click at [934, 665] on span "Add to Cart" at bounding box center [963, 658] width 141 height 27
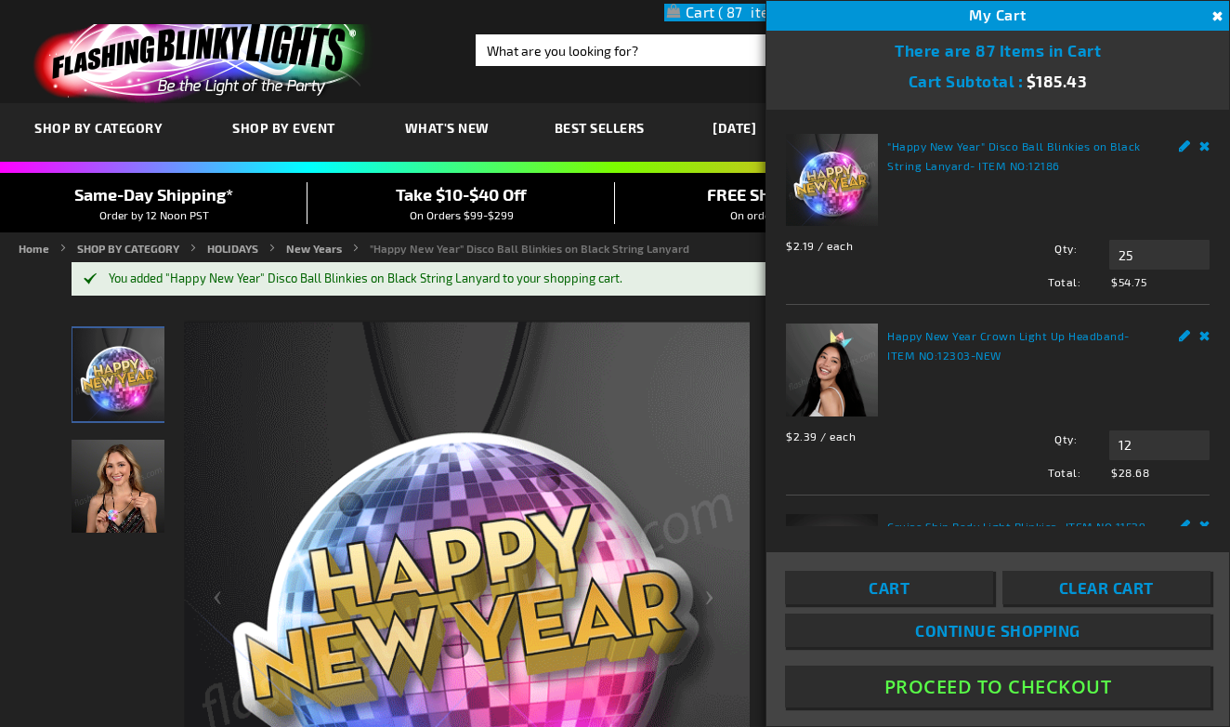
click at [958, 687] on button "Proceed To Checkout" at bounding box center [997, 686] width 425 height 42
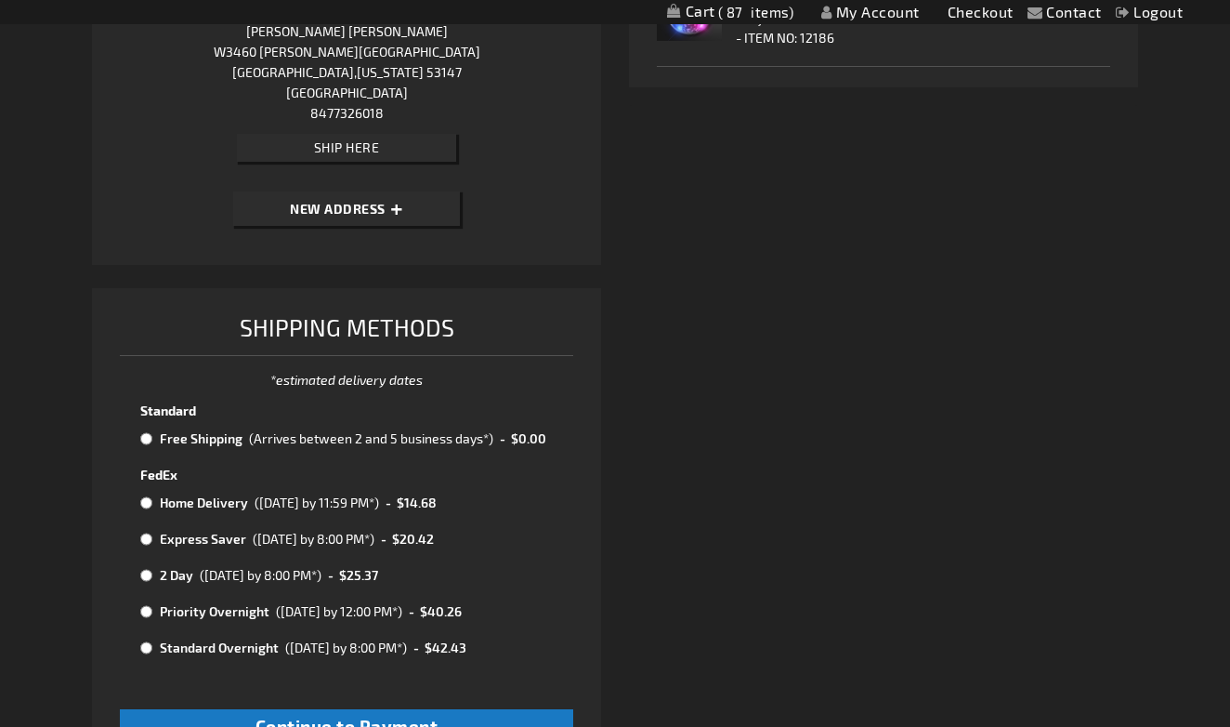
scroll to position [720, 0]
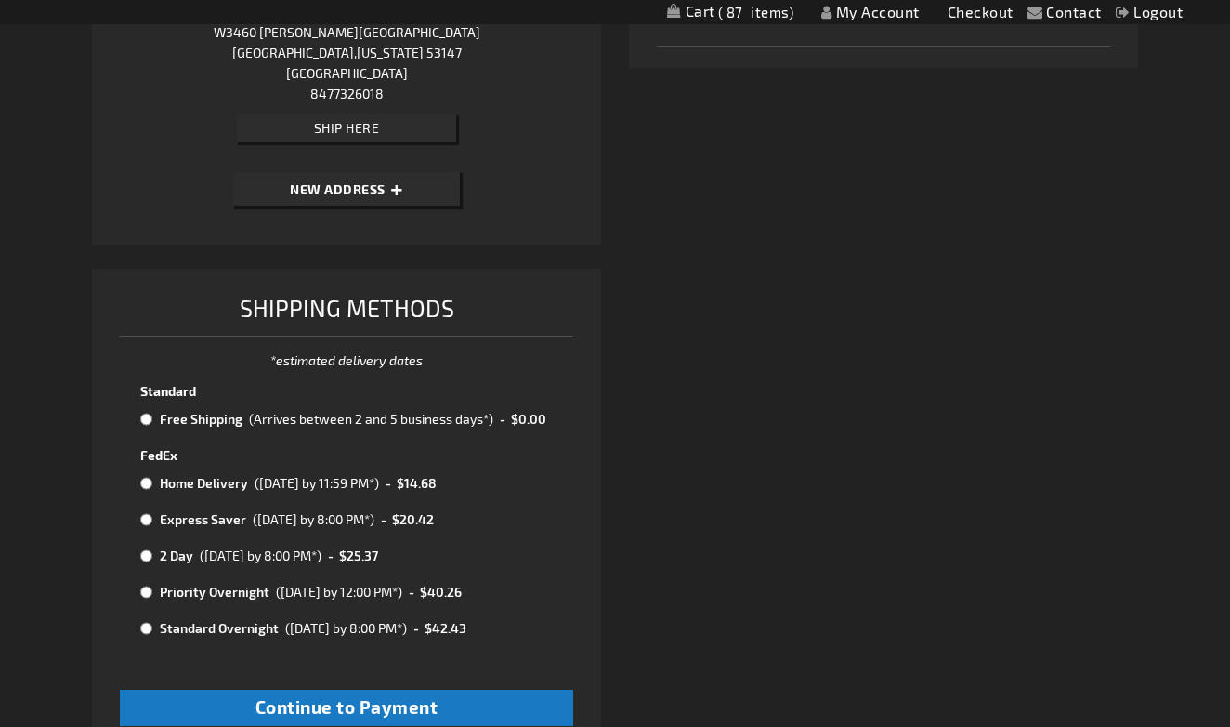
click at [146, 418] on input "radio" at bounding box center [146, 419] width 12 height 15
radio input "true"
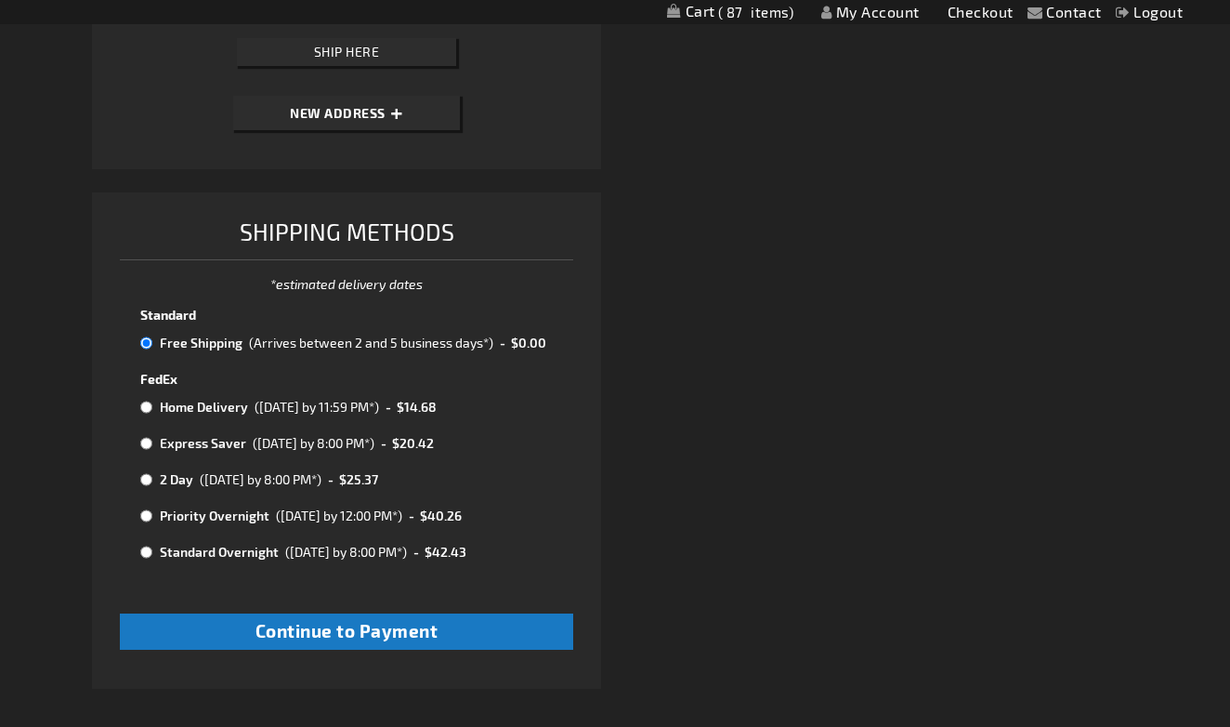
scroll to position [814, 0]
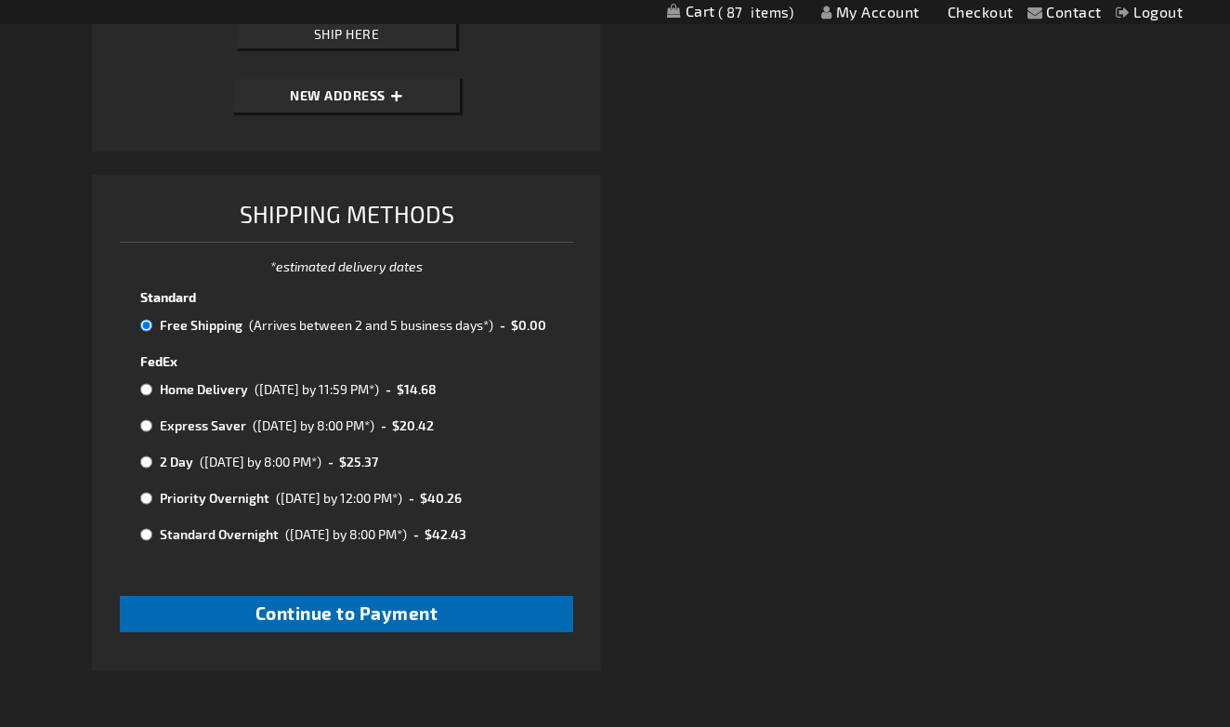
click at [273, 603] on span "Continue to Payment" at bounding box center [346, 612] width 183 height 21
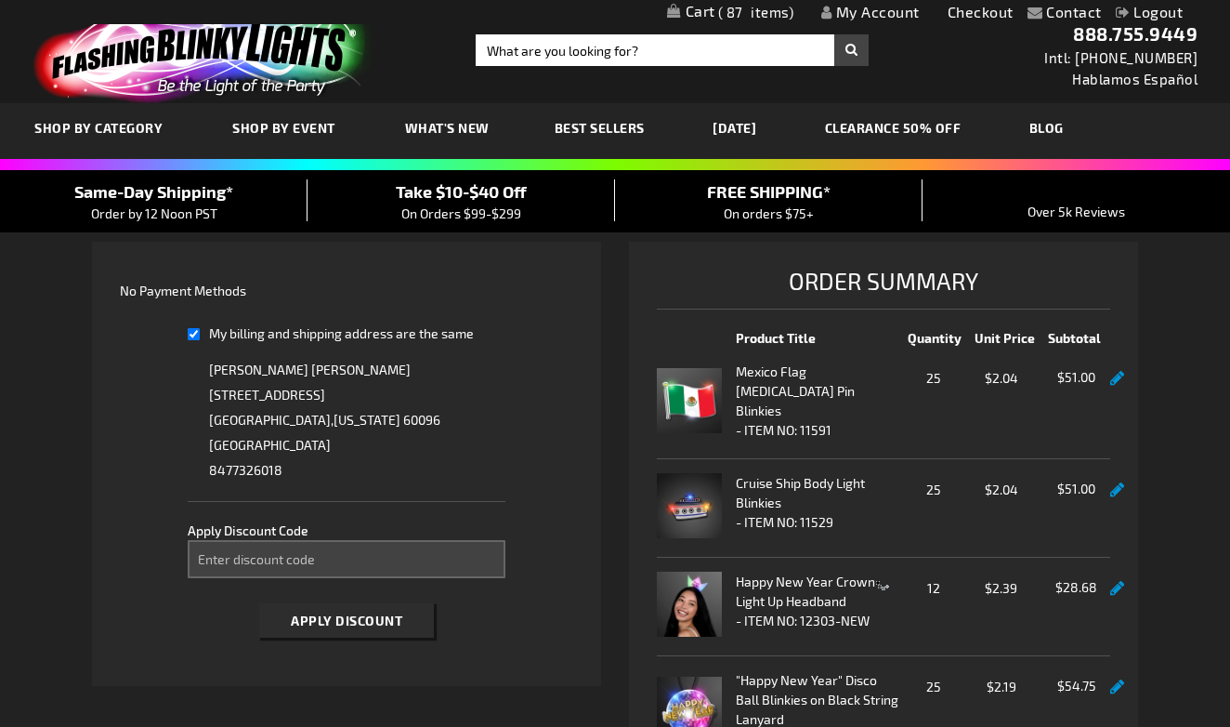
select select "b7dc36f654b21b9b385db5c771cc09bdb601c073"
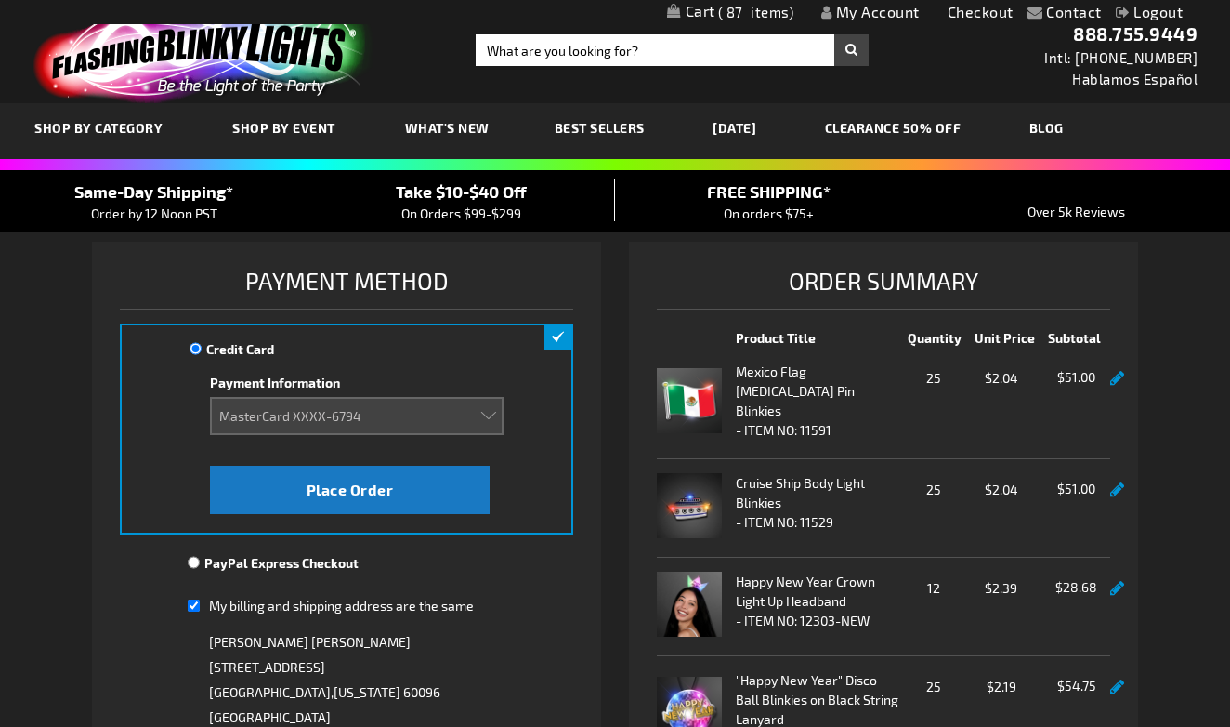
click at [298, 568] on span "PayPal Express Checkout" at bounding box center [281, 563] width 154 height 16
click at [200, 568] on input "PayPal Express Checkout" at bounding box center [194, 562] width 12 height 15
radio input "true"
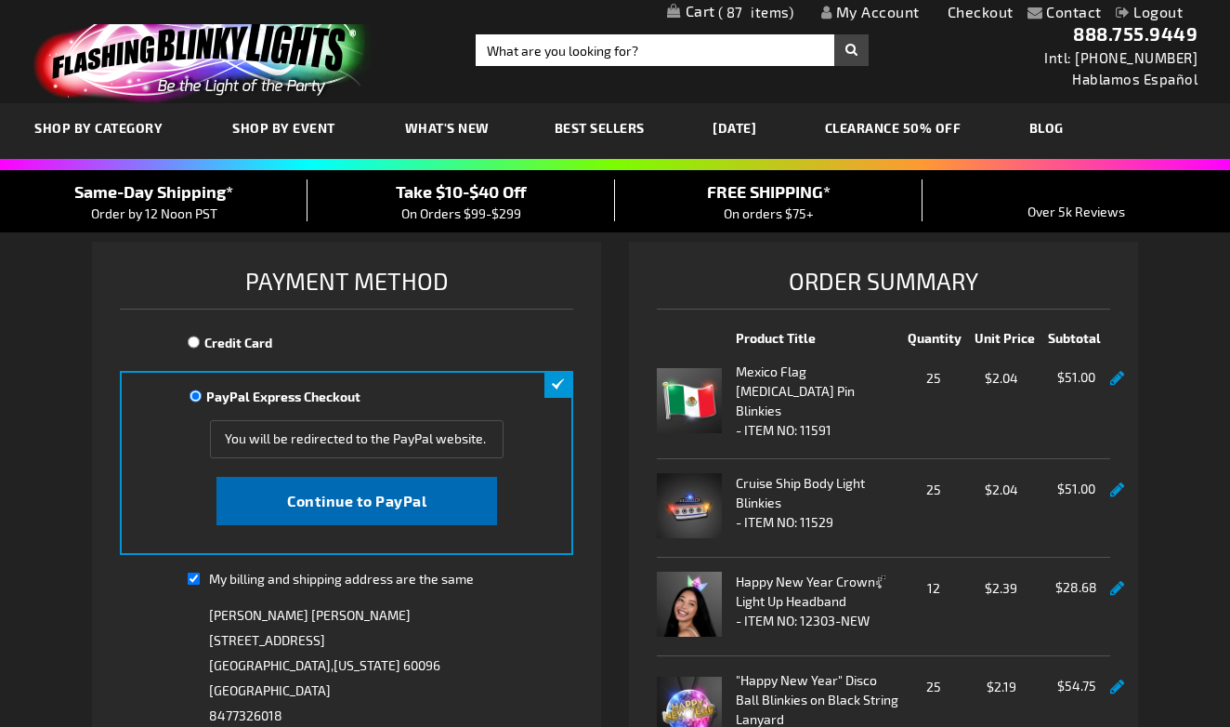
click at [343, 492] on span "Continue to PayPal" at bounding box center [356, 500] width 139 height 18
